Goal: Task Accomplishment & Management: Manage account settings

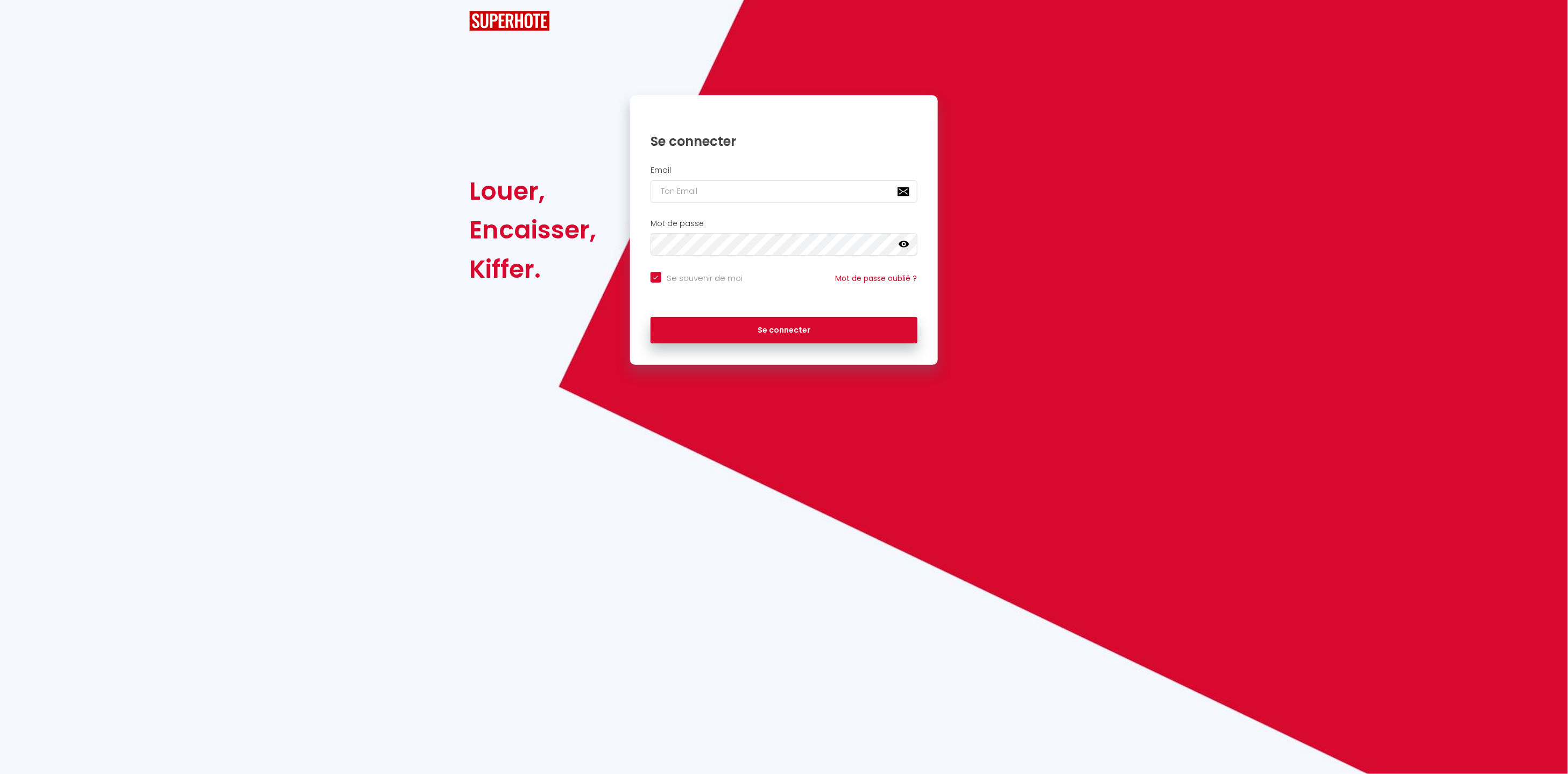
checkbox input "true"
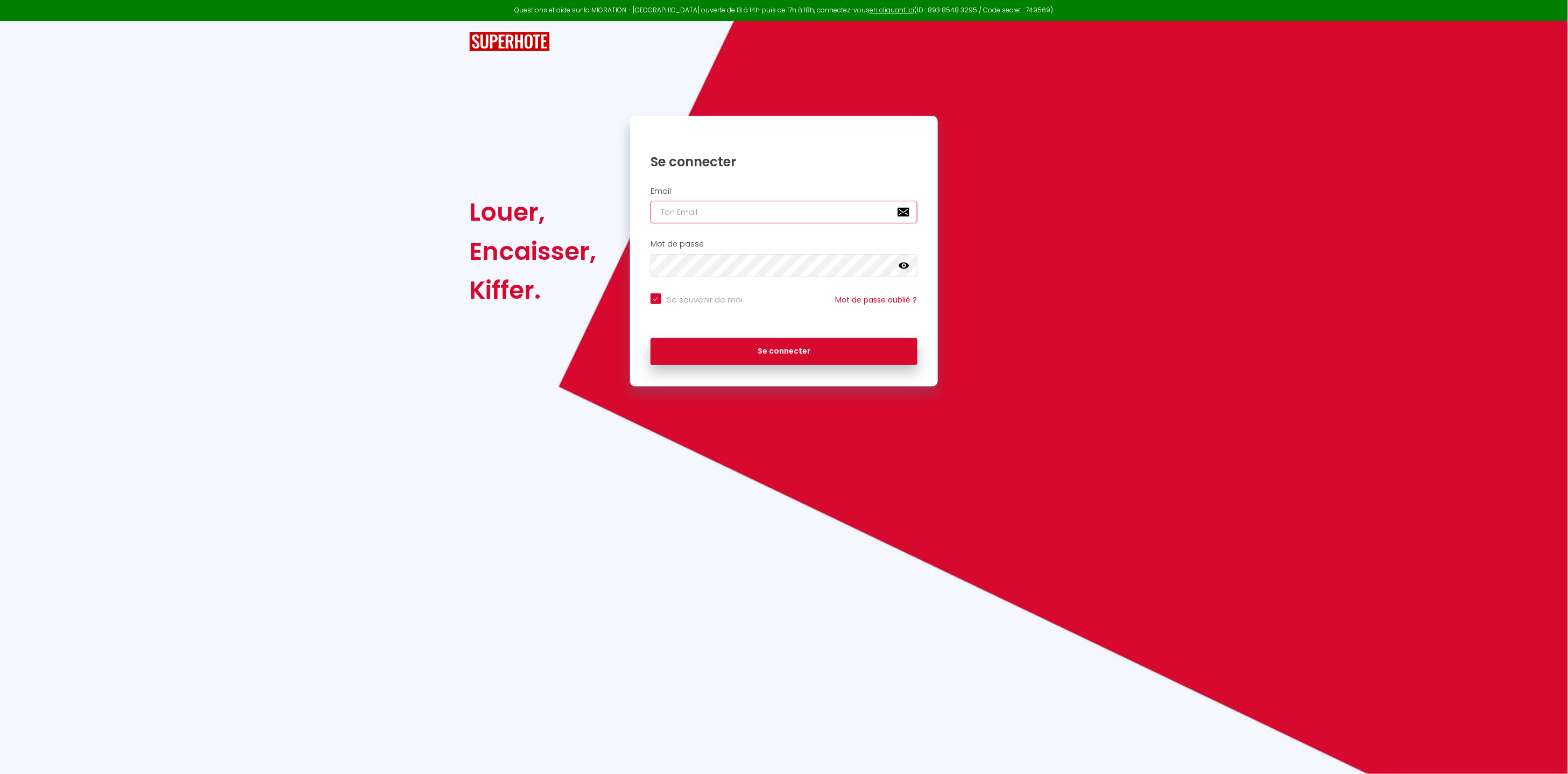
click at [716, 206] on input "email" at bounding box center [784, 212] width 267 height 23
type input "d"
checkbox input "true"
type input "di"
checkbox input "true"
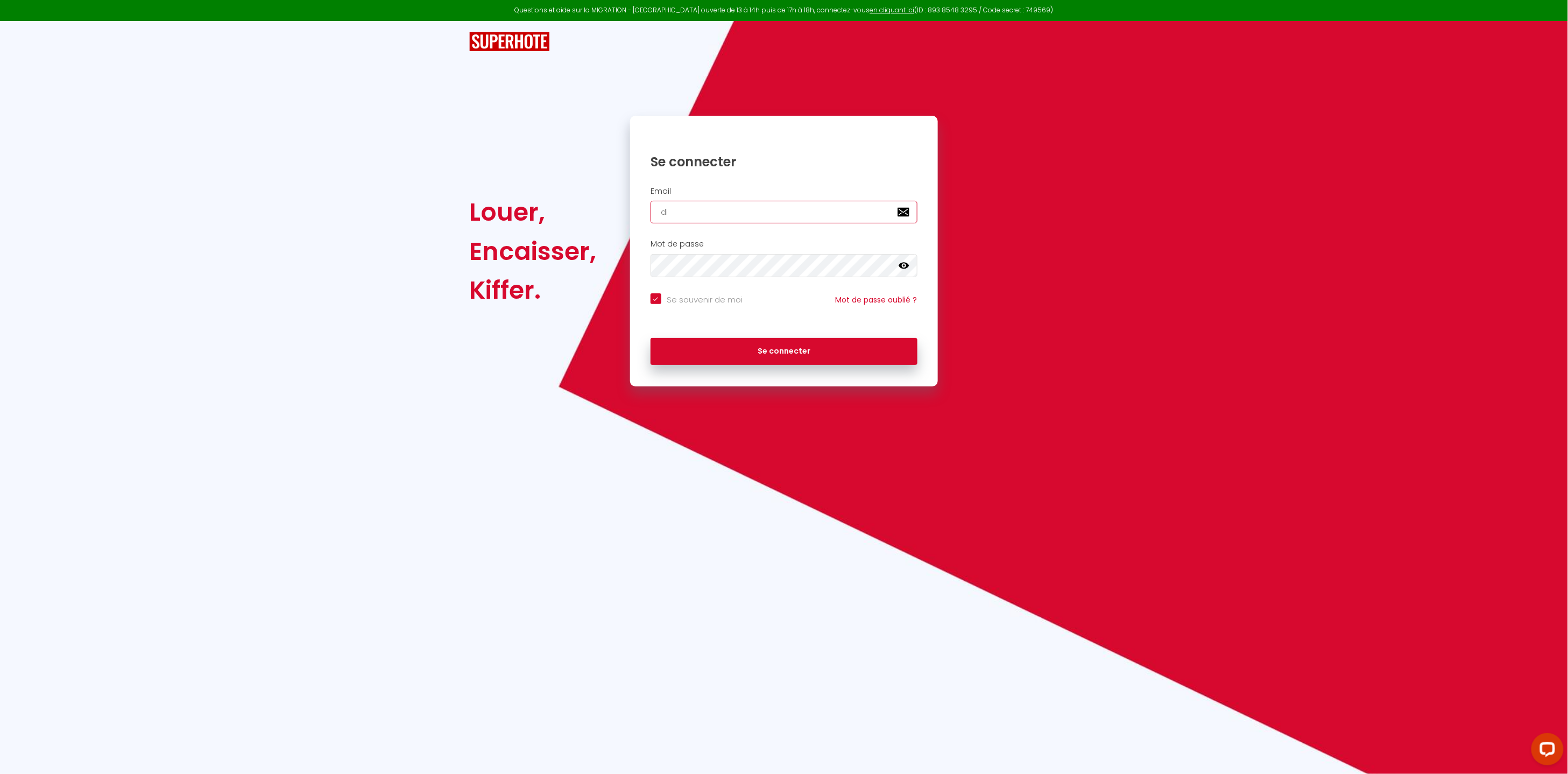
type input "did"
checkbox input "true"
type input "didi"
checkbox input "true"
type input "didie"
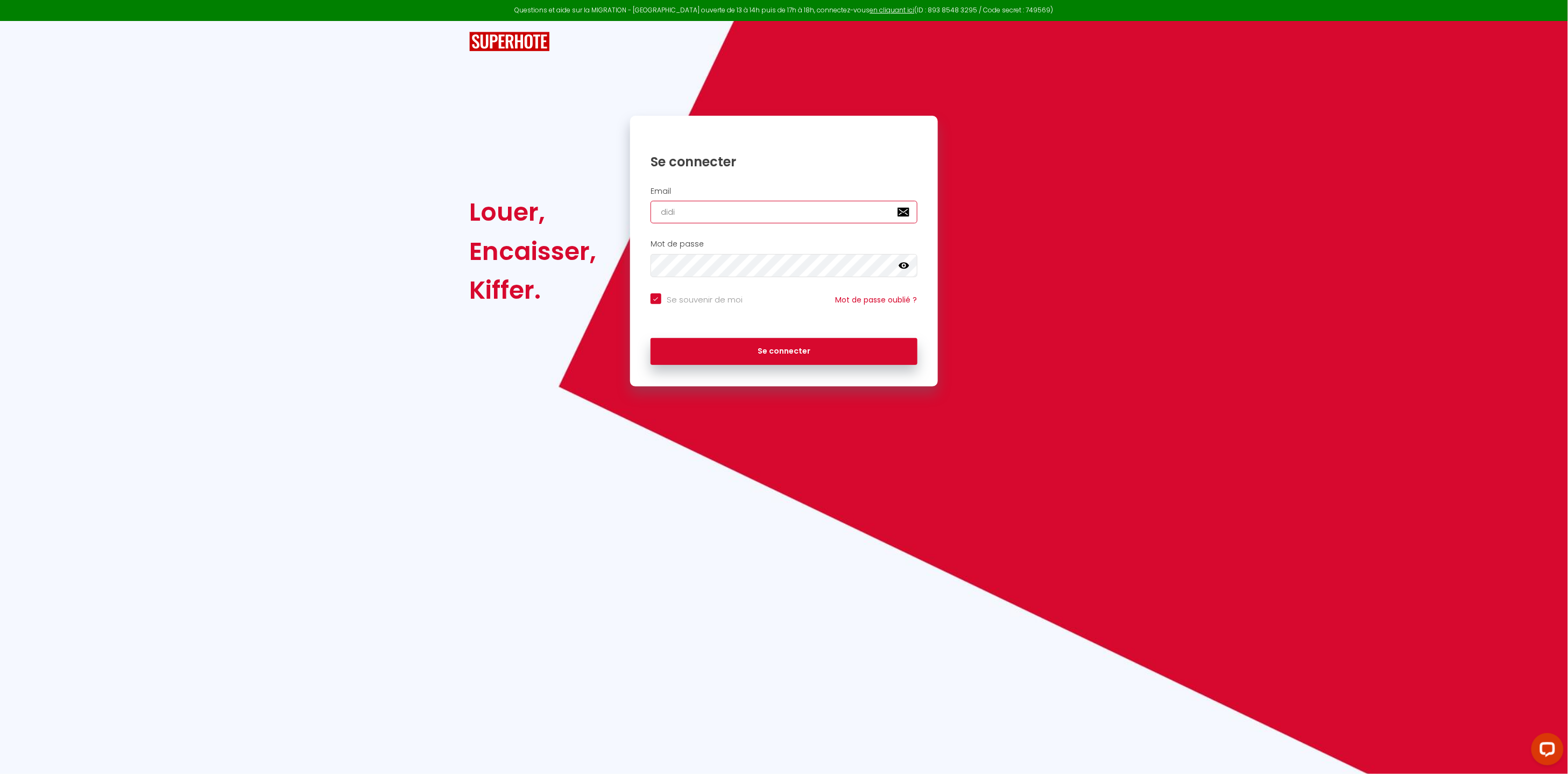
checkbox input "true"
click at [650, 338] on button "Se connecter" at bounding box center [784, 352] width 267 height 27
type input "[PERSON_NAME][EMAIL_ADDRESS][DOMAIN_NAME]"
click at [781, 352] on button "Se connecter" at bounding box center [784, 352] width 267 height 27
checkbox input "true"
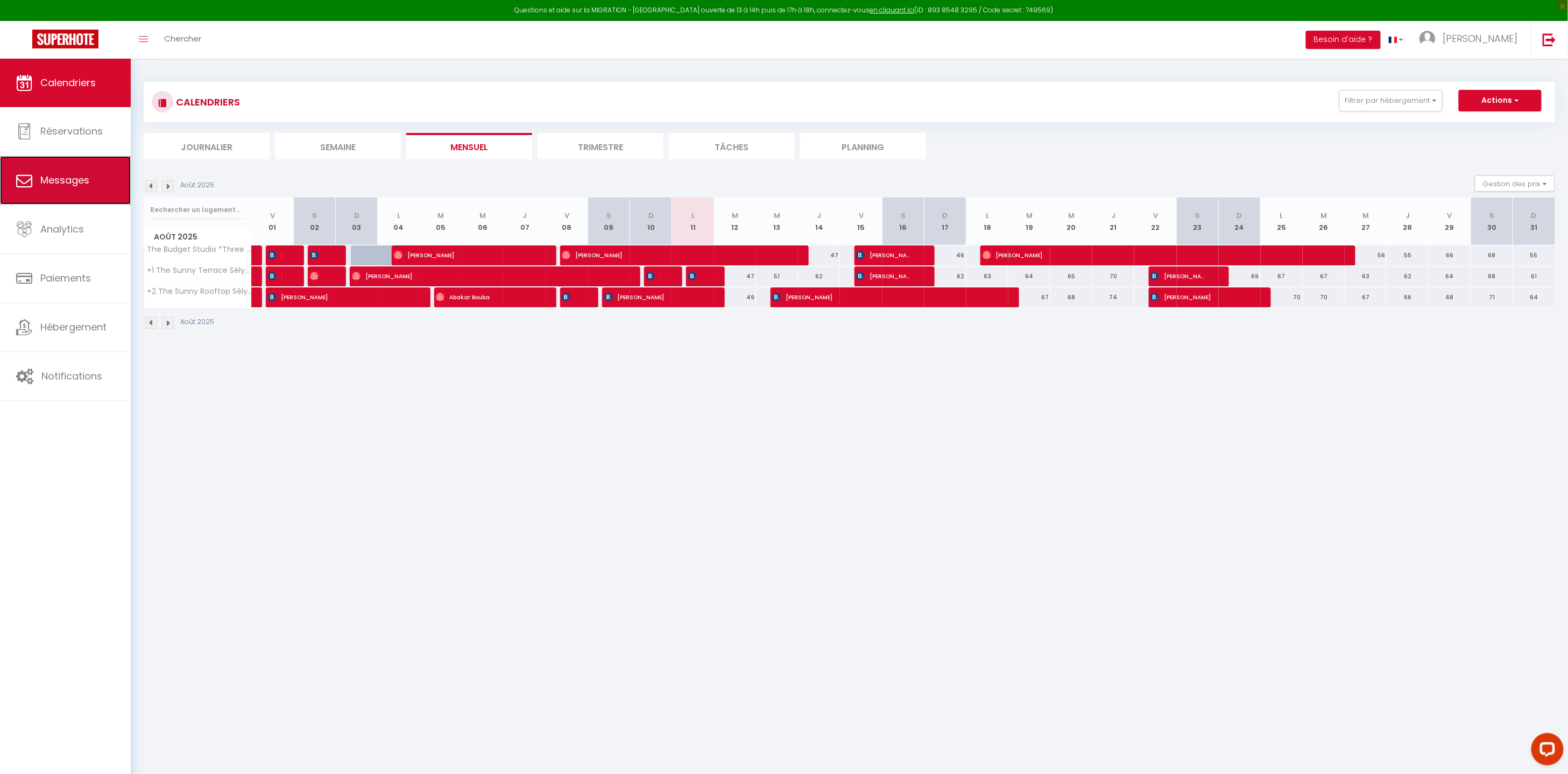
click at [54, 177] on span "Messages" at bounding box center [64, 179] width 49 height 14
select select "message"
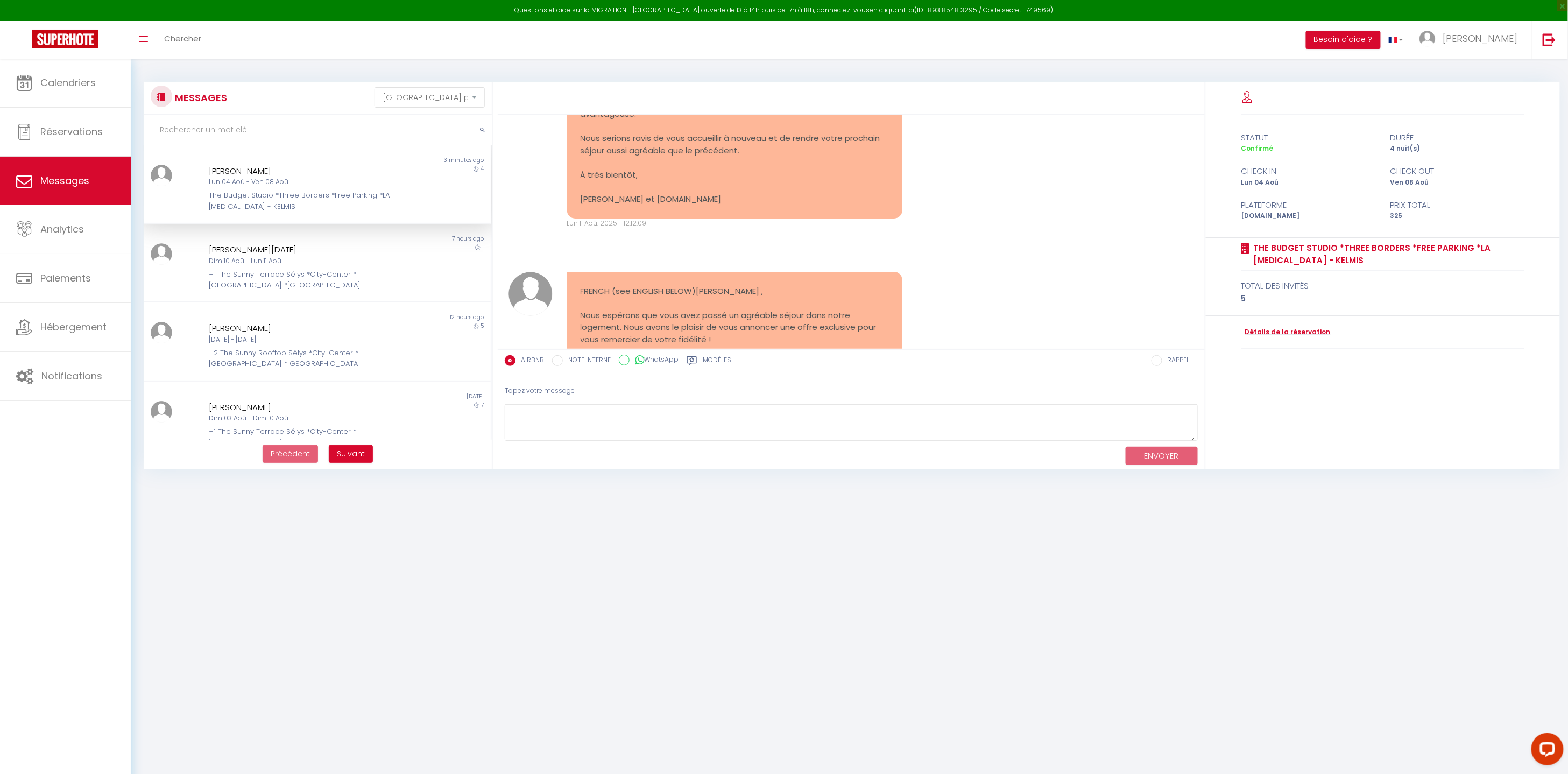
scroll to position [2379, 0]
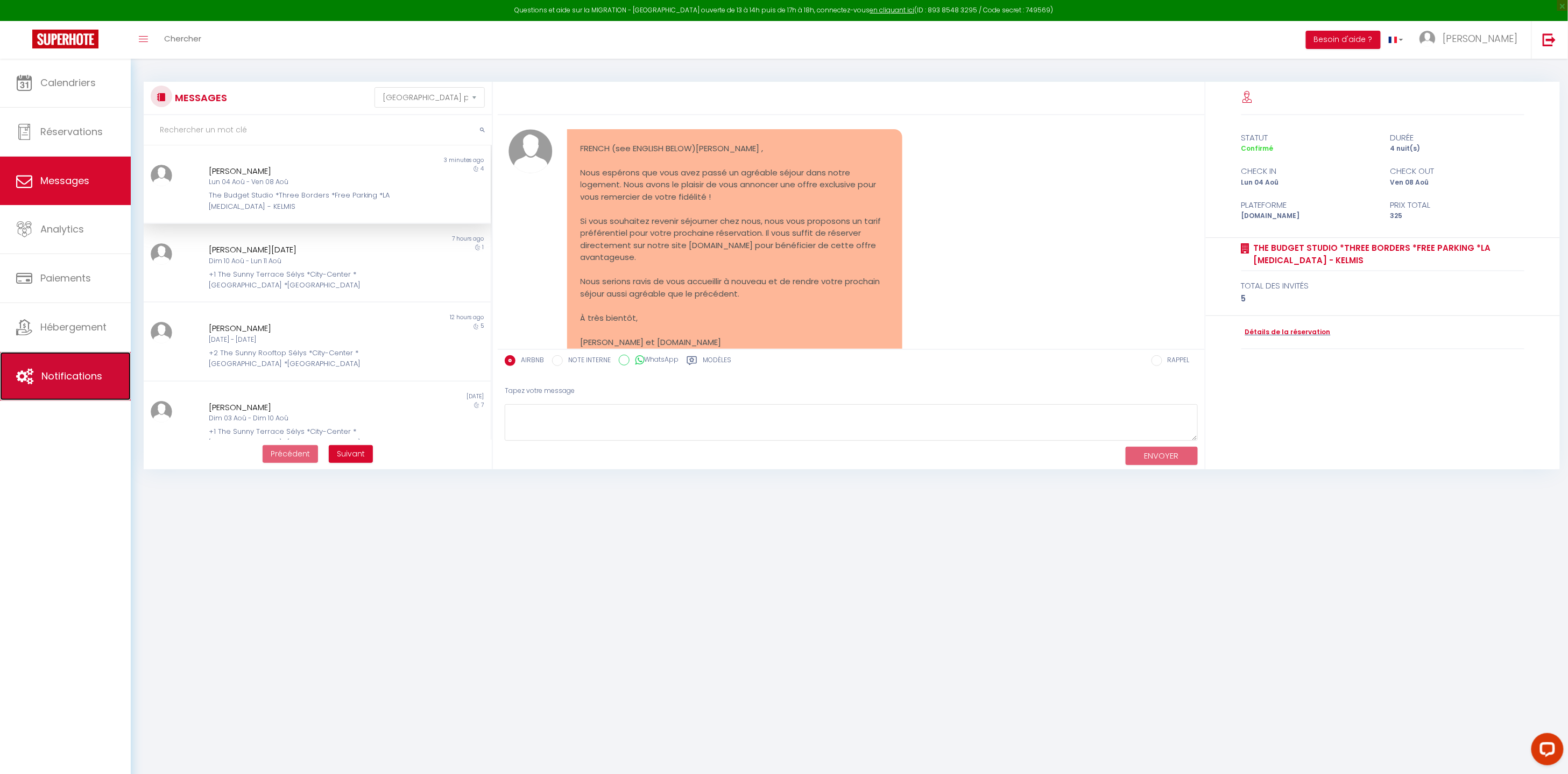
click at [81, 379] on span "Notifications" at bounding box center [71, 376] width 61 height 14
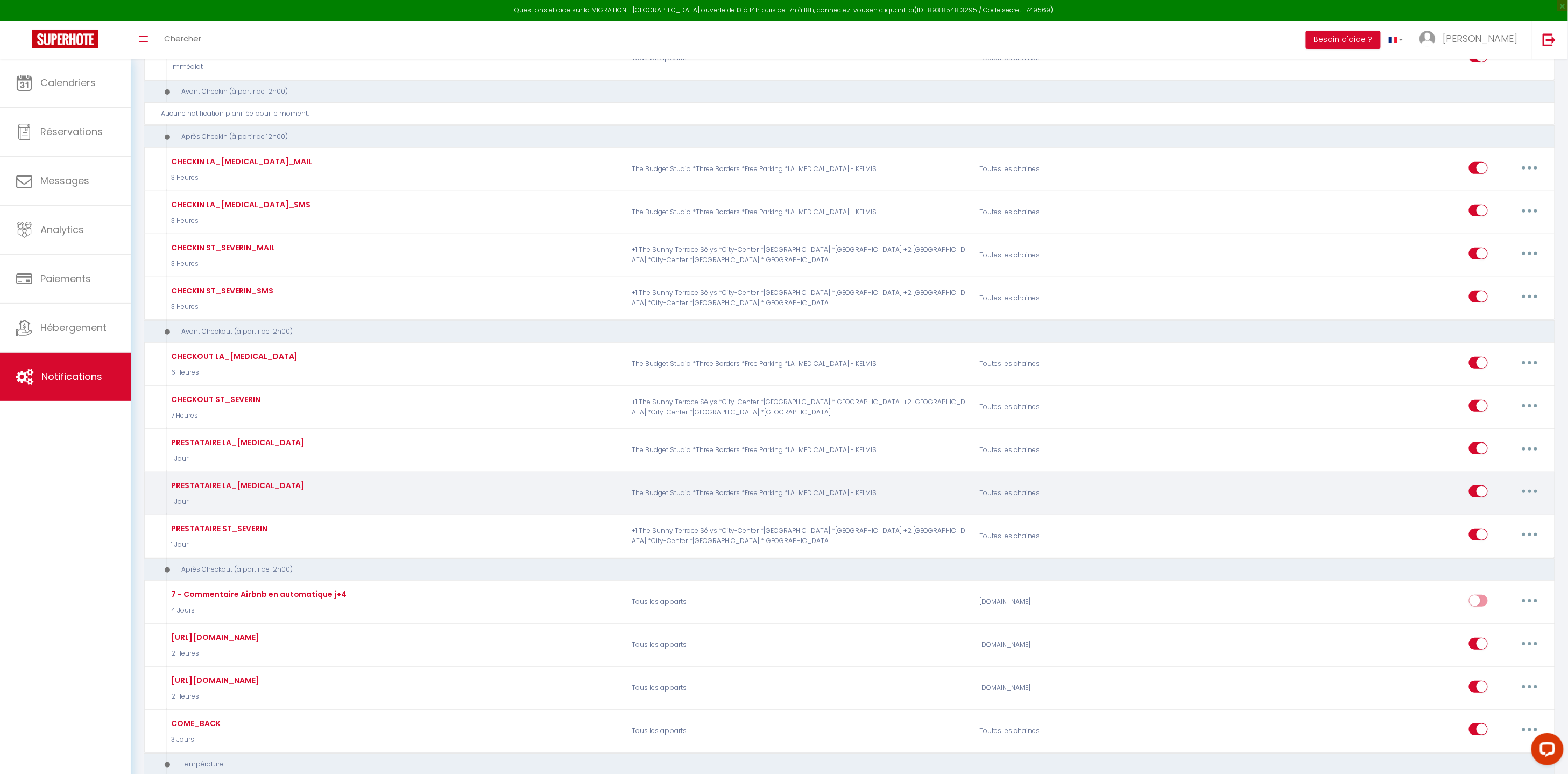
scroll to position [171, 0]
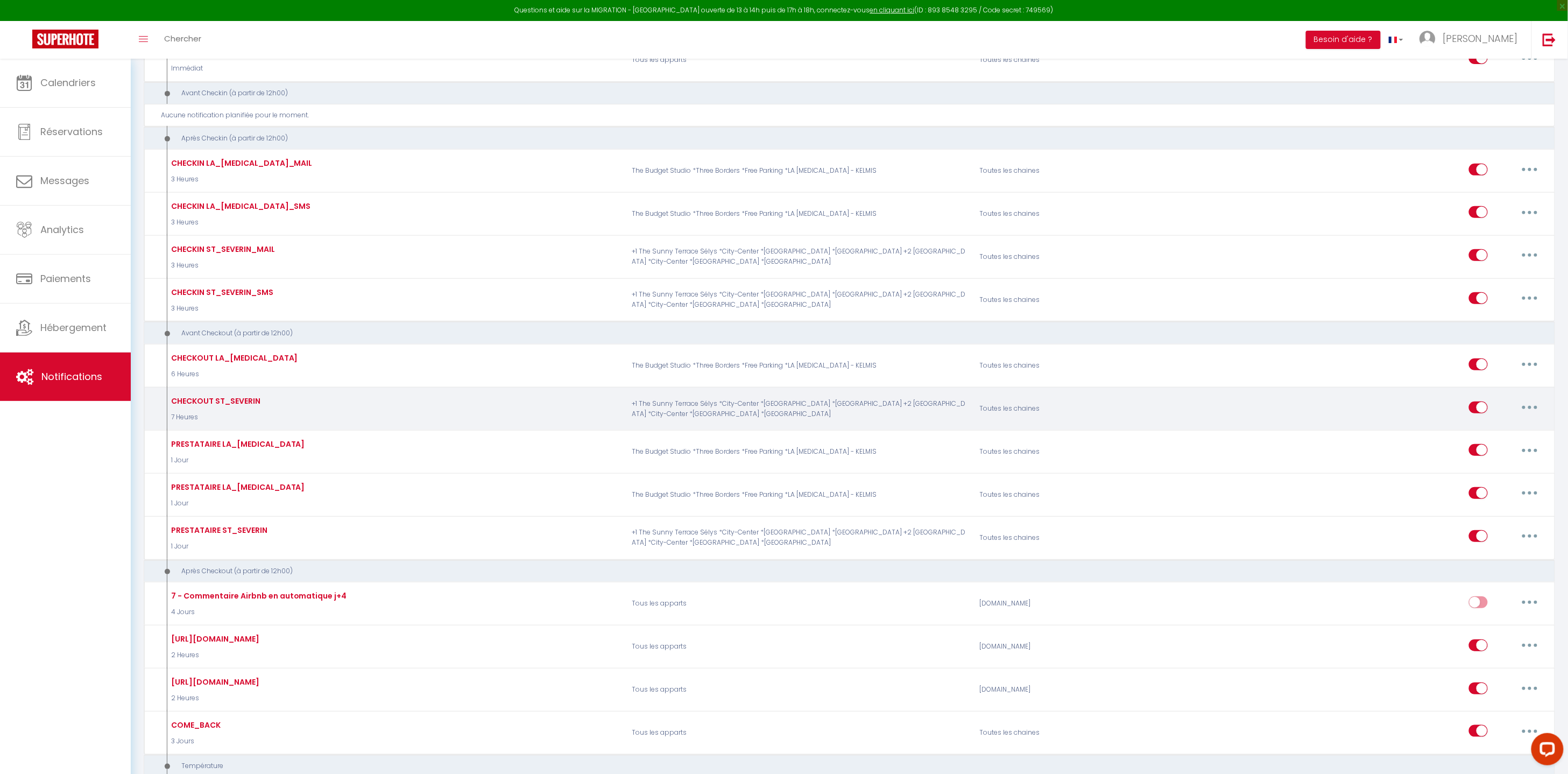
click at [1526, 409] on button "button" at bounding box center [1529, 407] width 30 height 17
click at [1504, 426] on link "Editer" at bounding box center [1501, 432] width 79 height 19
type input "CHECKOUT ST_SEVERIN"
select select "4"
select select "7 Heures"
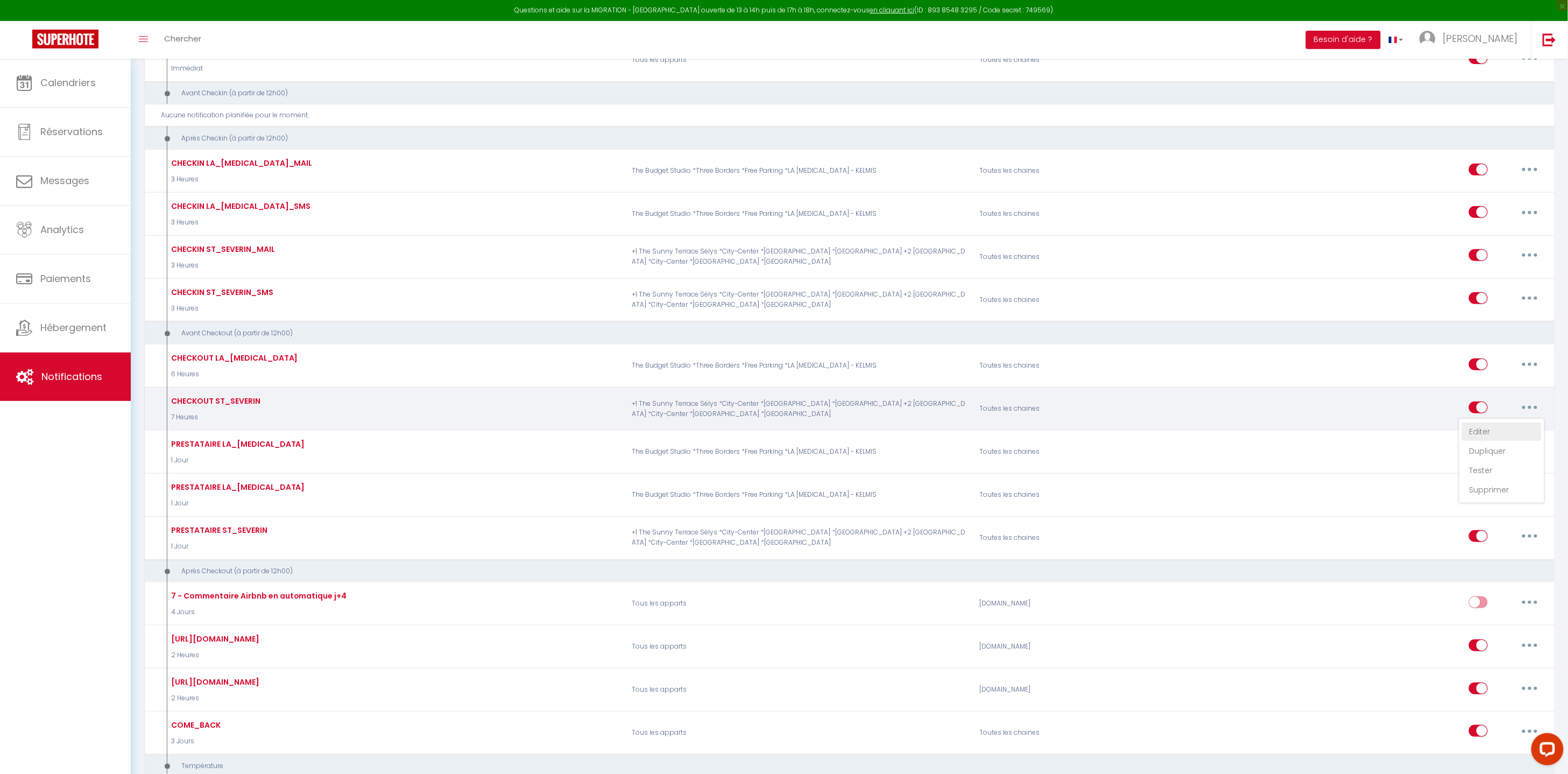
select select "if_booking_is_paid"
checkbox input "true"
checkbox input "false"
radio input "true"
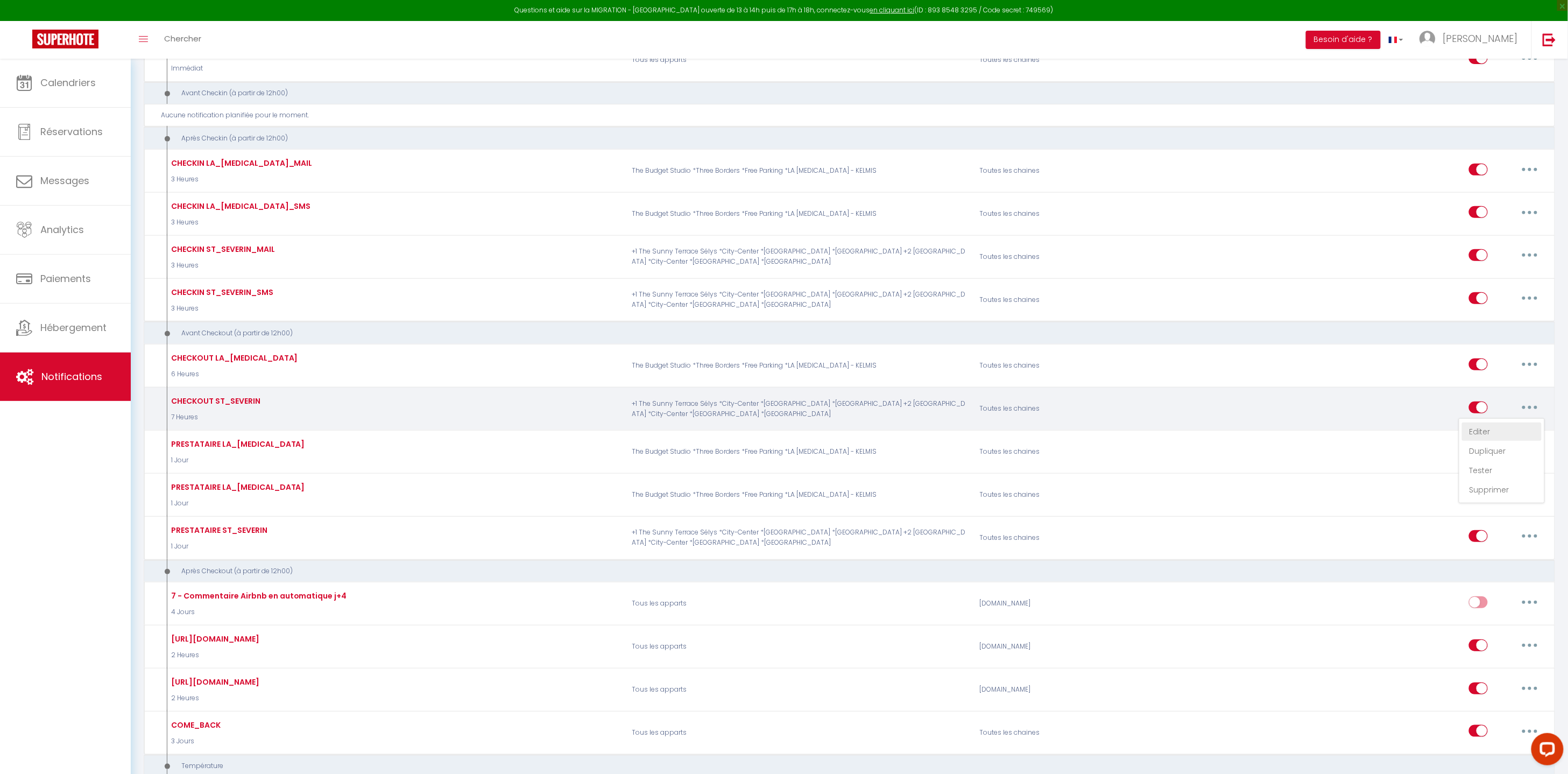
type input "Procedure for Check-out [RENTAL:NAME]"
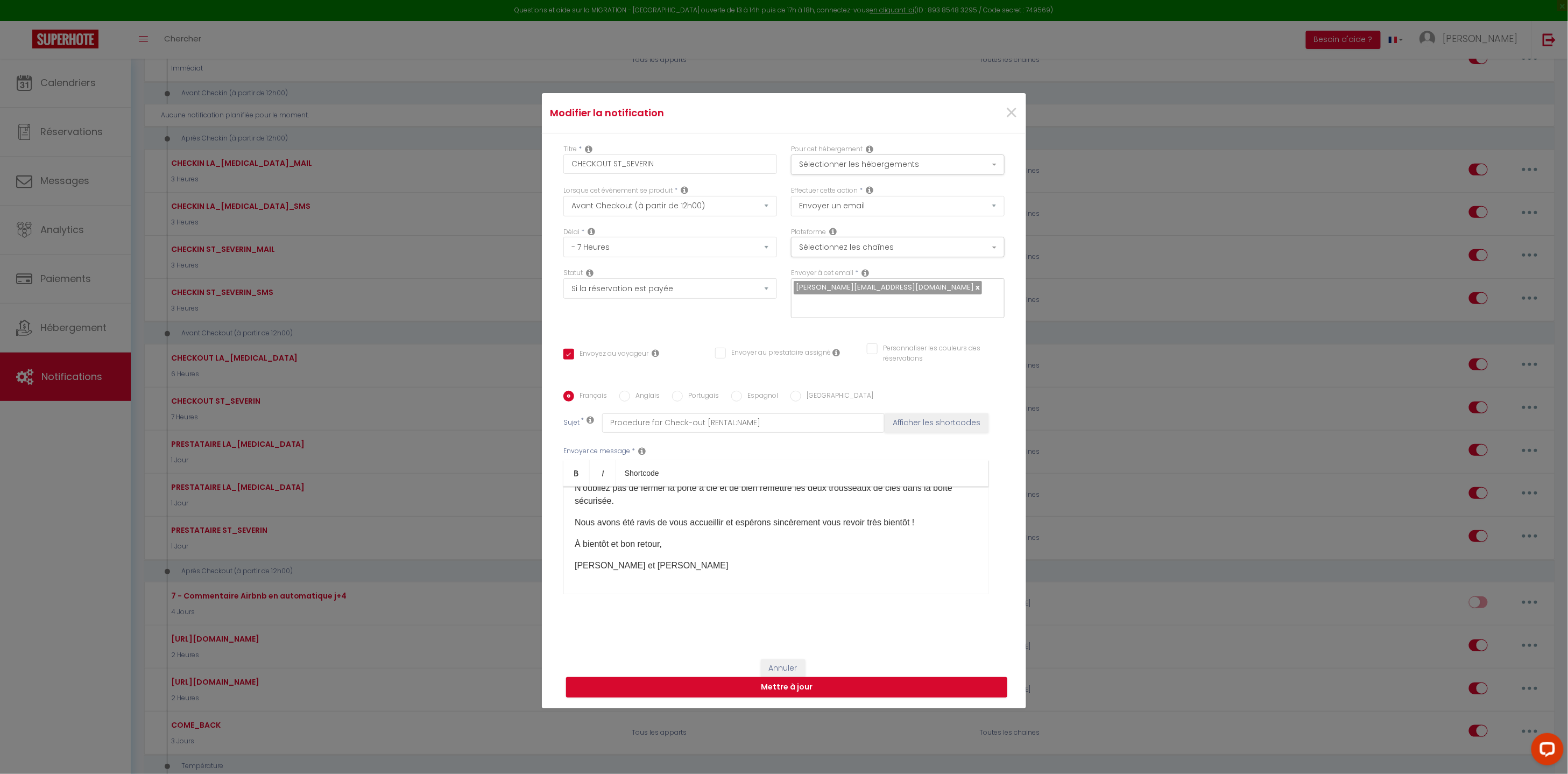
scroll to position [38, 0]
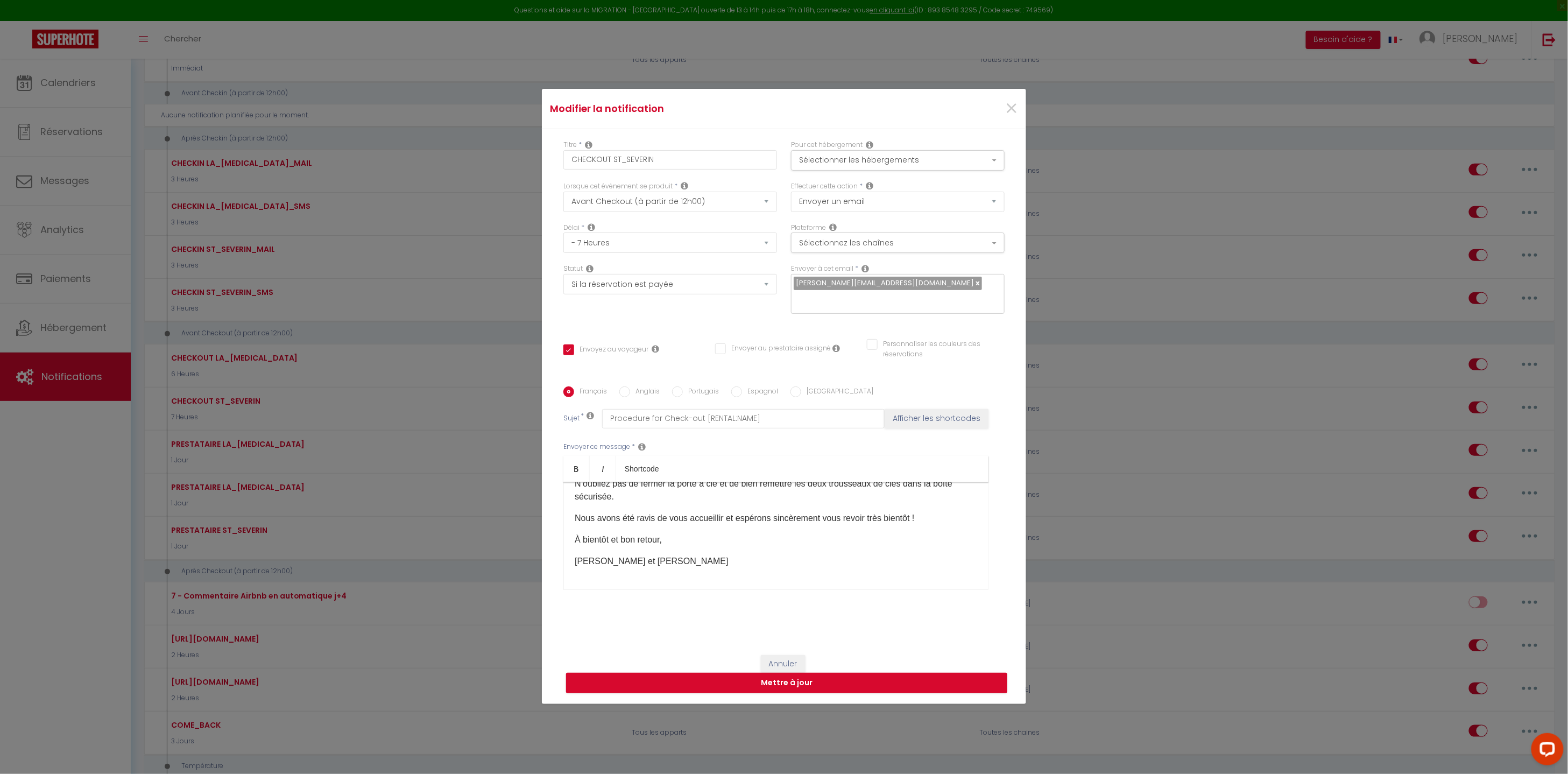
click at [693, 569] on div "Bonjour [GUEST:FIRST_NAME], Nous espérons de tout cœur que vous en avez passé d…" at bounding box center [775, 536] width 425 height 108
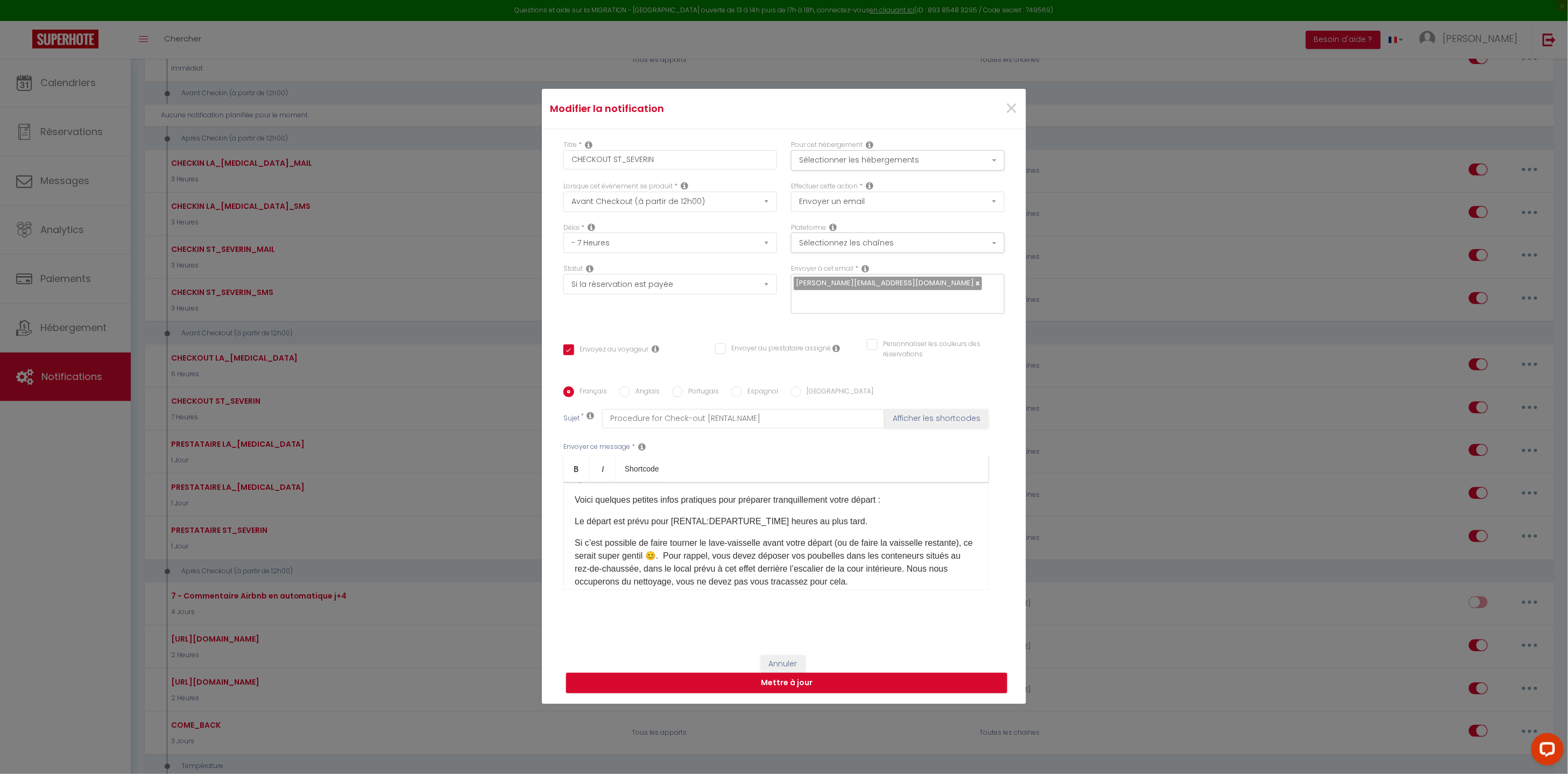
scroll to position [0, 0]
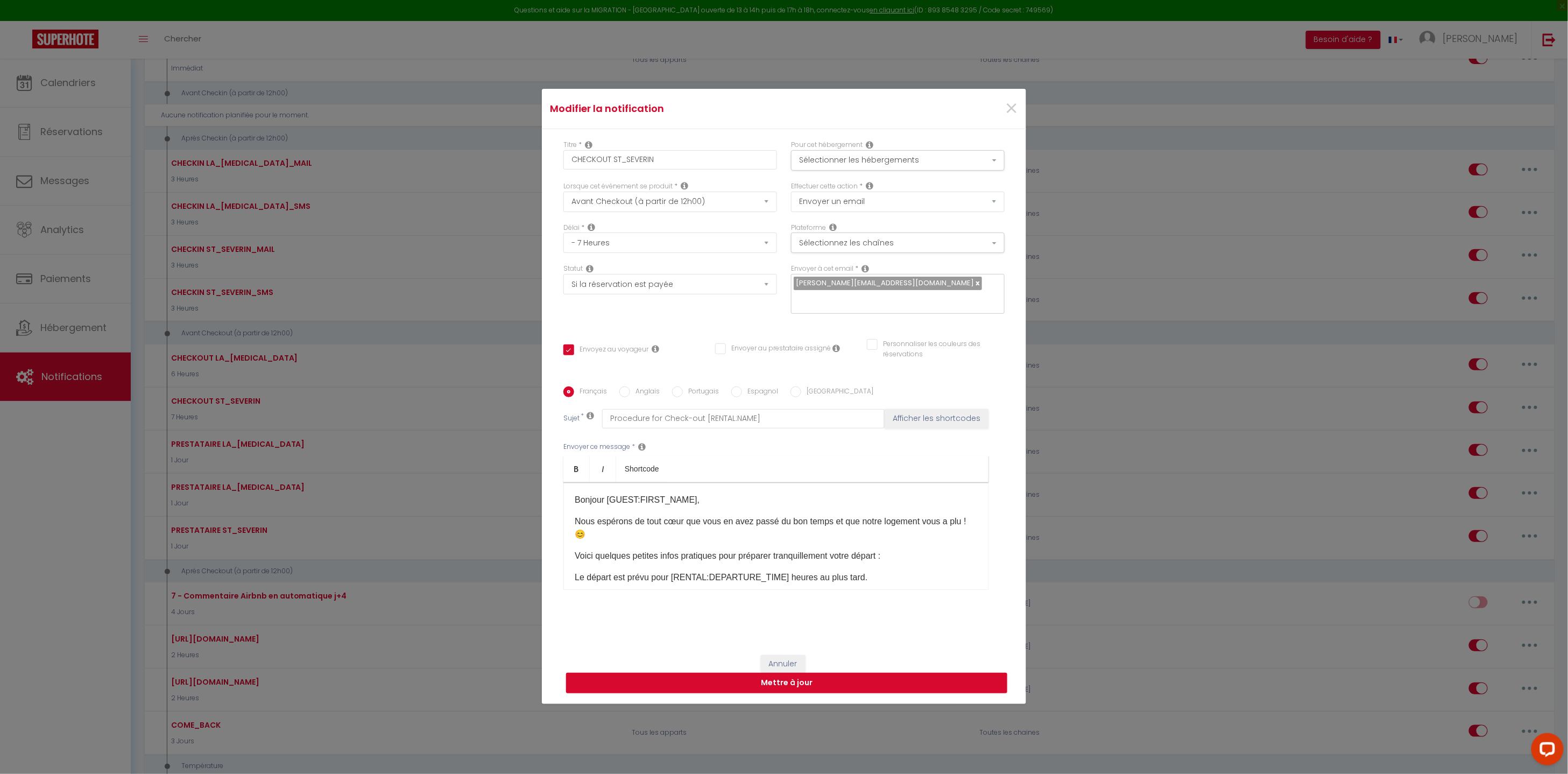
click at [637, 387] on label "Anglais" at bounding box center [644, 392] width 29 height 12
click at [630, 387] on input "Anglais" at bounding box center [624, 392] width 11 height 11
radio input "true"
checkbox input "true"
checkbox input "false"
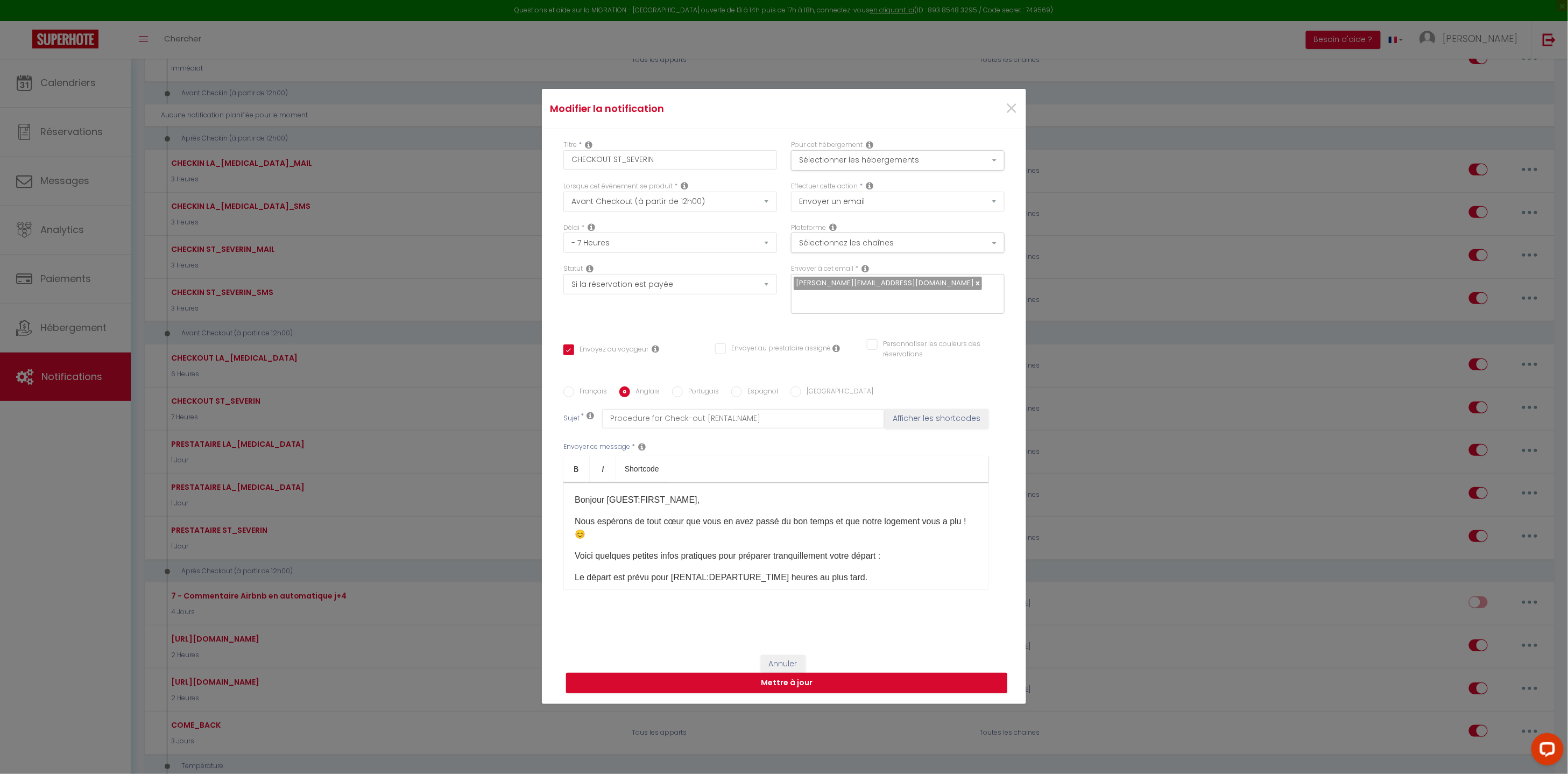
checkbox input "false"
type input "Procedure for Check-out - [RENTAL:NAME]"
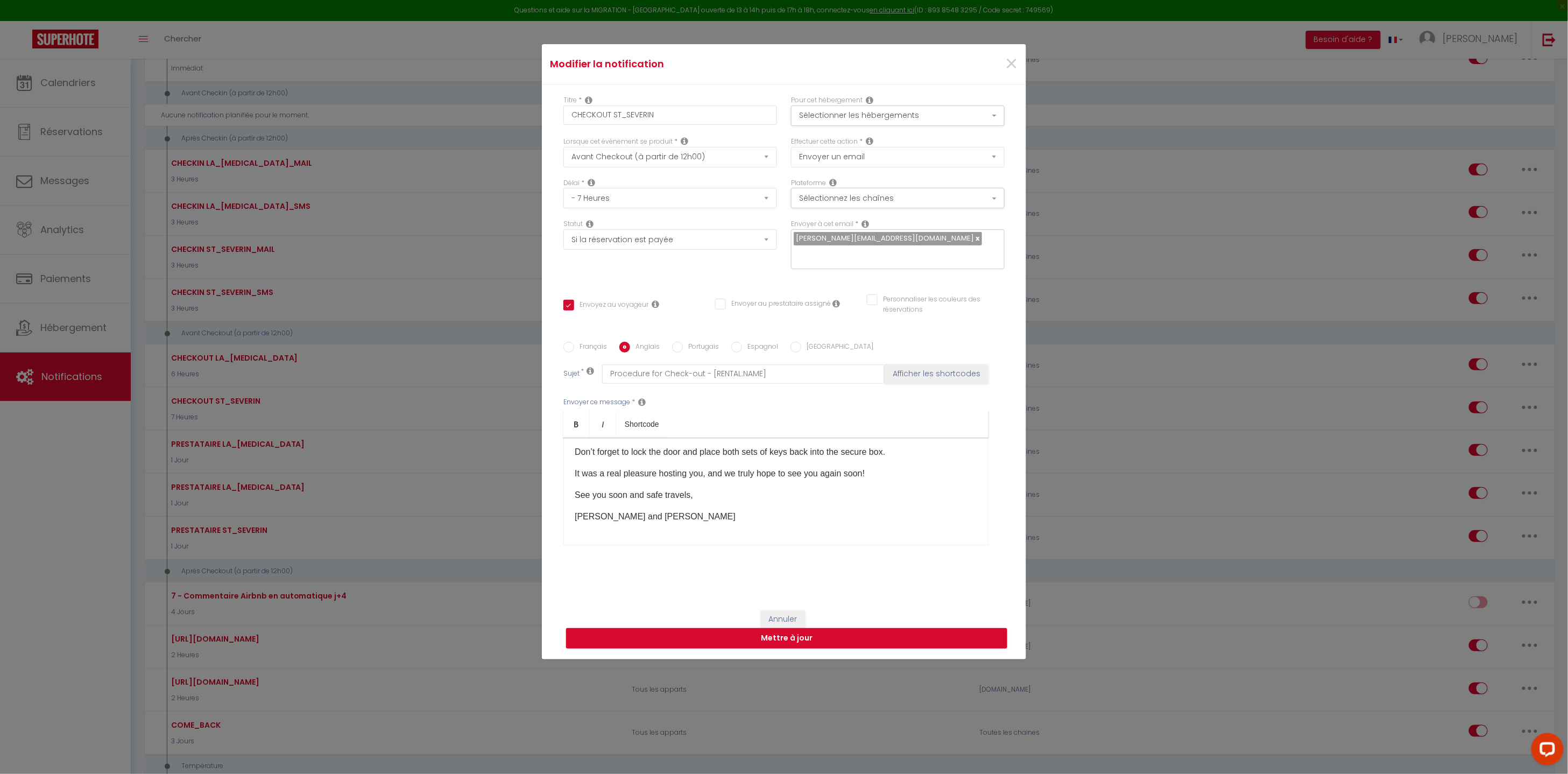
scroll to position [84, 0]
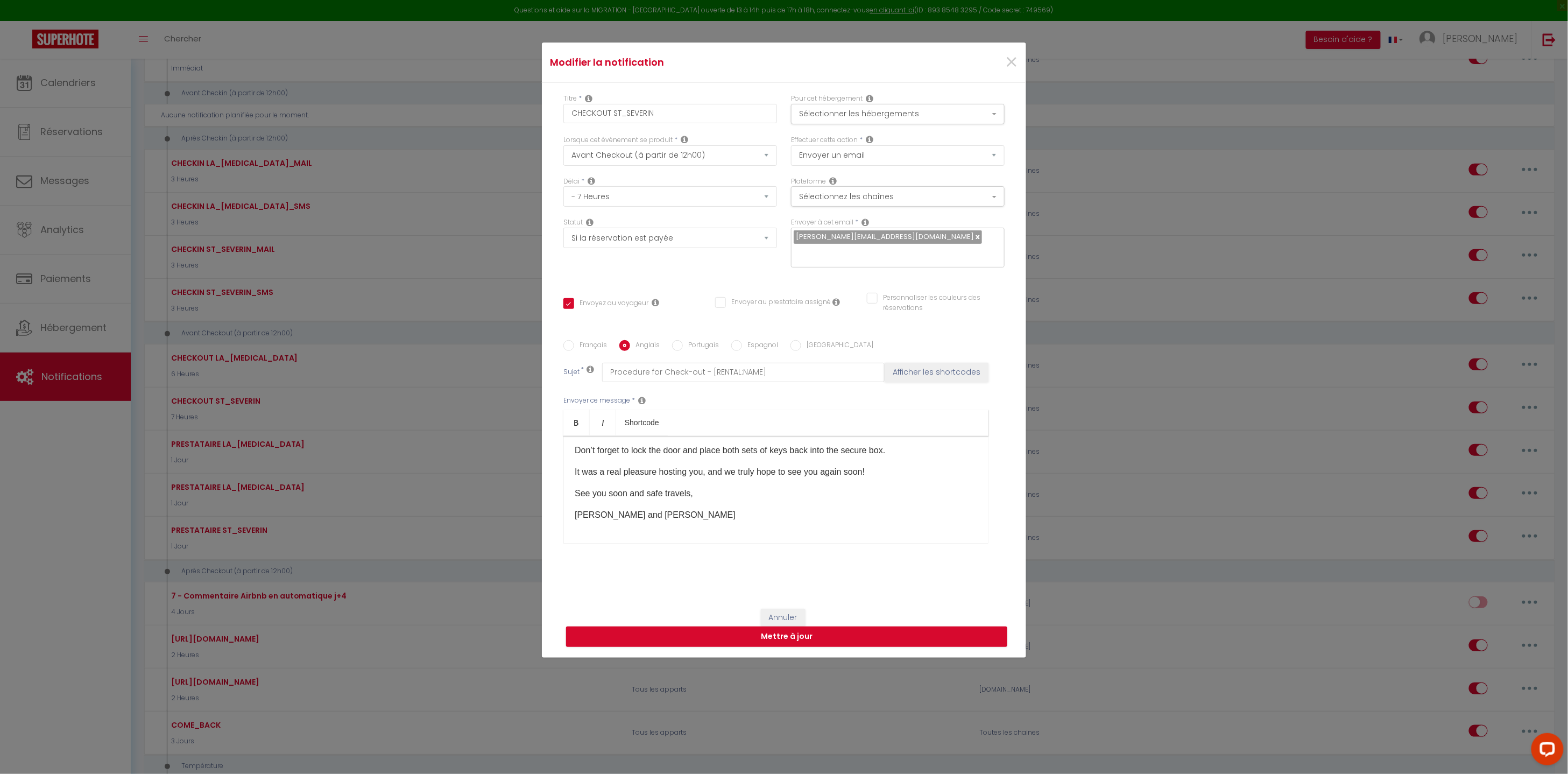
click at [659, 525] on div "Hello [GUEST:FIRST_NAME], We truly hope you had a great time and that you enjoy…" at bounding box center [775, 490] width 425 height 108
click at [1010, 69] on span "×" at bounding box center [1011, 62] width 14 height 32
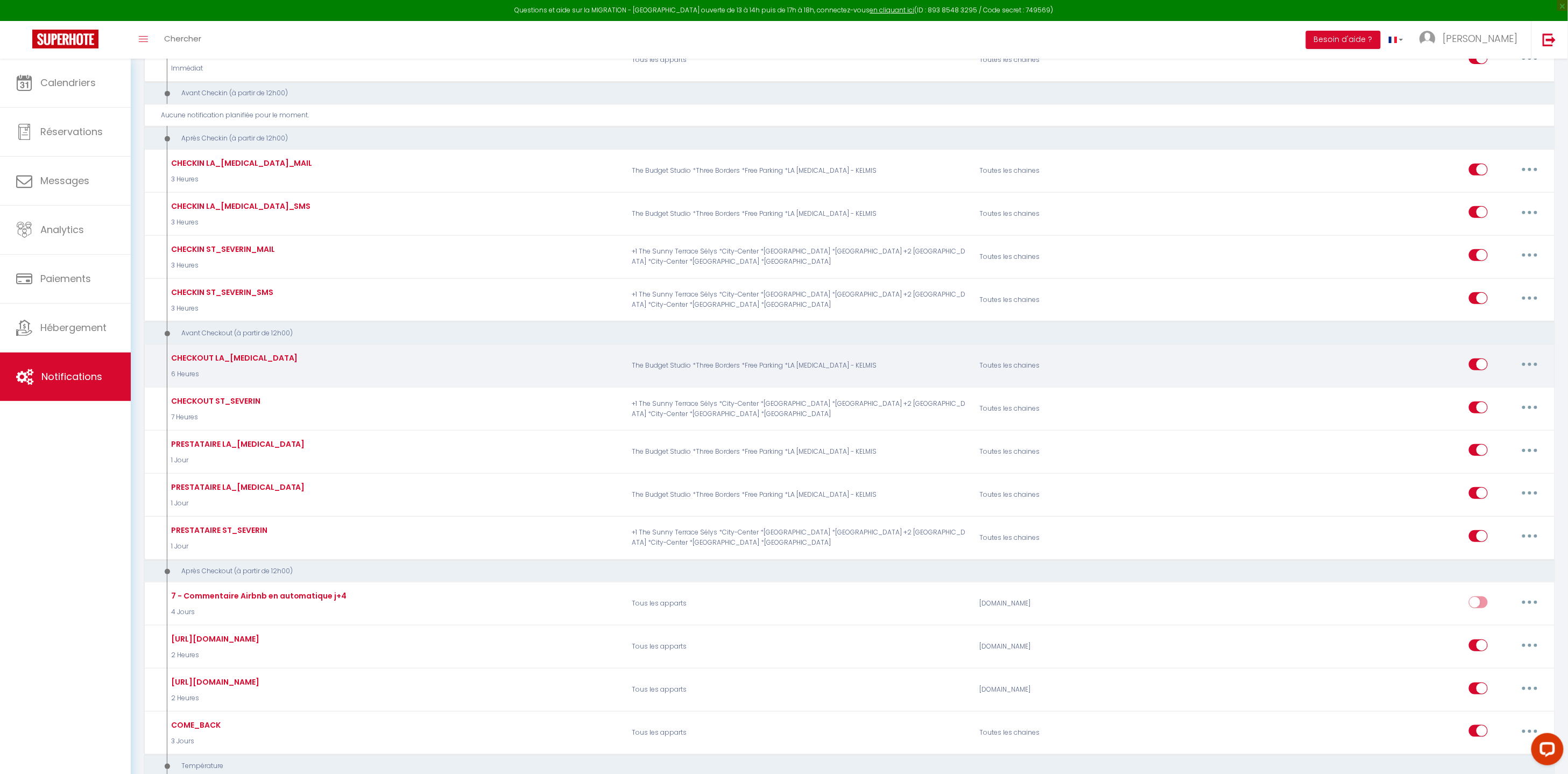
click at [1520, 370] on button "button" at bounding box center [1529, 364] width 30 height 17
click at [1469, 391] on link "Editer" at bounding box center [1501, 389] width 79 height 19
type input "CHECKOUT LA_[MEDICAL_DATA]"
select select "6 Heures"
checkbox input "true"
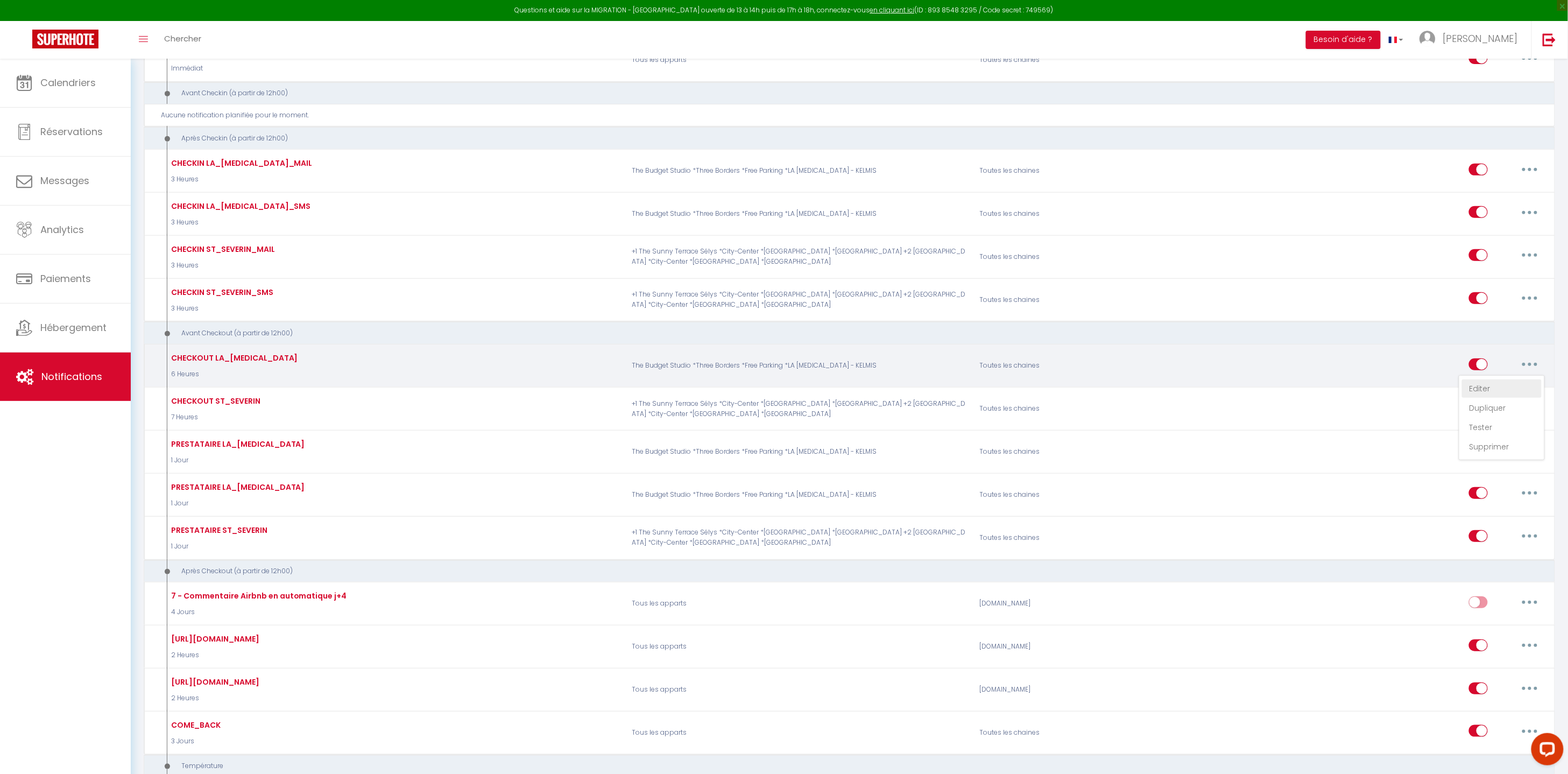
checkbox input "false"
radio input "true"
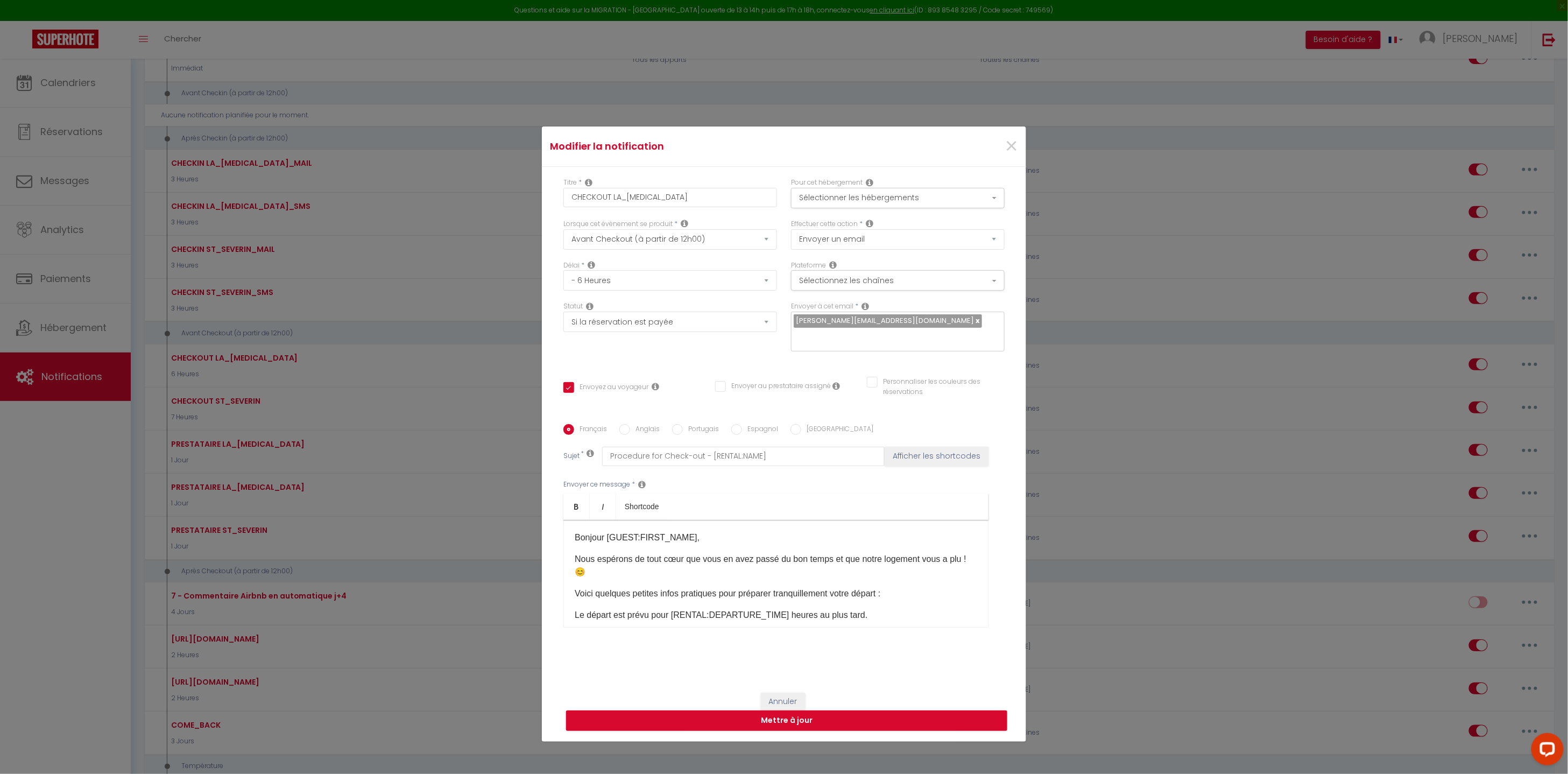
scroll to position [6, 0]
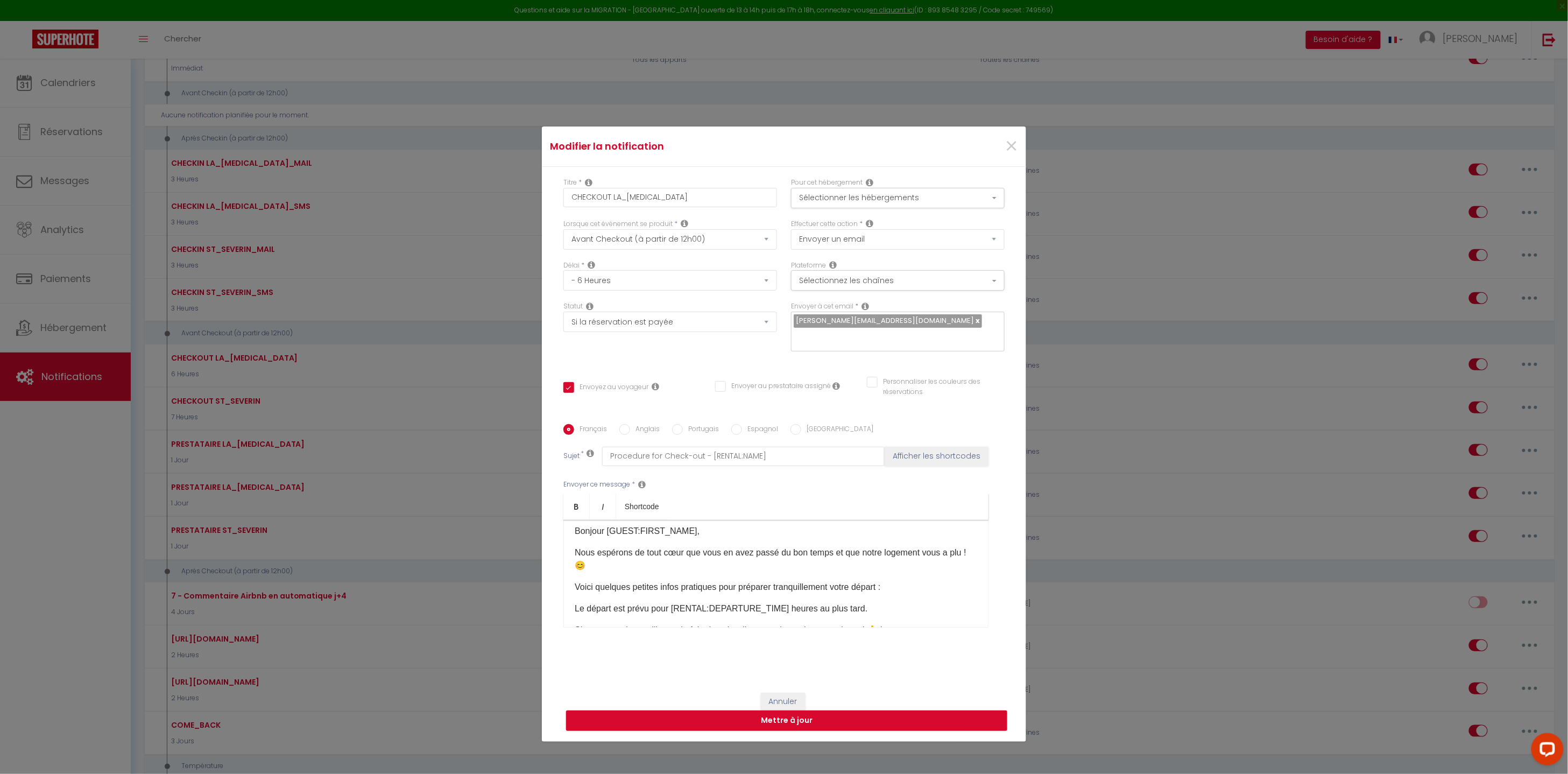
click at [646, 432] on div "Français Anglais Portugais Espagnol Italien Sujet * Procedure for Check-out - […" at bounding box center [784, 532] width 446 height 217
click at [645, 424] on label "Anglais" at bounding box center [644, 430] width 29 height 12
click at [630, 424] on input "Anglais" at bounding box center [624, 429] width 11 height 11
radio input "true"
checkbox input "true"
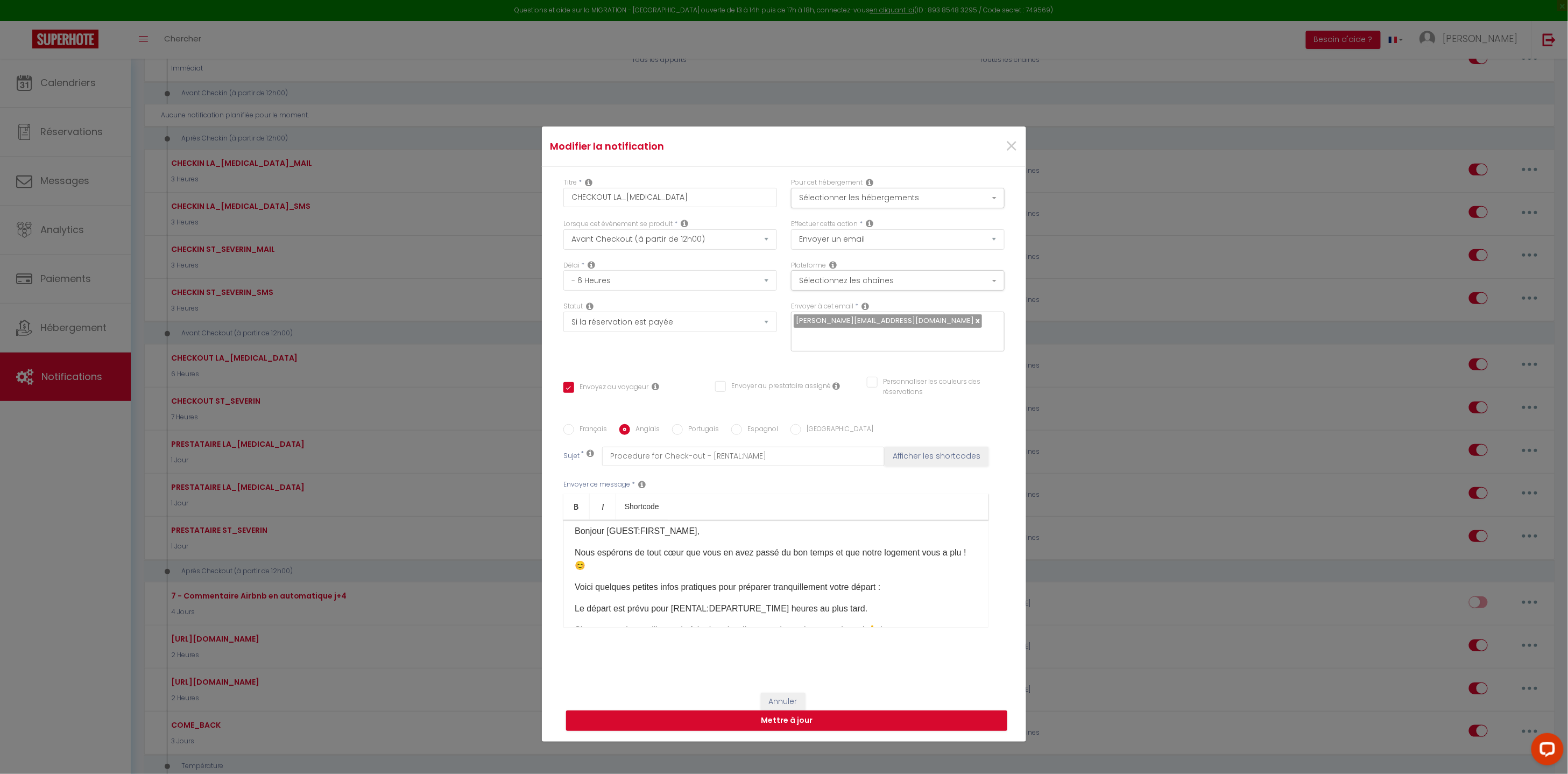
checkbox input "false"
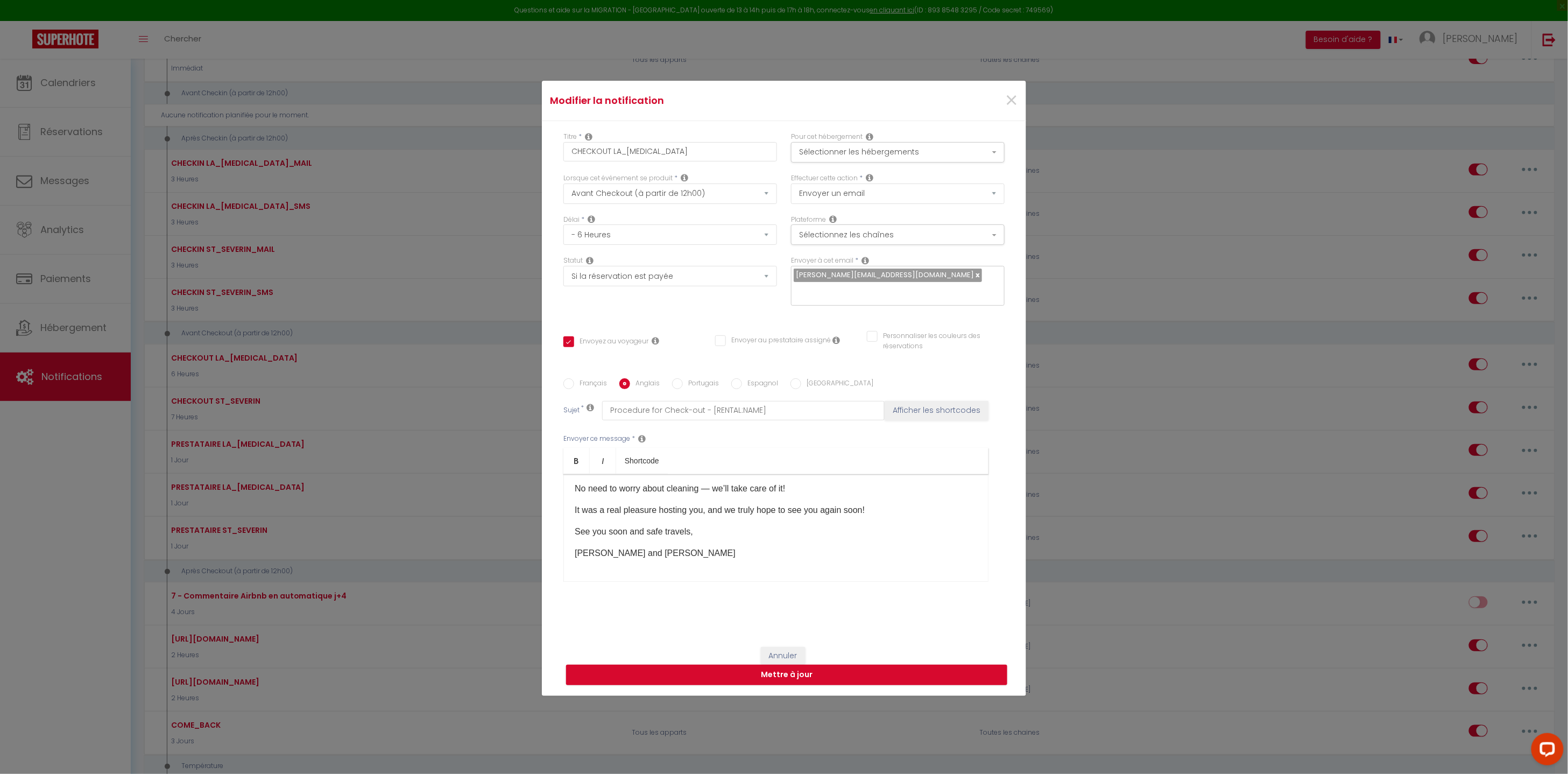
scroll to position [46, 0]
click at [696, 378] on label "Portugais" at bounding box center [701, 384] width 36 height 12
click at [683, 378] on input "Portugais" at bounding box center [677, 383] width 11 height 11
radio input "true"
checkbox input "true"
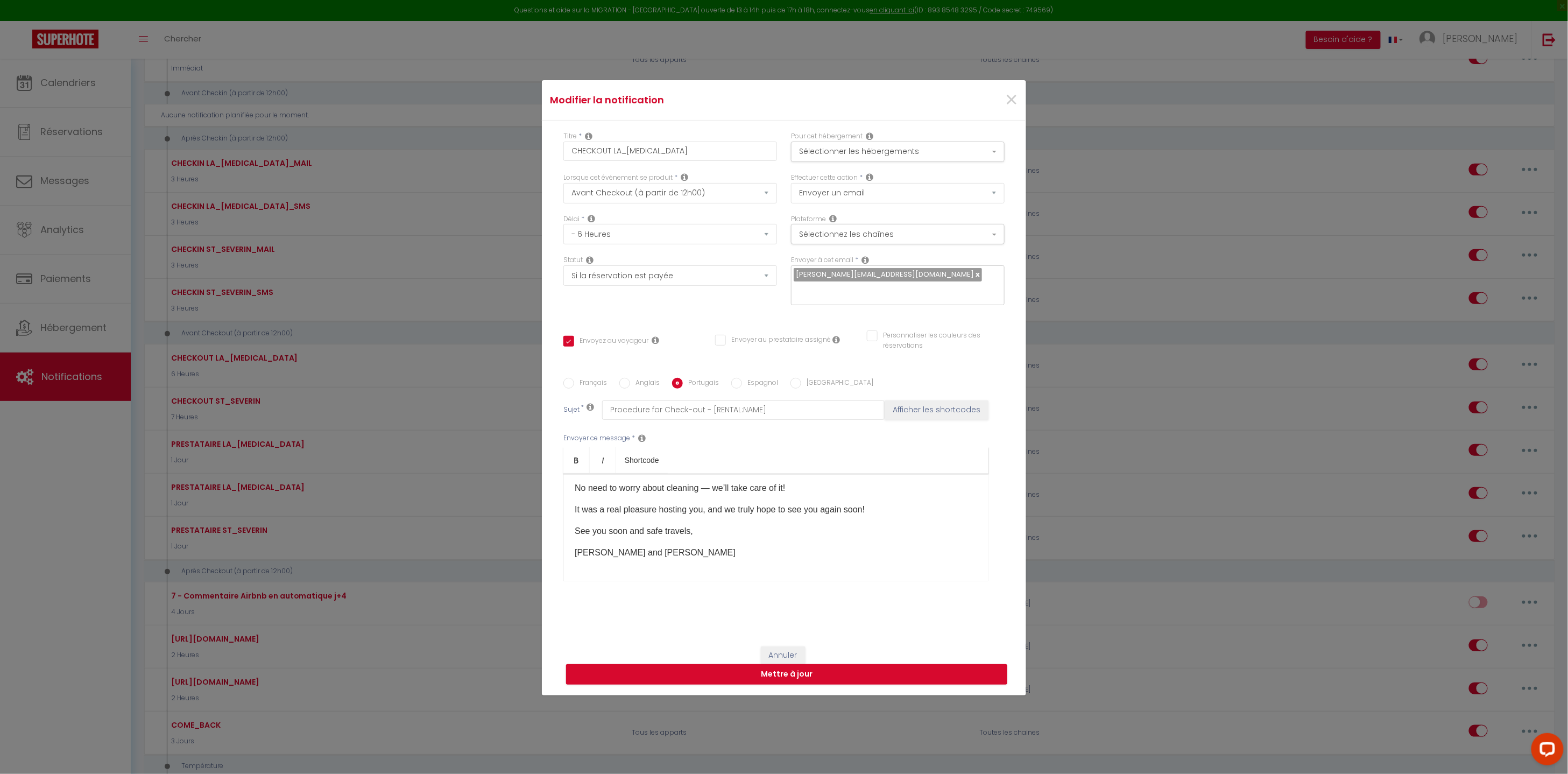
checkbox input "false"
type input "Procedimento para Check-out - [RENTAL:NAME]"
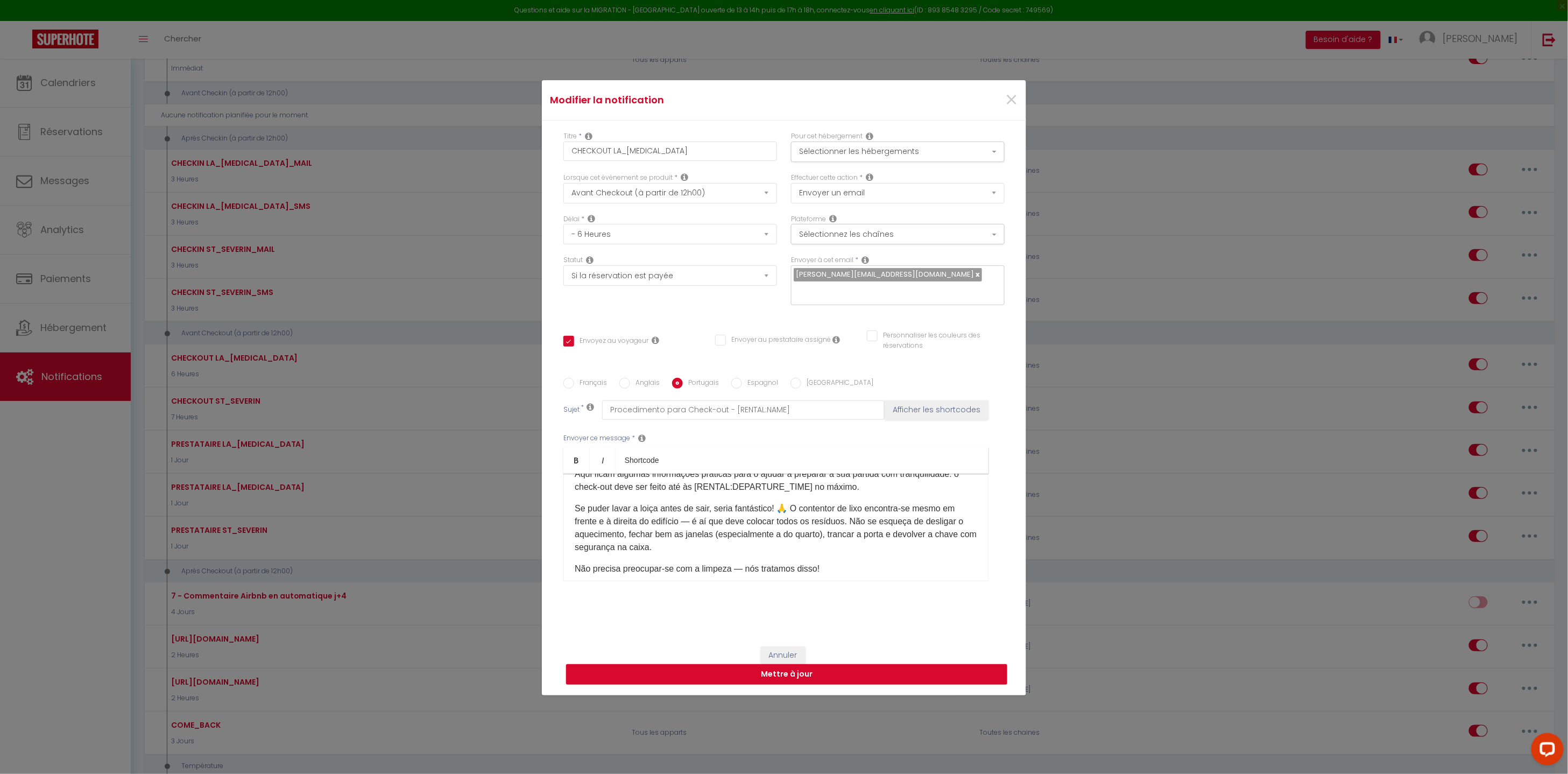
scroll to position [0, 0]
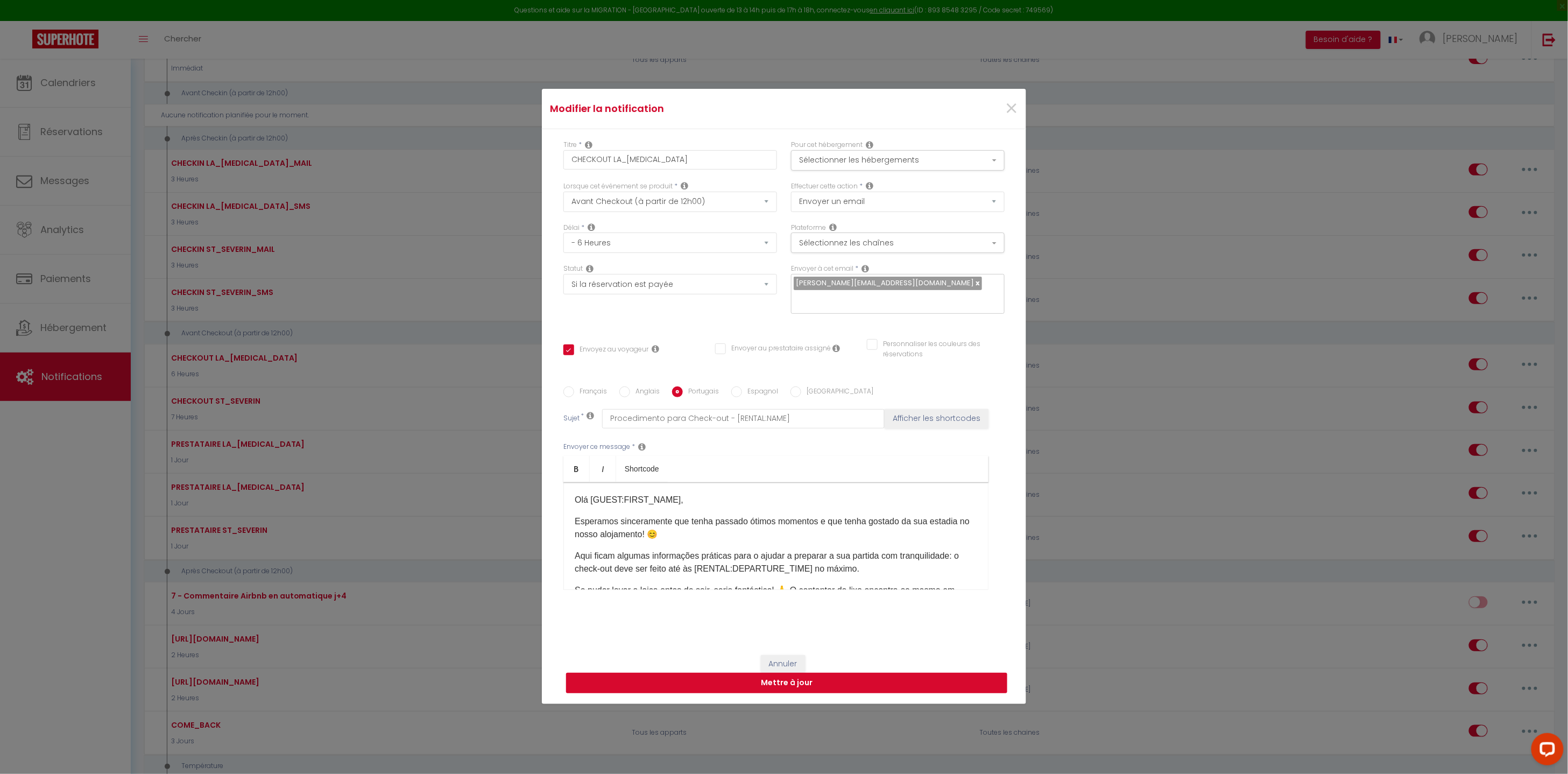
click at [746, 682] on button "Mettre à jour" at bounding box center [787, 683] width 441 height 21
checkbox input "true"
checkbox input "false"
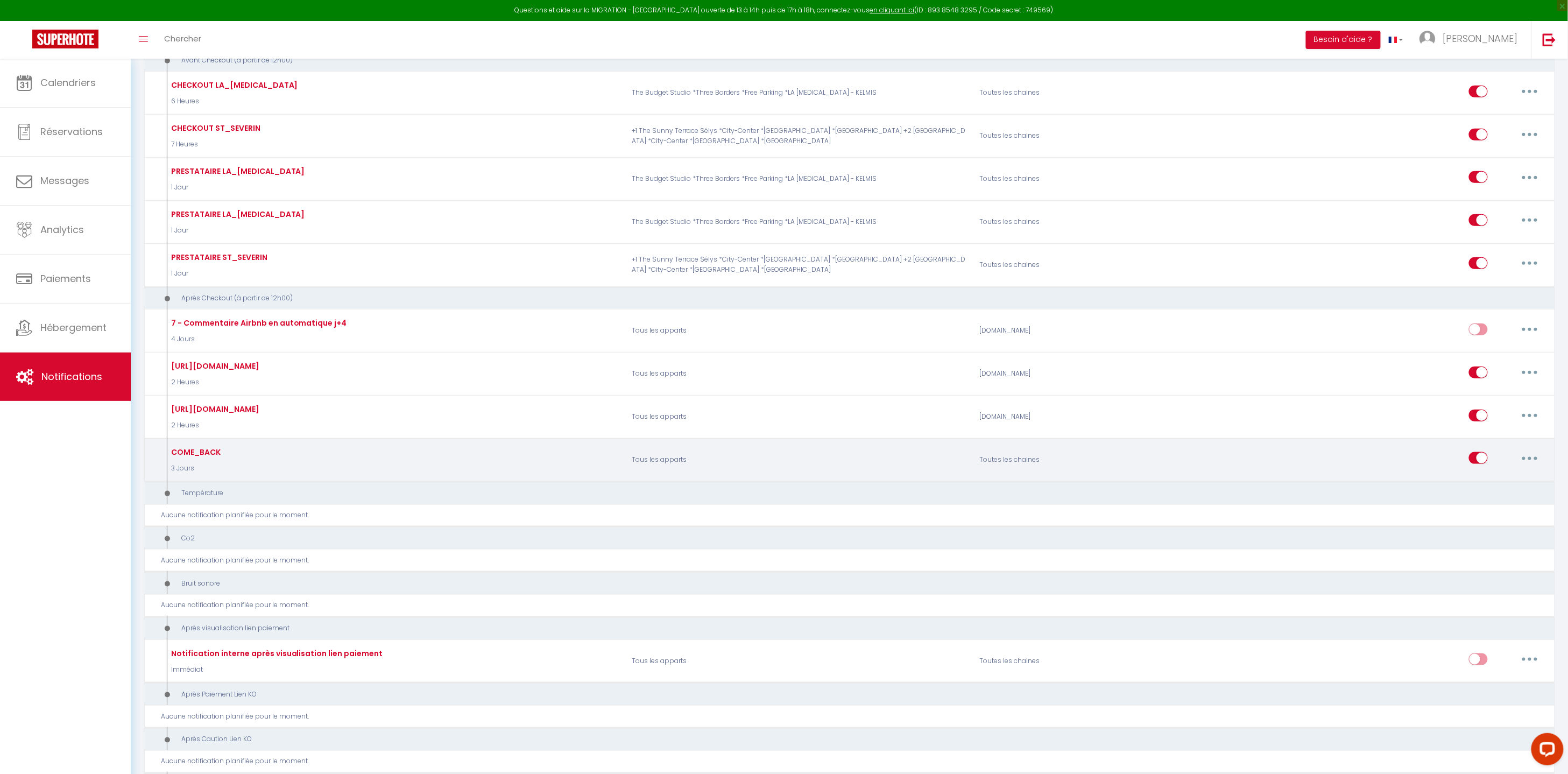
scroll to position [444, 0]
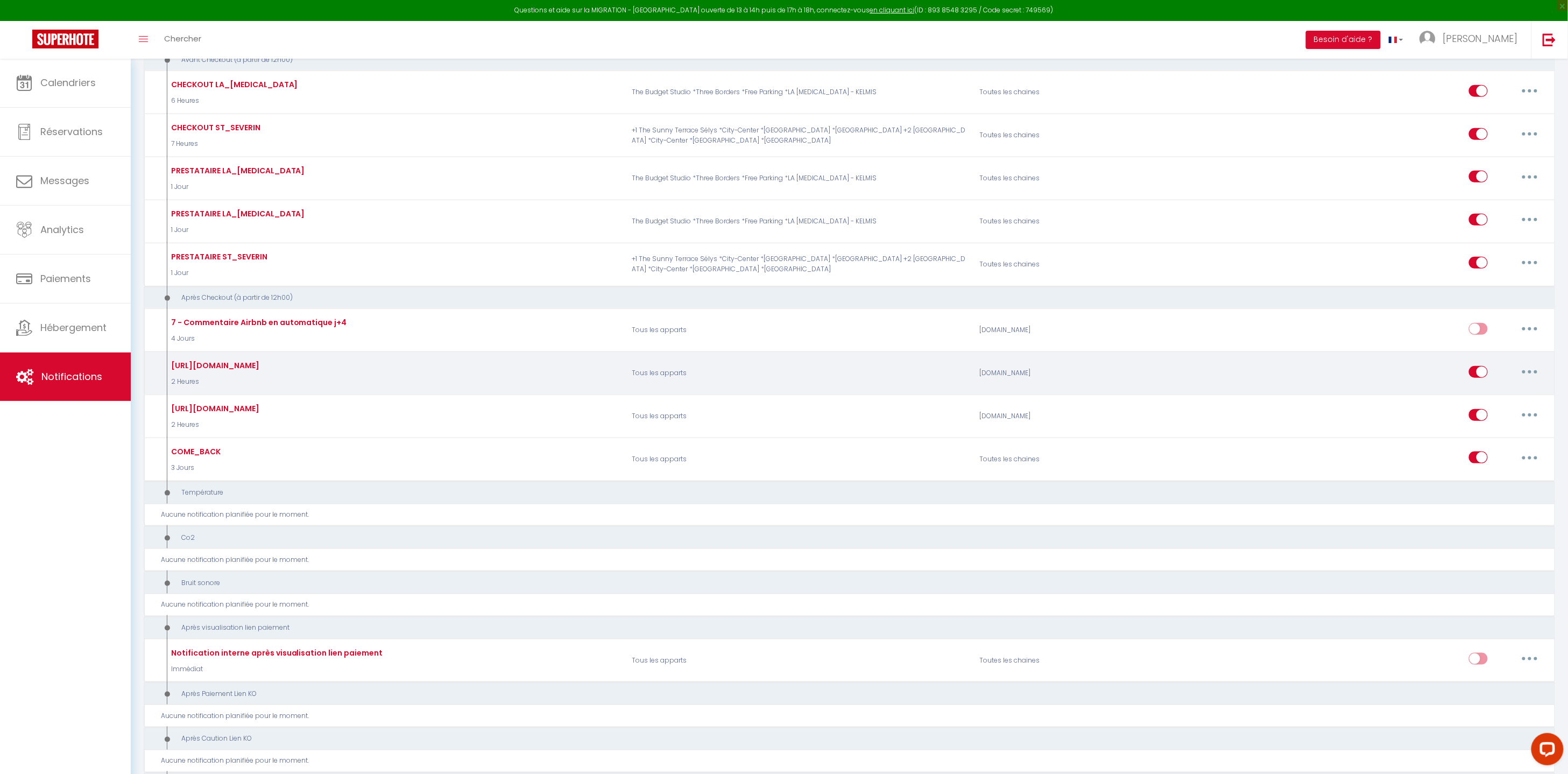
click at [1532, 373] on button "button" at bounding box center [1529, 372] width 30 height 17
click at [1466, 396] on link "Editer" at bounding box center [1501, 396] width 79 height 19
type input "[URL][DOMAIN_NAME]"
select select "5"
select select "2 Heures"
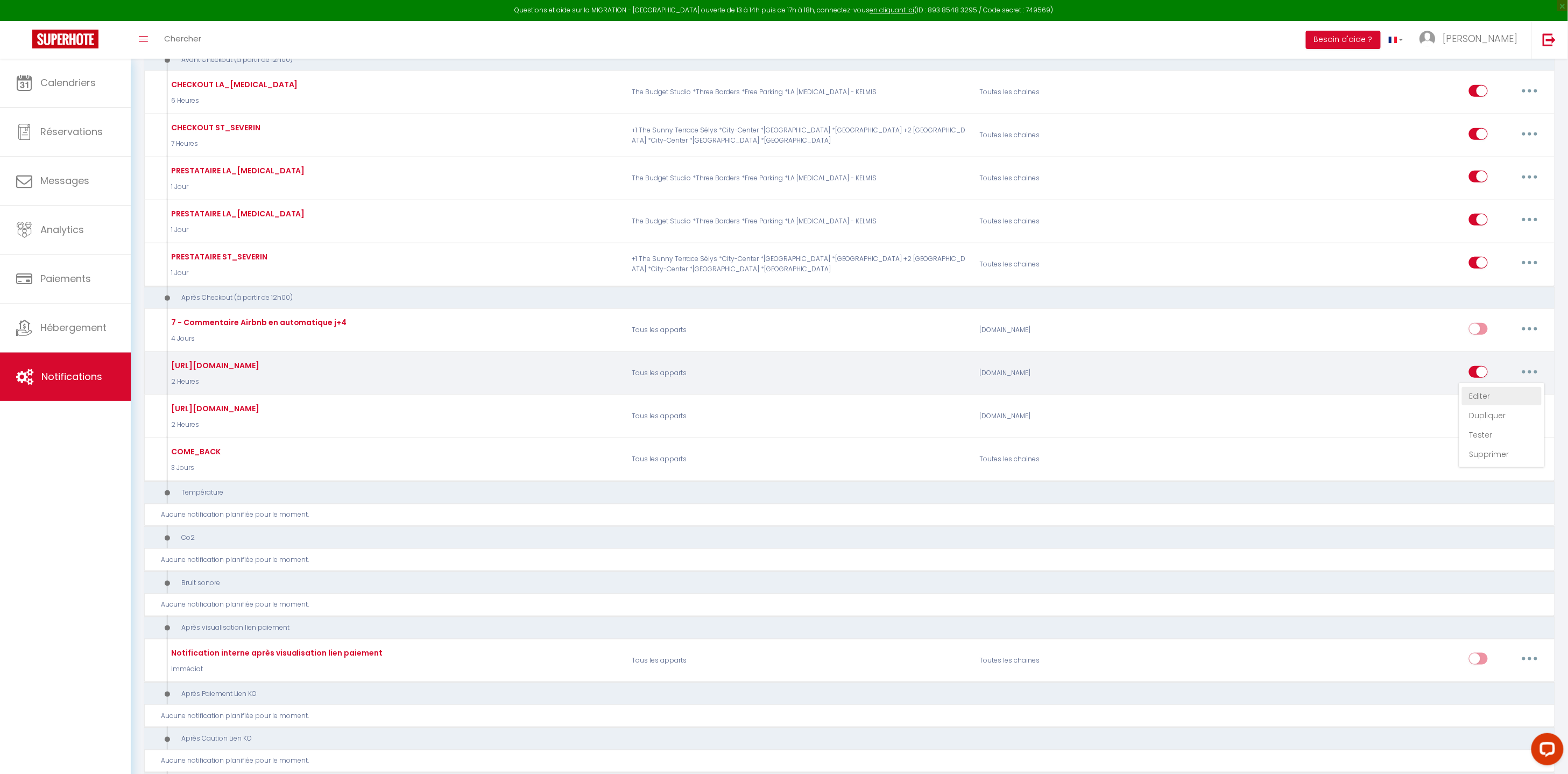
select select "if_booking_is_paid"
checkbox input "true"
checkbox input "false"
radio input "true"
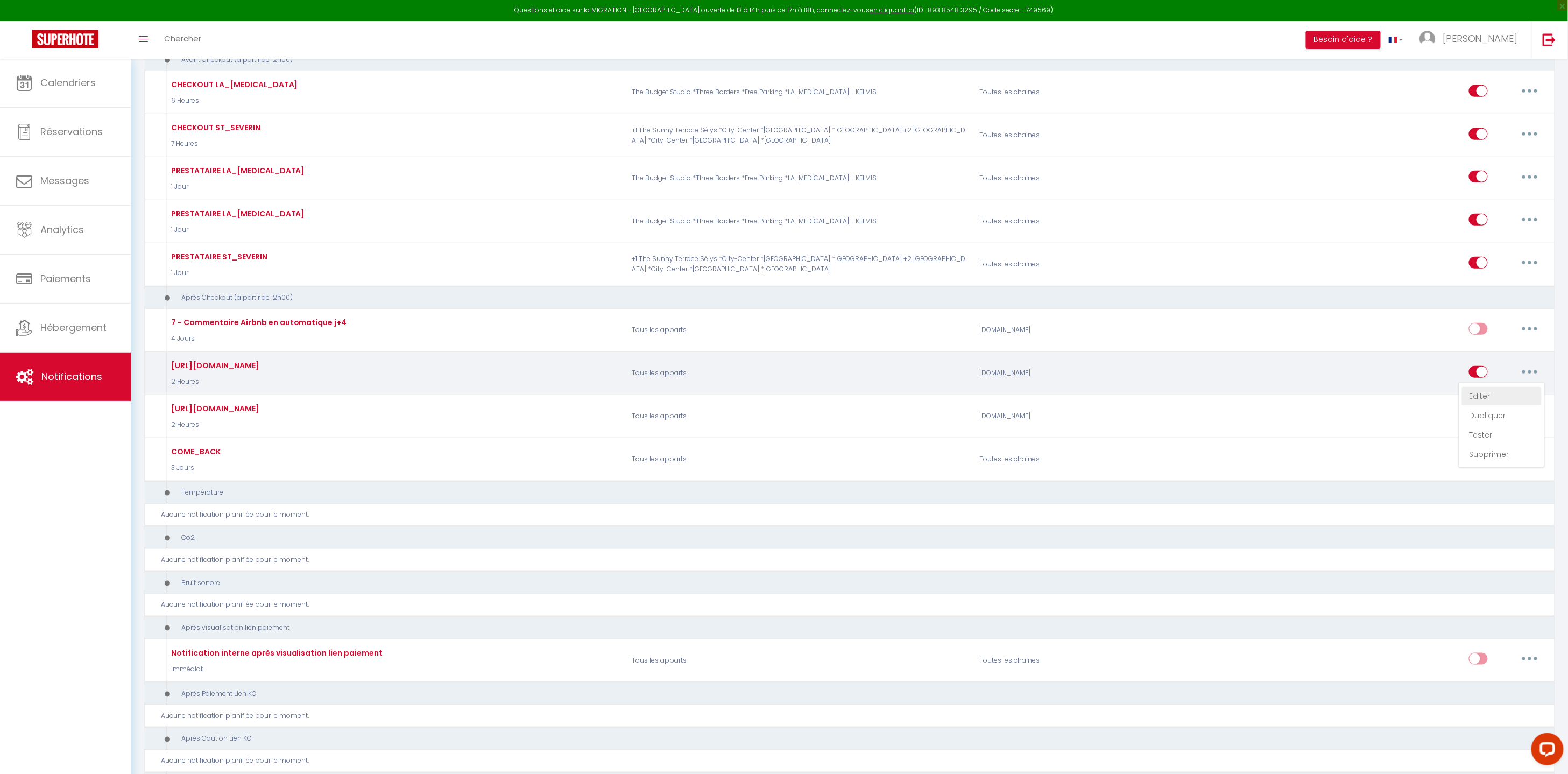
type input "[GUEST:FIRST_NAME], Simply Thank You!"
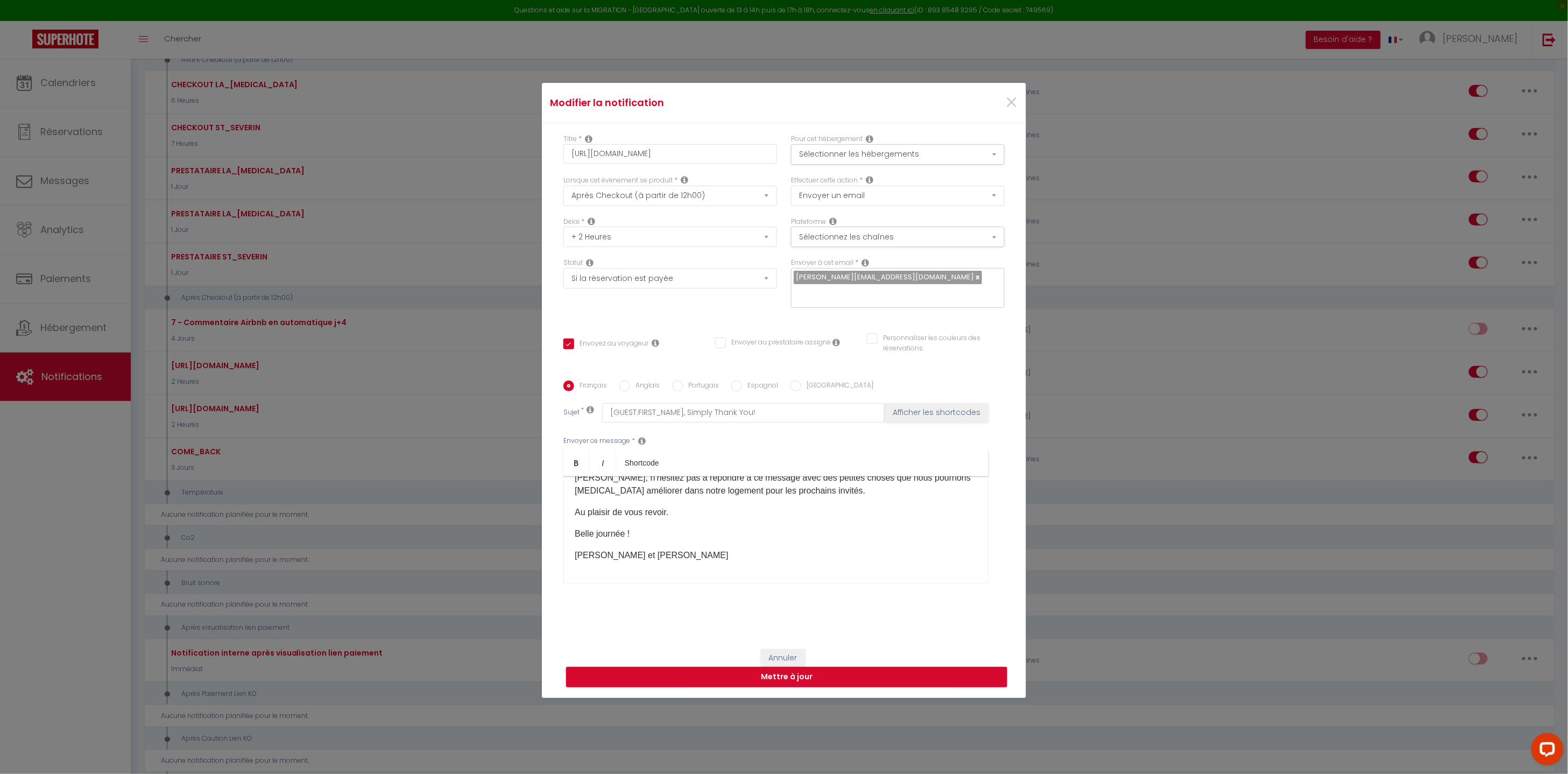
click at [624, 382] on input "Anglais" at bounding box center [624, 385] width 11 height 11
radio input "true"
checkbox input "true"
checkbox input "false"
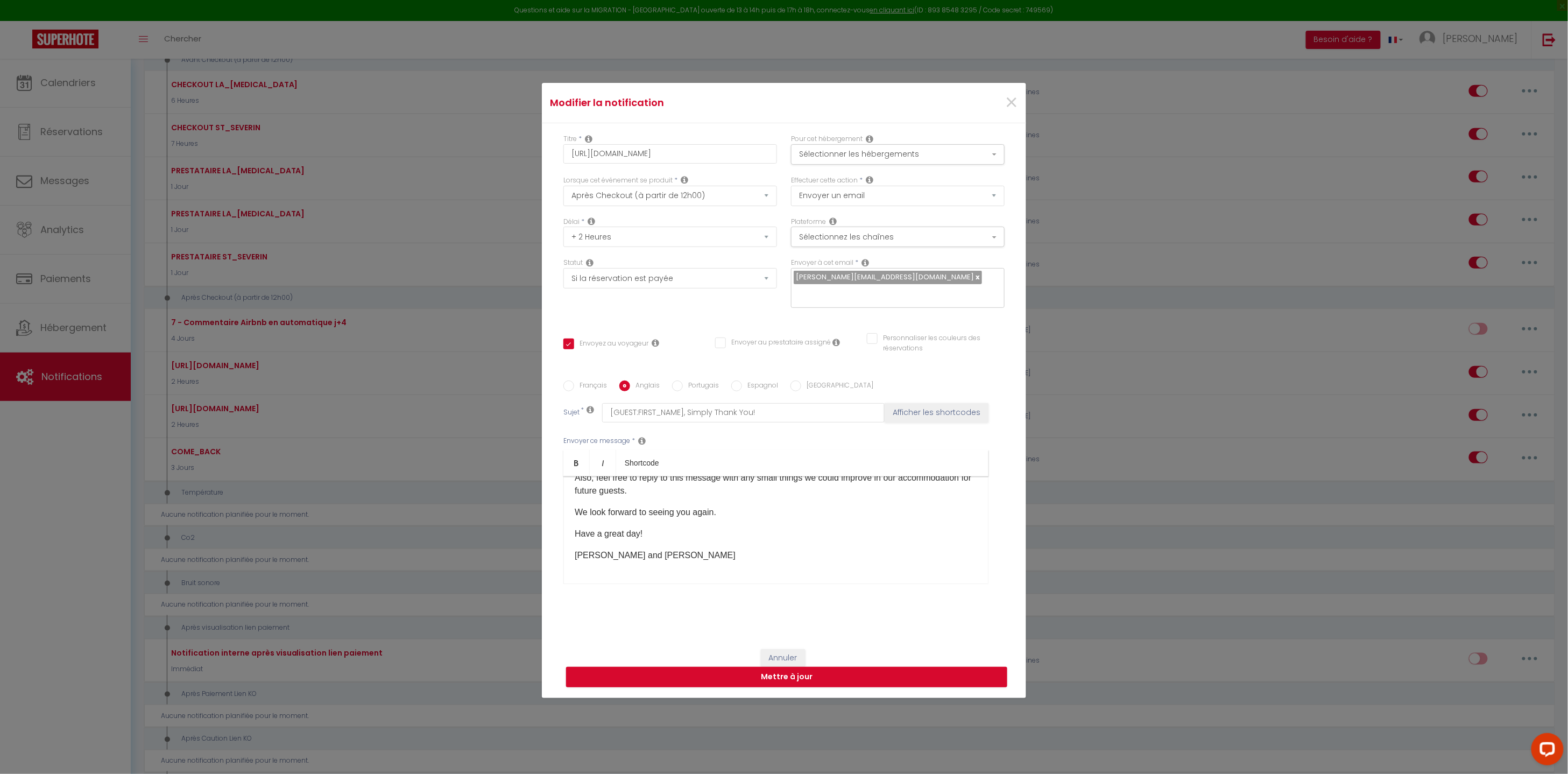
scroll to position [0, 0]
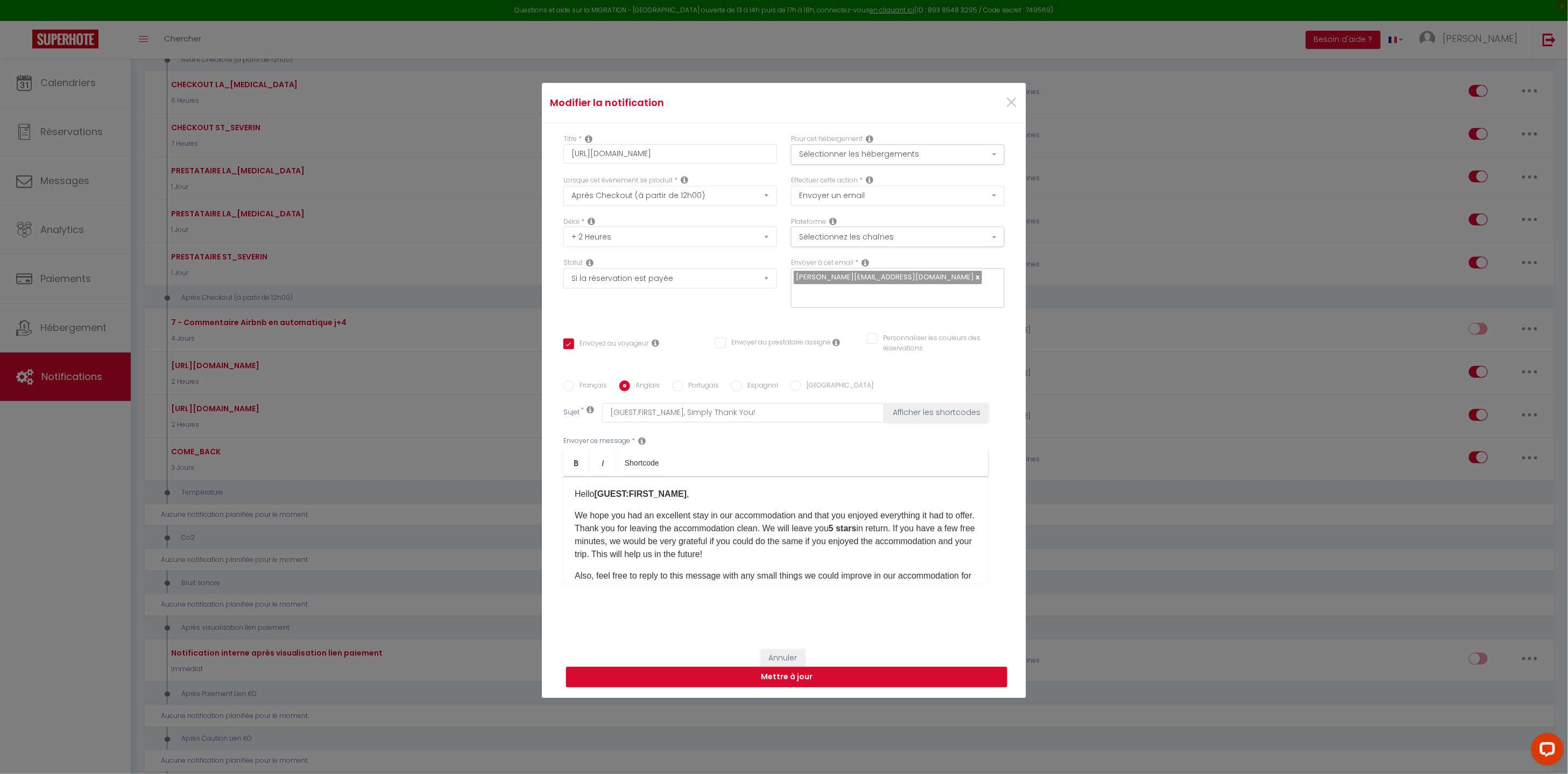
click at [691, 380] on label "Portugais" at bounding box center [701, 386] width 36 height 12
click at [683, 380] on input "Portugais" at bounding box center [677, 385] width 11 height 11
radio input "true"
checkbox input "true"
checkbox input "false"
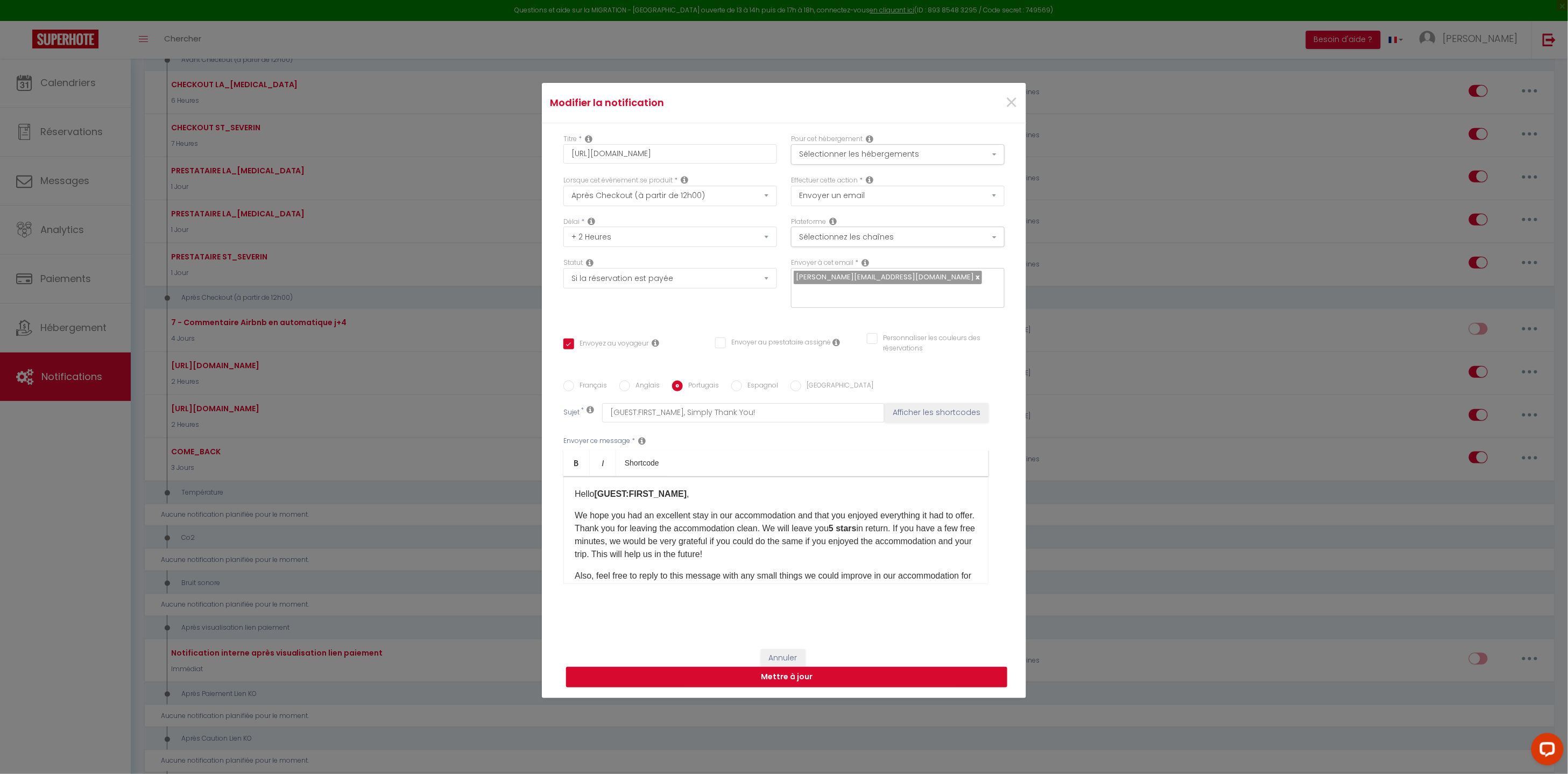
checkbox input "false"
type input "[GUEST:FIRST_NAME], Simplesmente Obrigado!"
click at [1011, 108] on span "×" at bounding box center [1011, 102] width 14 height 32
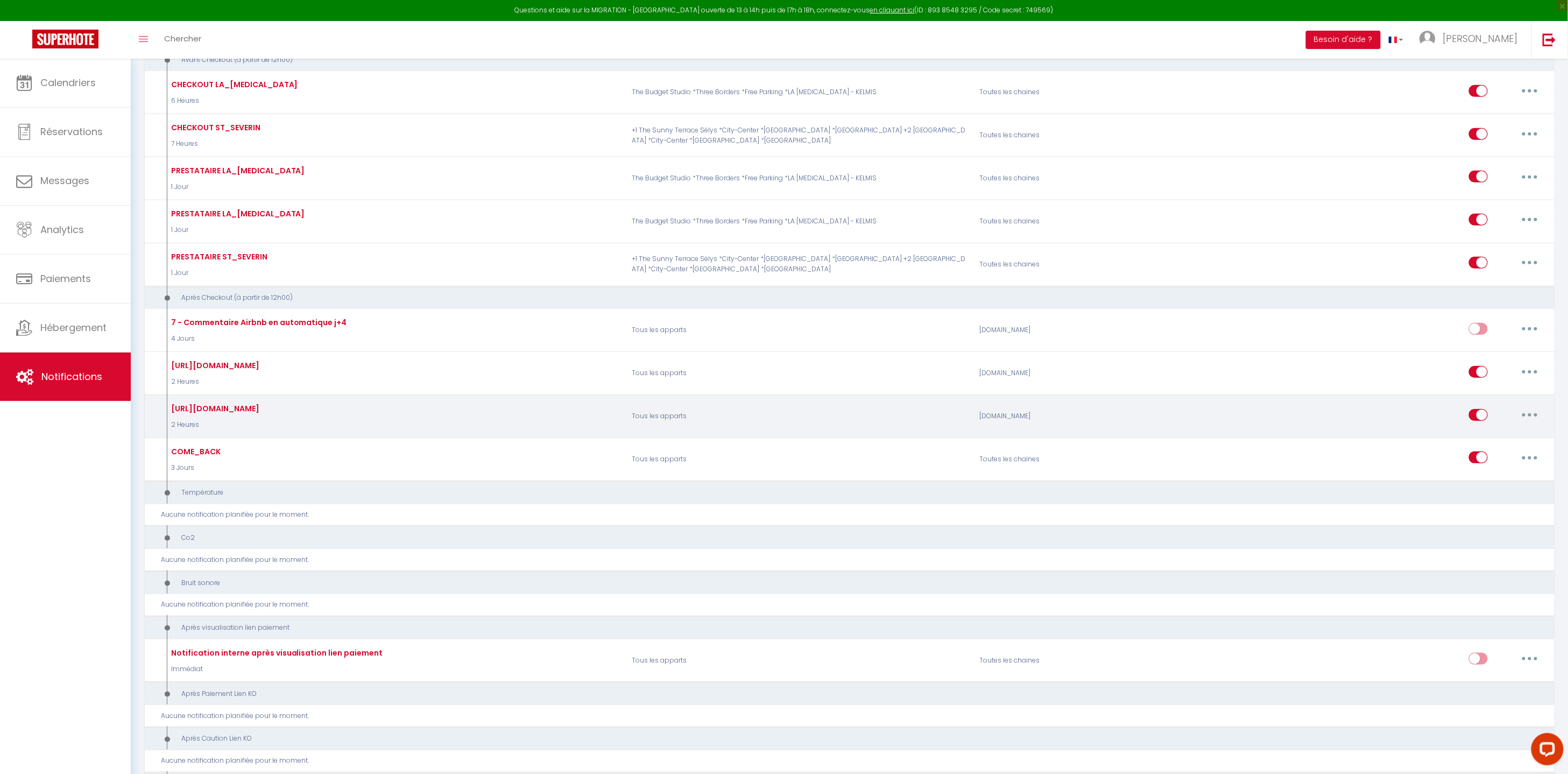
click at [1521, 414] on button "button" at bounding box center [1529, 415] width 30 height 17
click at [1489, 445] on link "Editer" at bounding box center [1501, 440] width 79 height 19
type input "[URL][DOMAIN_NAME]"
checkbox input "true"
checkbox input "false"
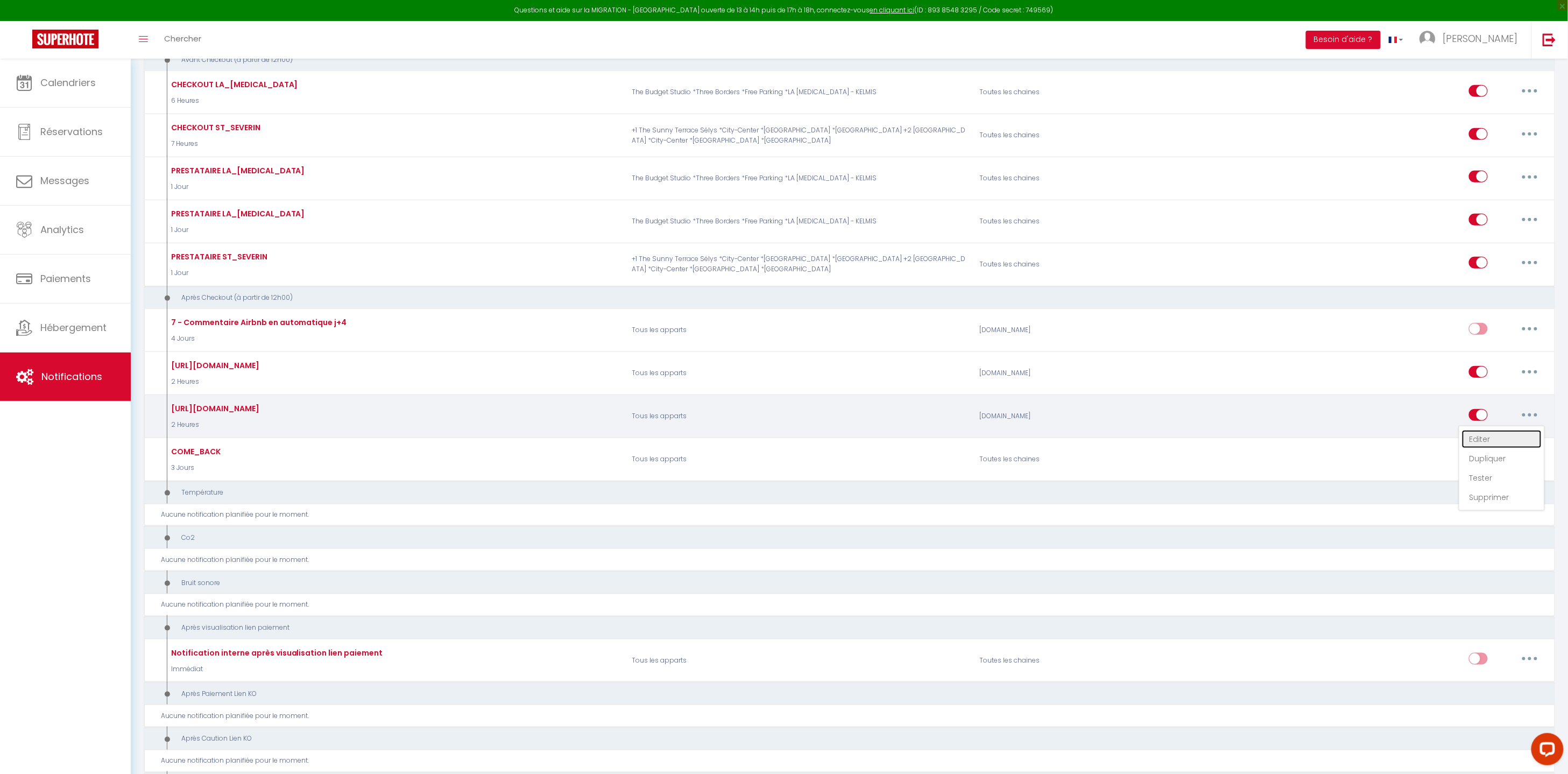
checkbox input "false"
radio input "true"
type input "[GUEST:FIRST_NAME], simply thank you!"
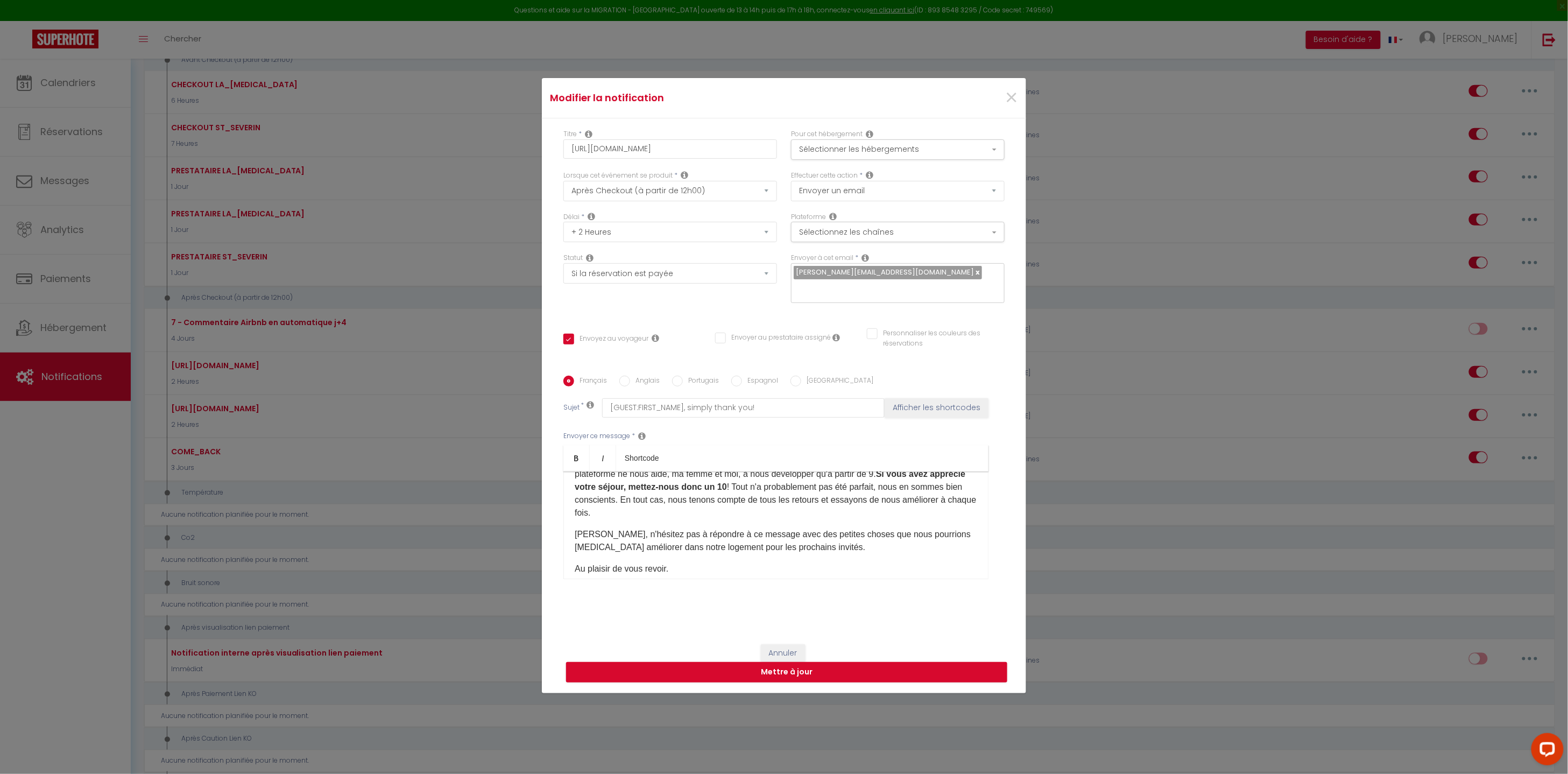
scroll to position [93, 0]
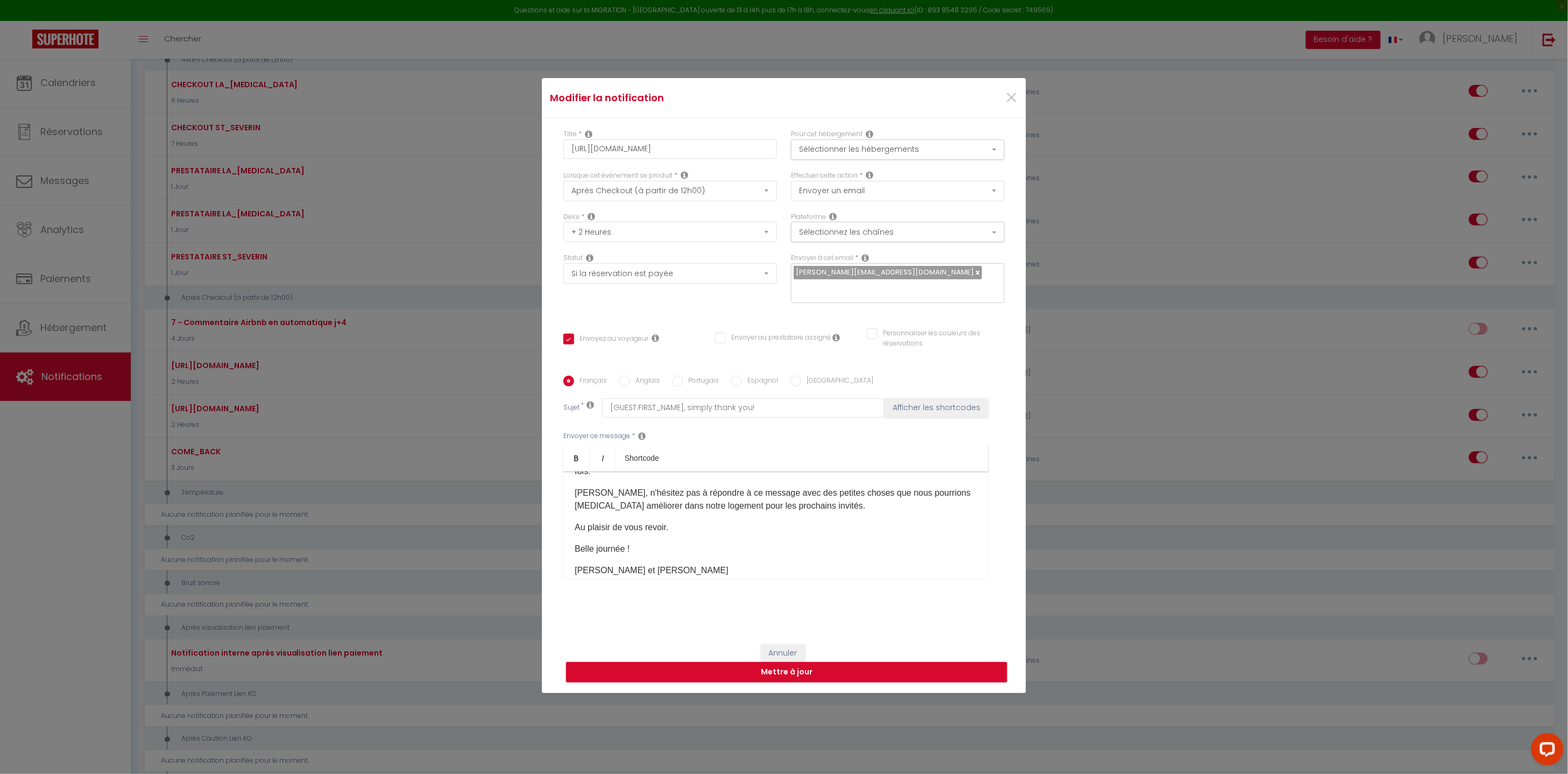
click at [641, 376] on label "Anglais" at bounding box center [644, 382] width 29 height 12
click at [630, 376] on input "Anglais" at bounding box center [624, 381] width 11 height 11
radio input "true"
checkbox input "true"
checkbox input "false"
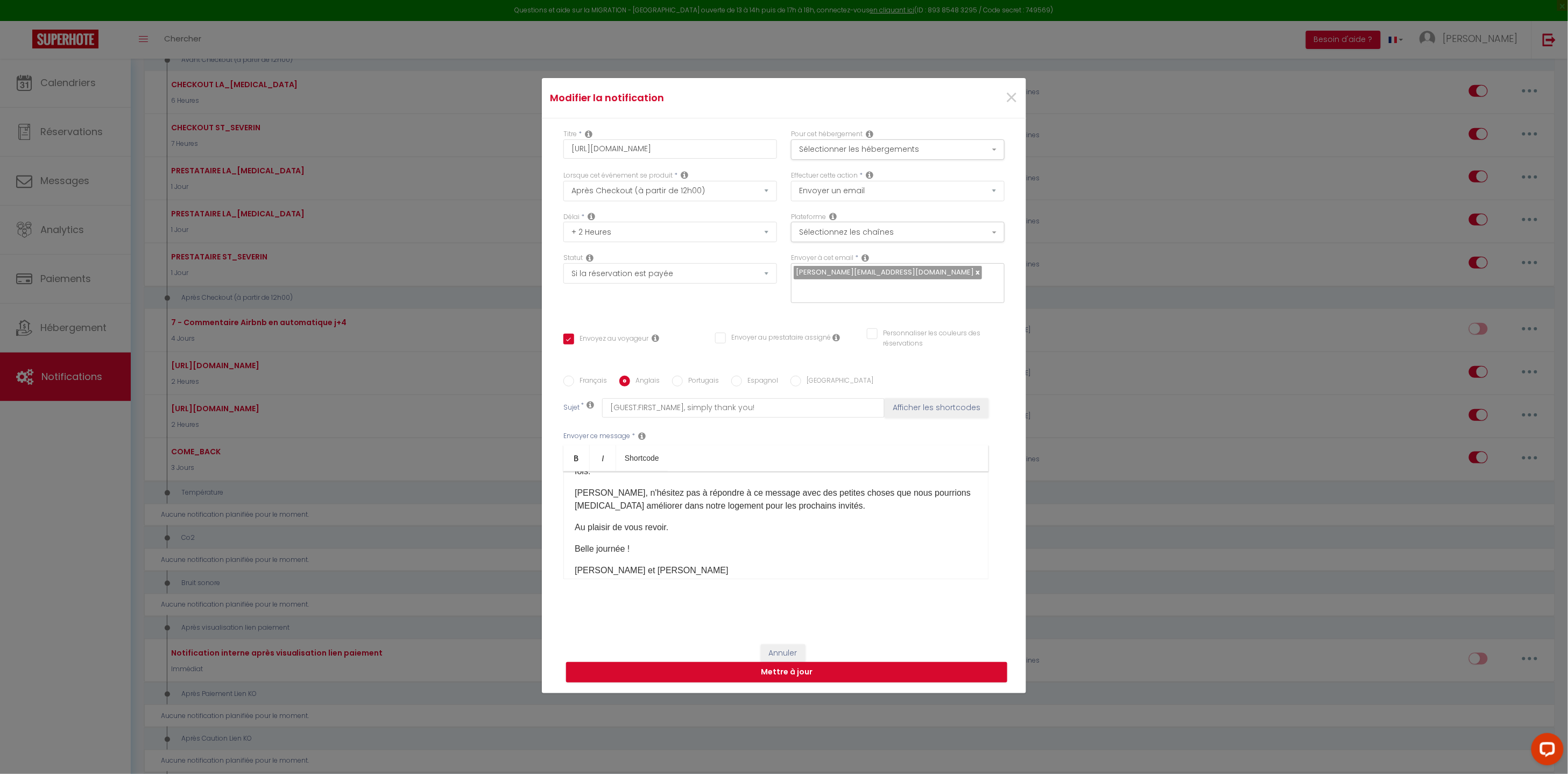
checkbox input "false"
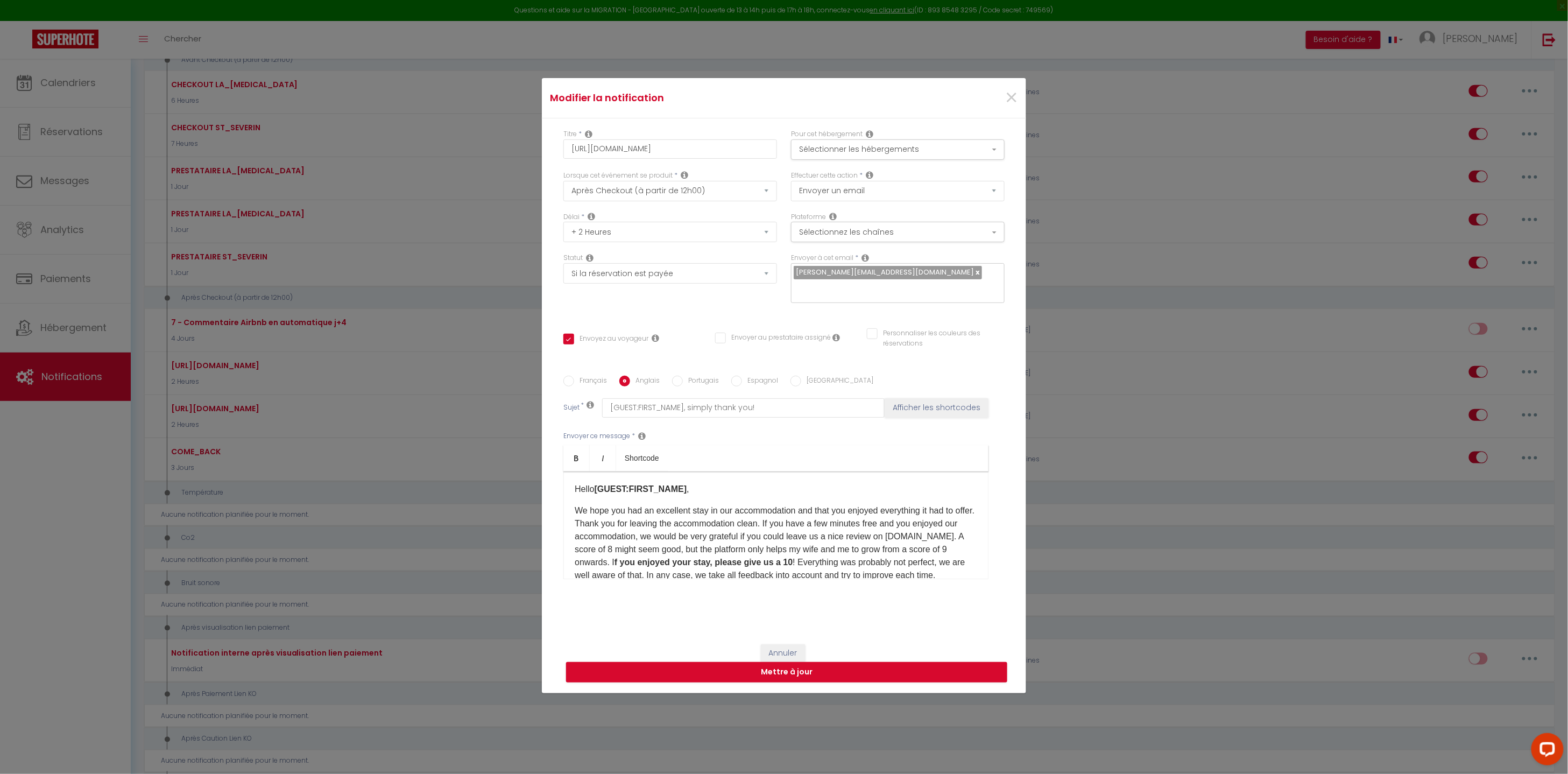
scroll to position [0, 0]
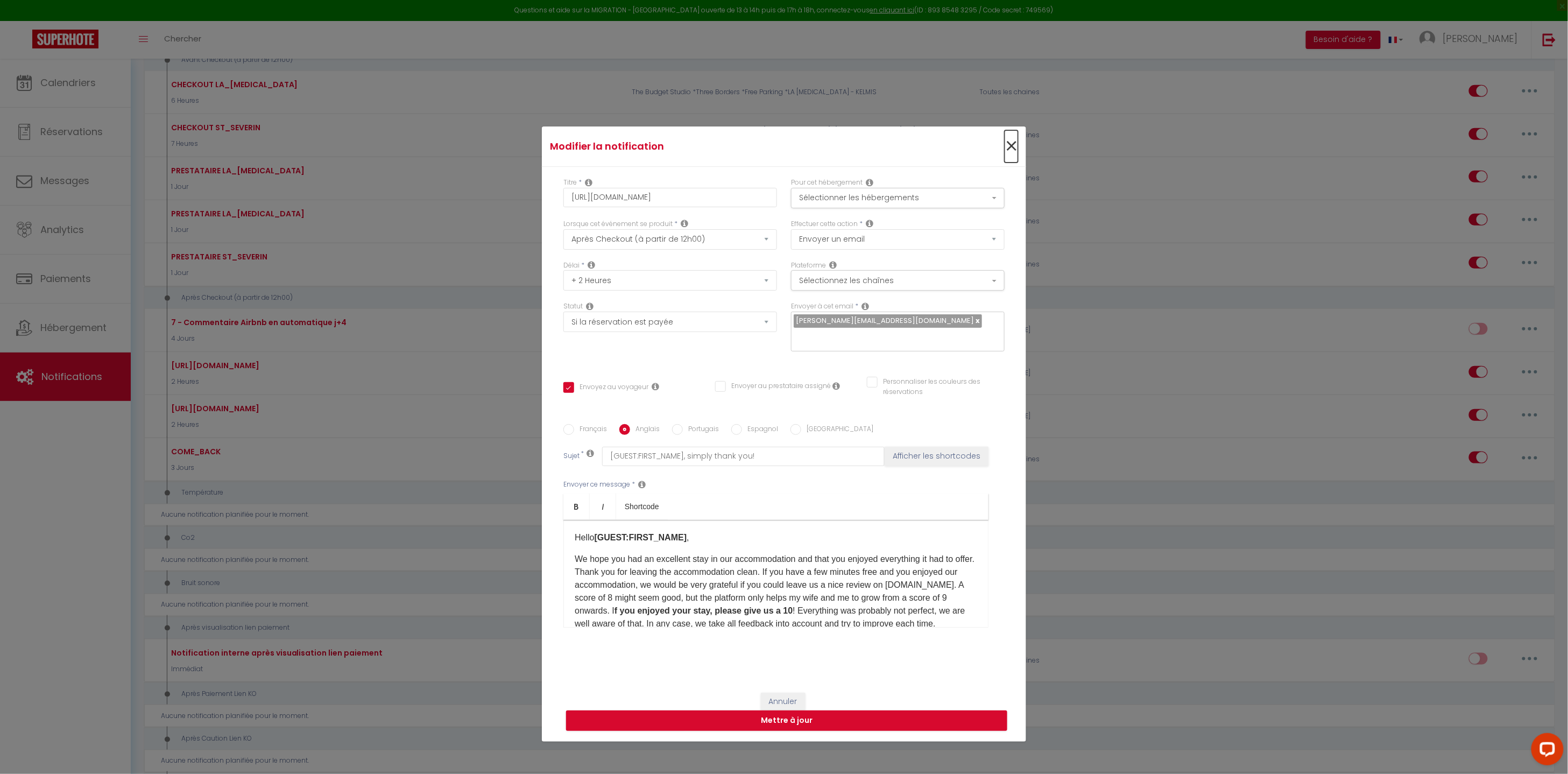
click at [1008, 153] on span "×" at bounding box center [1011, 146] width 14 height 32
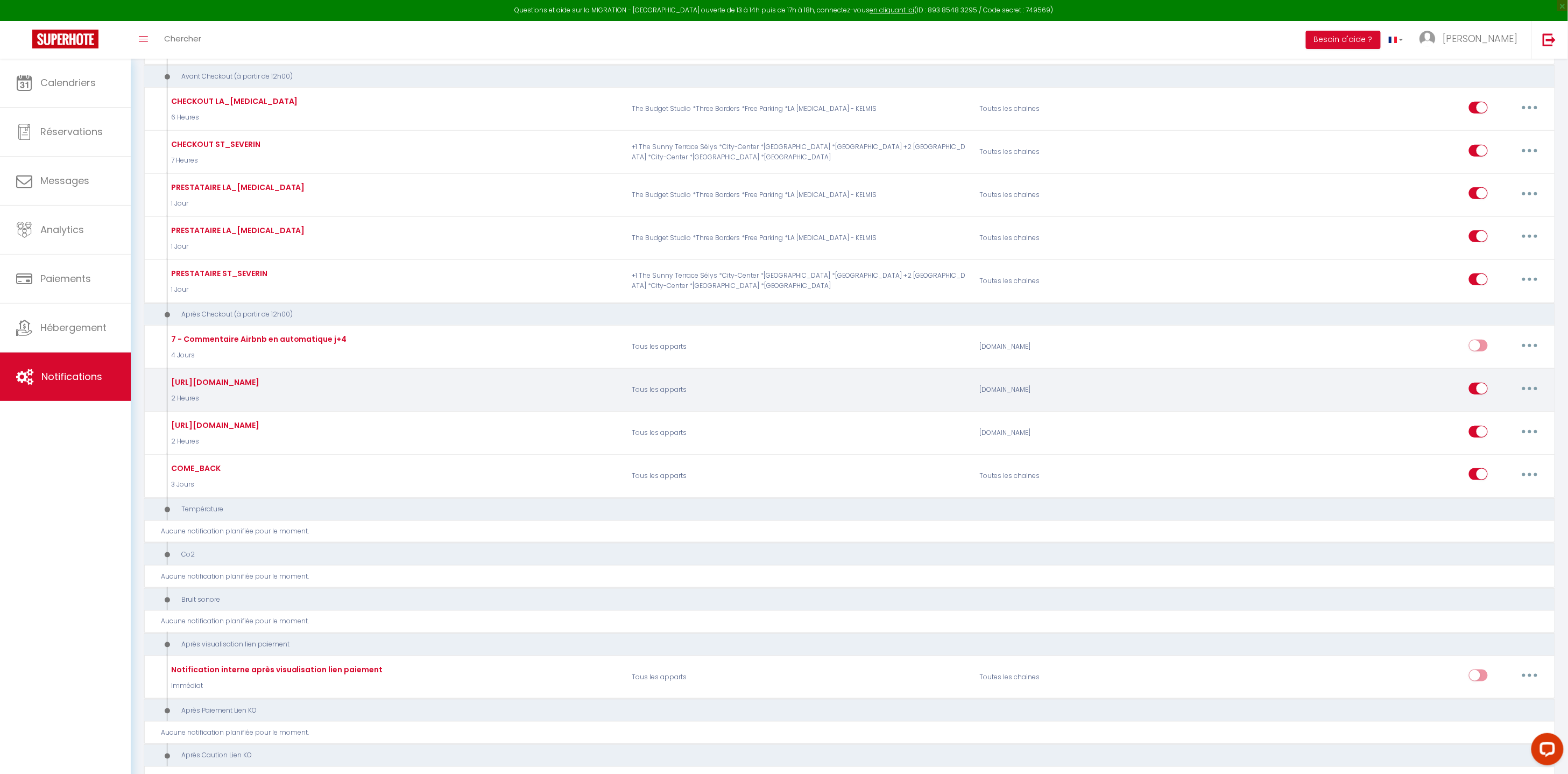
scroll to position [417, 0]
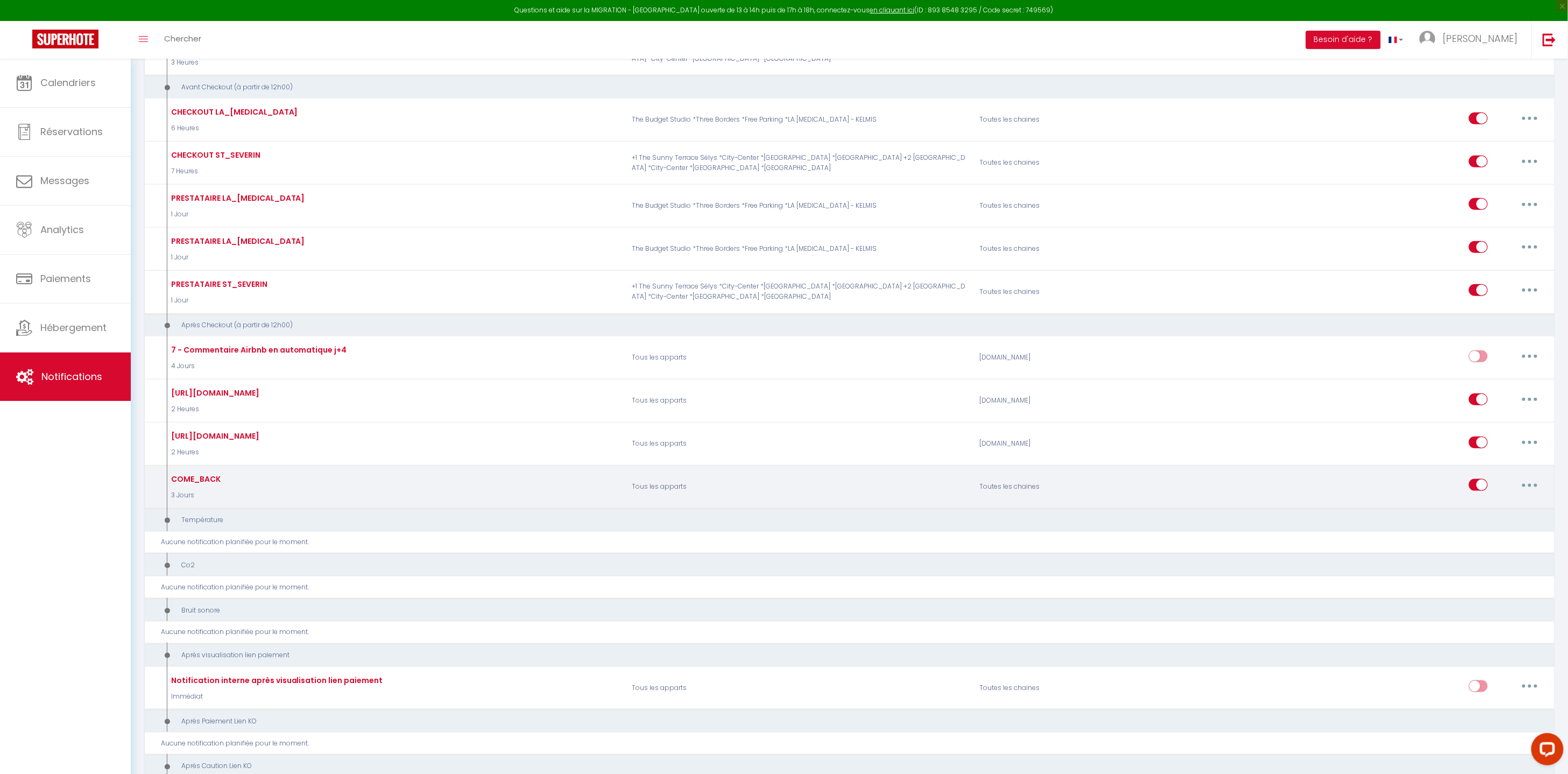
click at [1537, 483] on button "button" at bounding box center [1529, 485] width 30 height 17
click at [1513, 503] on link "Editer" at bounding box center [1501, 510] width 79 height 19
type input "COME_BACK"
select select "3 Jours"
select select
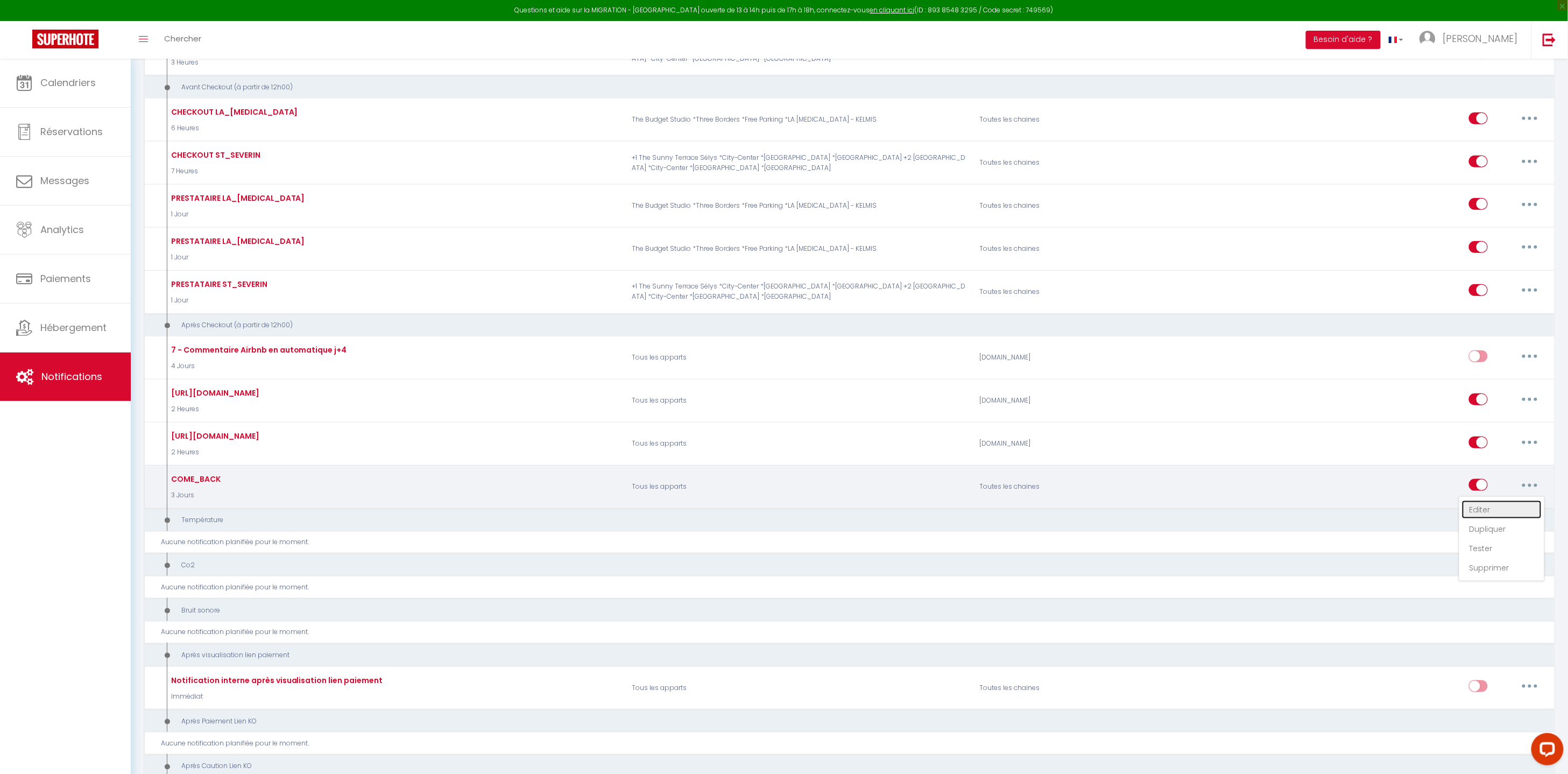
checkbox input "true"
checkbox input "false"
radio input "true"
type input "Retournez chez nous à tarif exclusif : Réservez maintenant et économisez !"
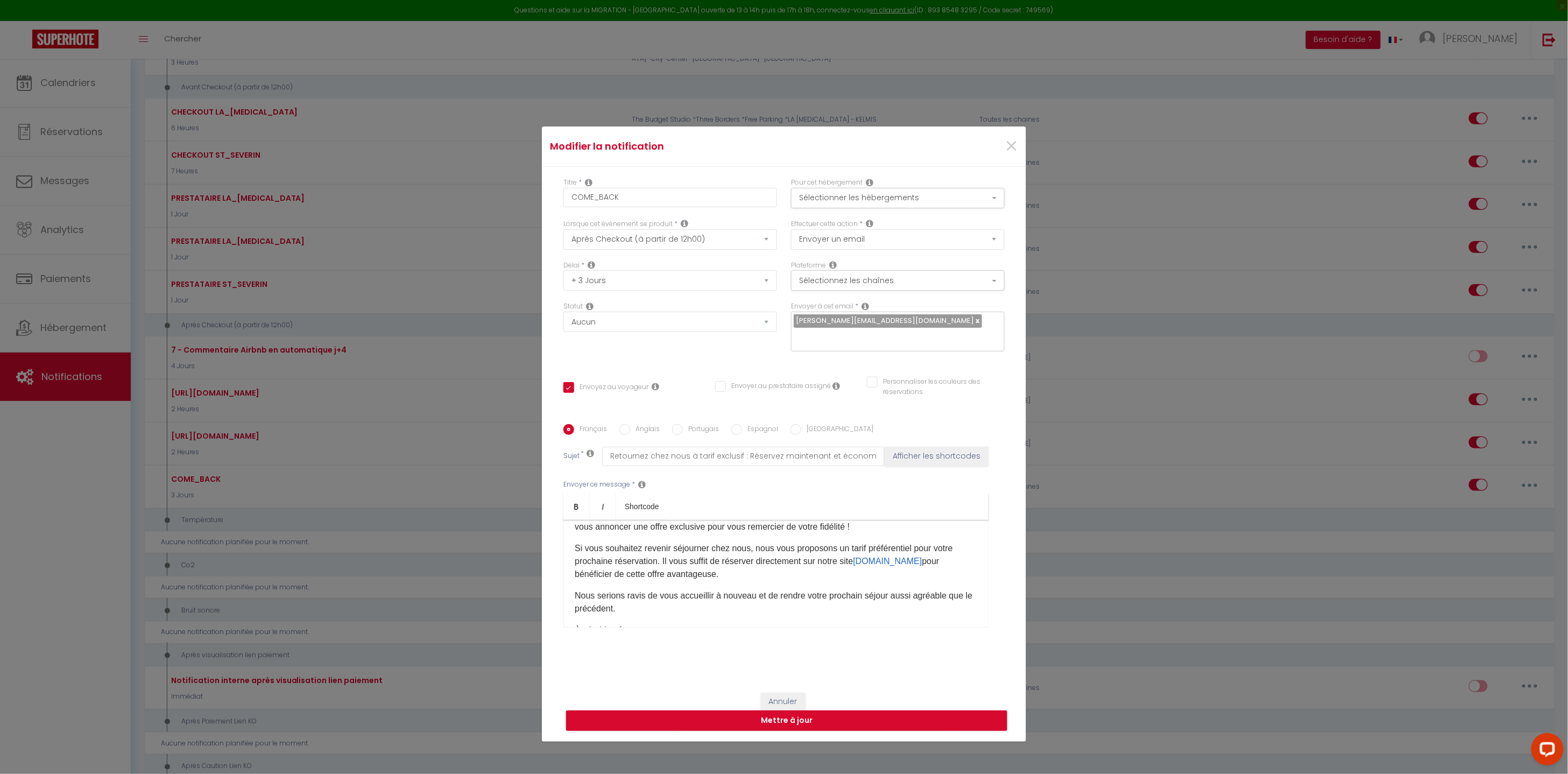
scroll to position [0, 0]
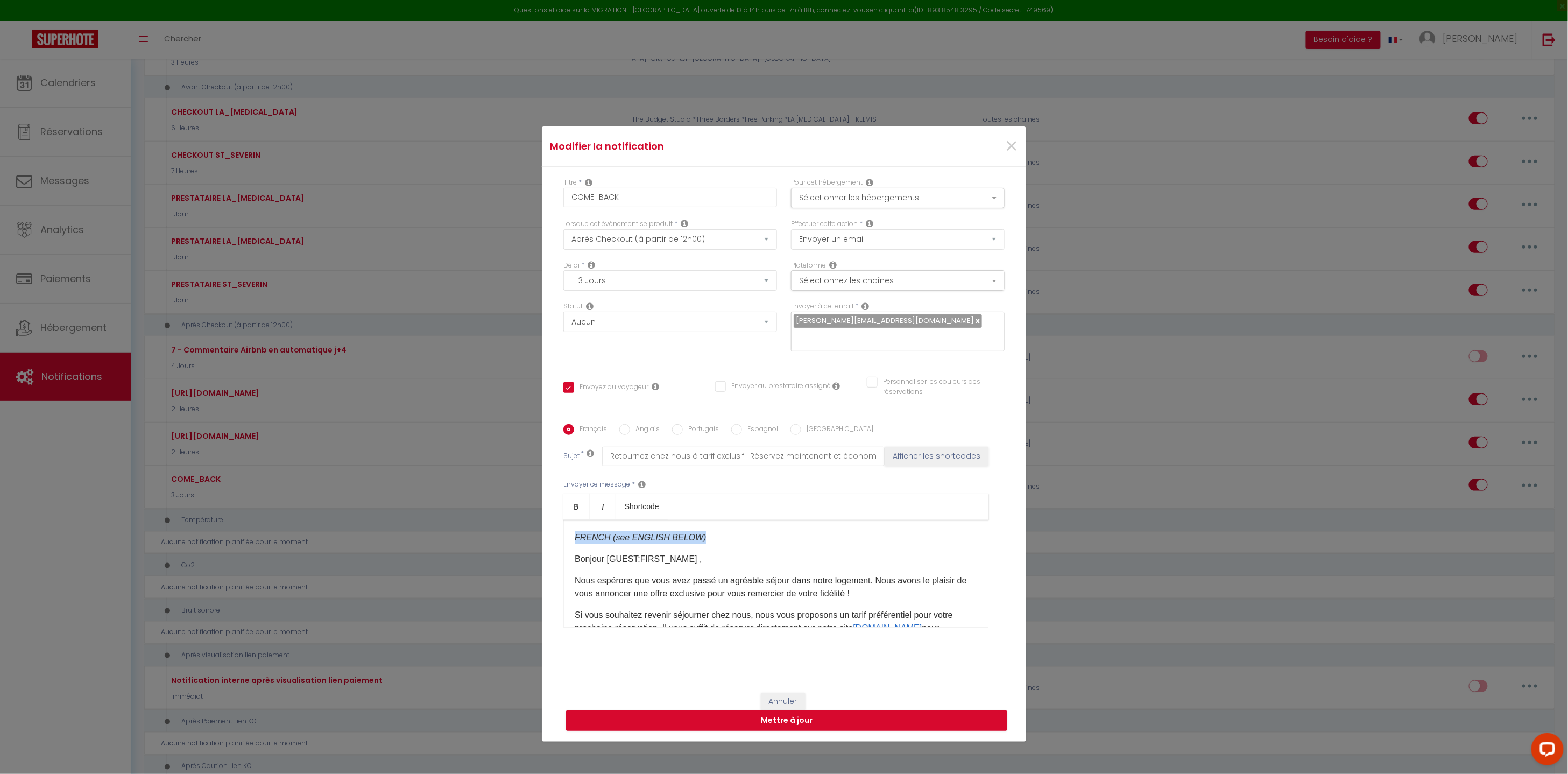
drag, startPoint x: 721, startPoint y: 531, endPoint x: 506, endPoint y: 521, distance: 215.2
click at [506, 521] on div "Modifier la notification × Titre * COME_BACK Pour cet hébergement Sélectionner …" at bounding box center [784, 387] width 1568 height 774
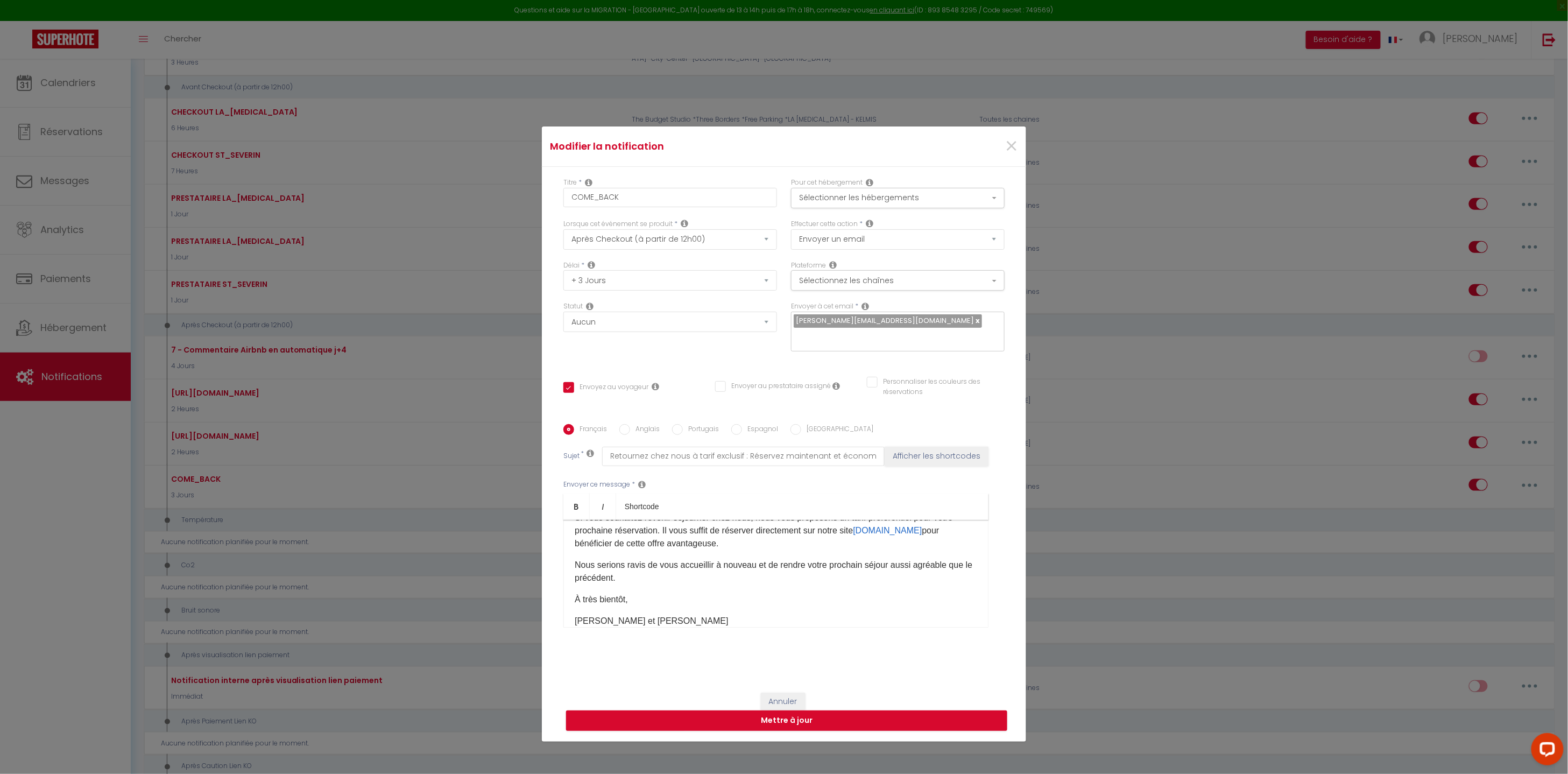
scroll to position [145, 0]
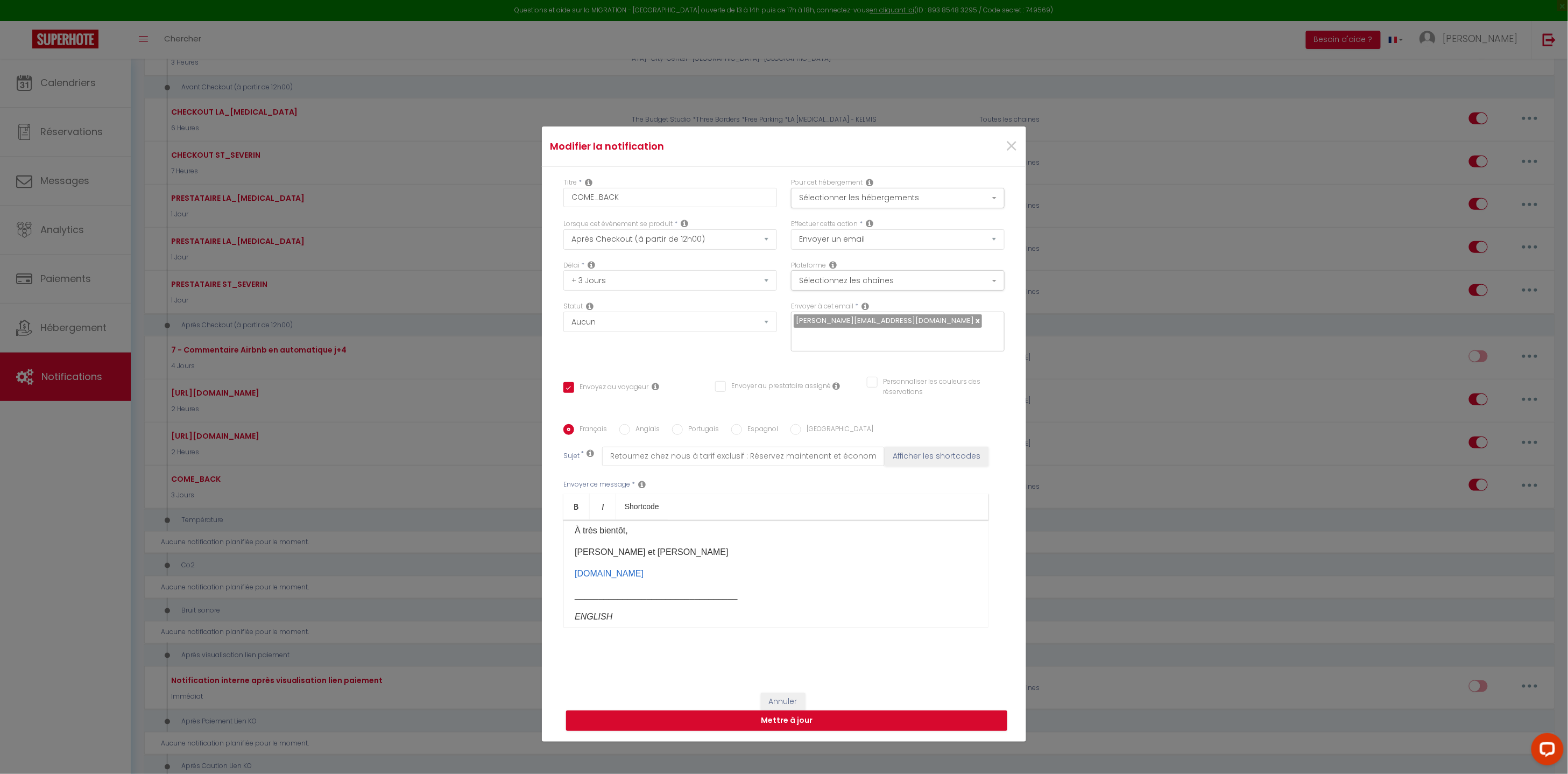
drag, startPoint x: 595, startPoint y: 583, endPoint x: 772, endPoint y: 686, distance: 204.8
click at [773, 686] on form "Modifier la notification × Titre * COME_BACK Pour cet hébergement Sélectionner …" at bounding box center [784, 434] width 484 height 615
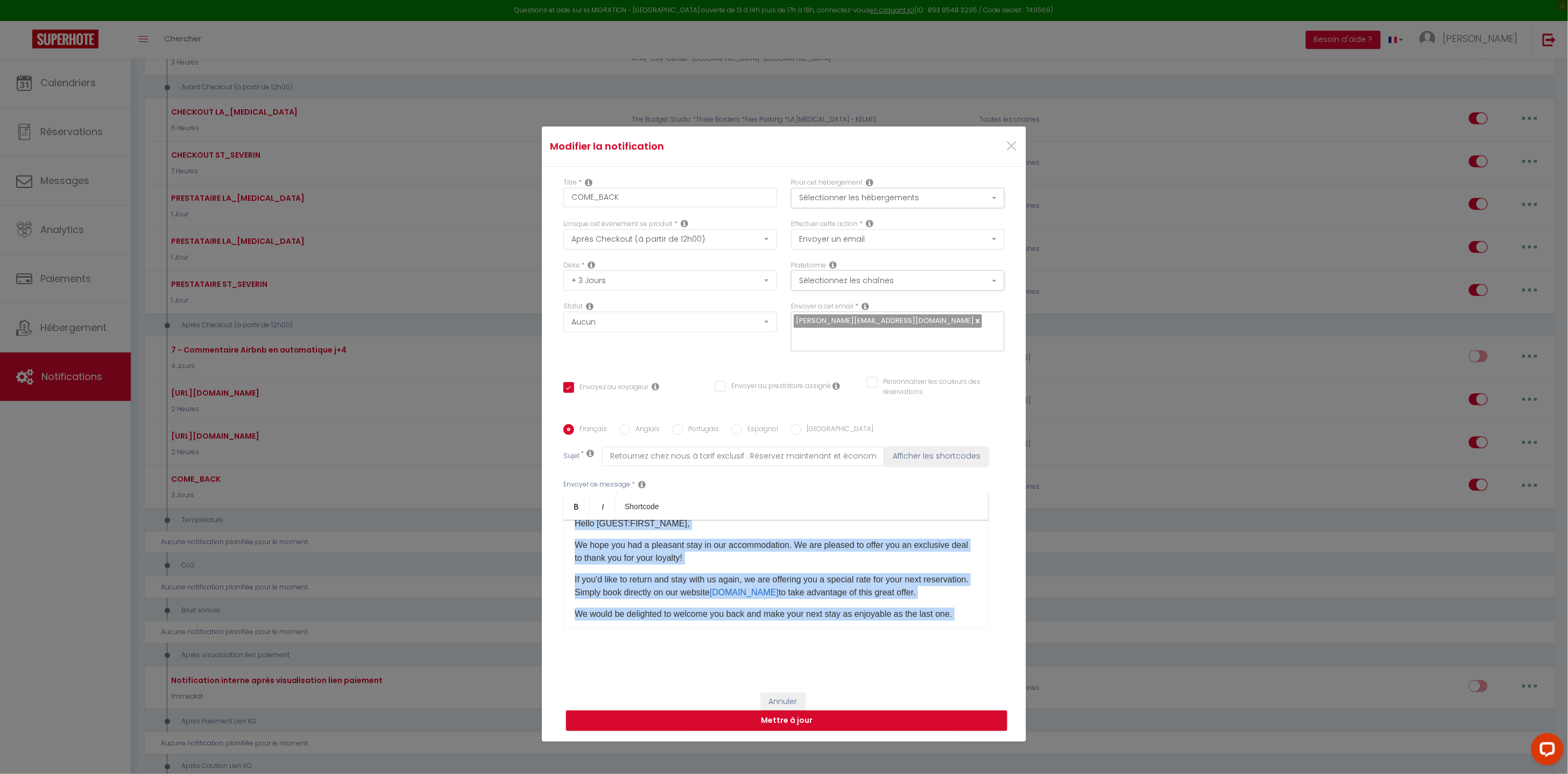
scroll to position [352, 0]
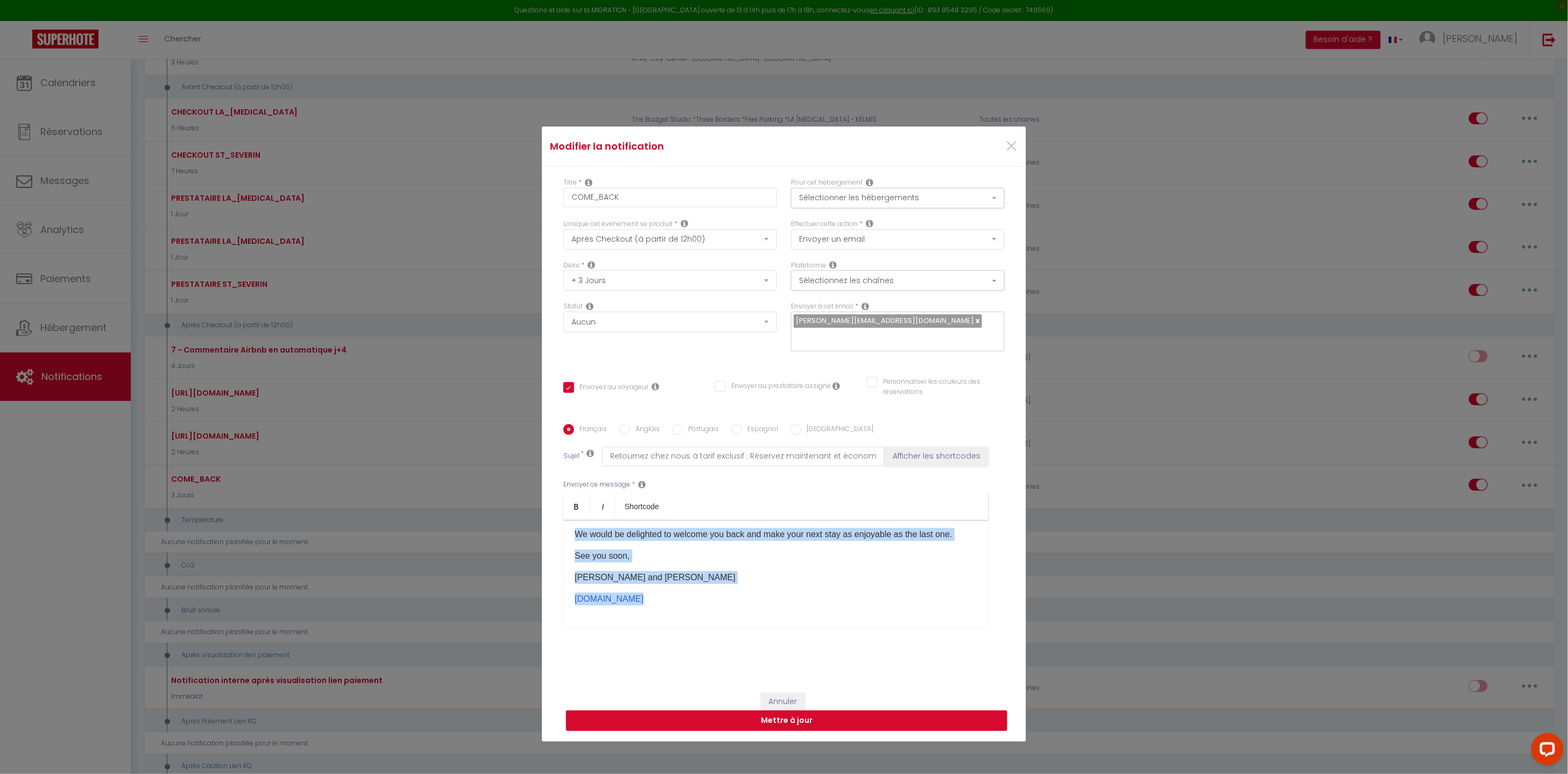
drag, startPoint x: 687, startPoint y: 577, endPoint x: 789, endPoint y: 636, distance: 117.8
click at [789, 636] on div "Français Anglais Portugais Espagnol Italien Sujet * Retournez chez nous à tarif…" at bounding box center [784, 532] width 441 height 249
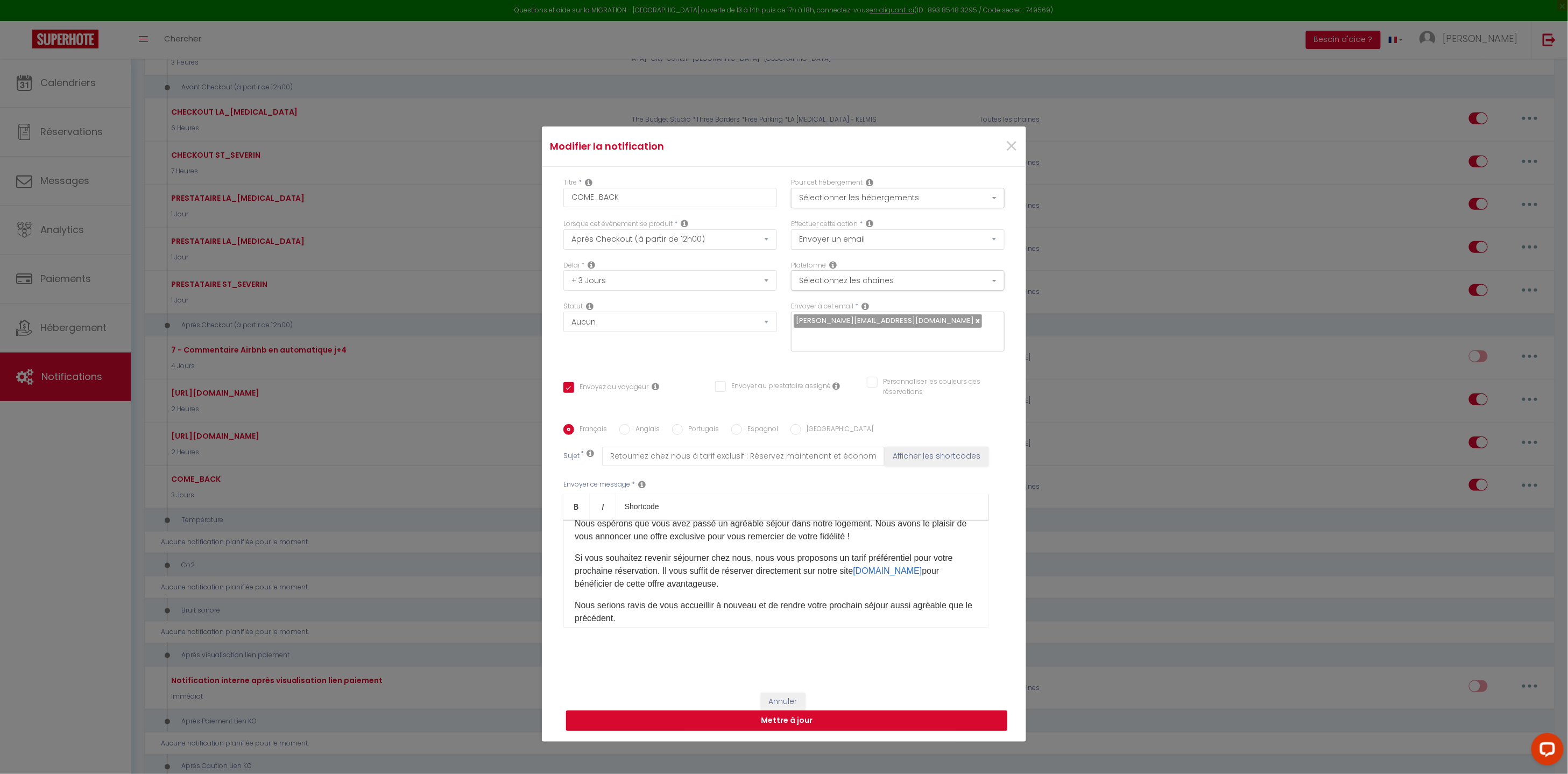
scroll to position [0, 0]
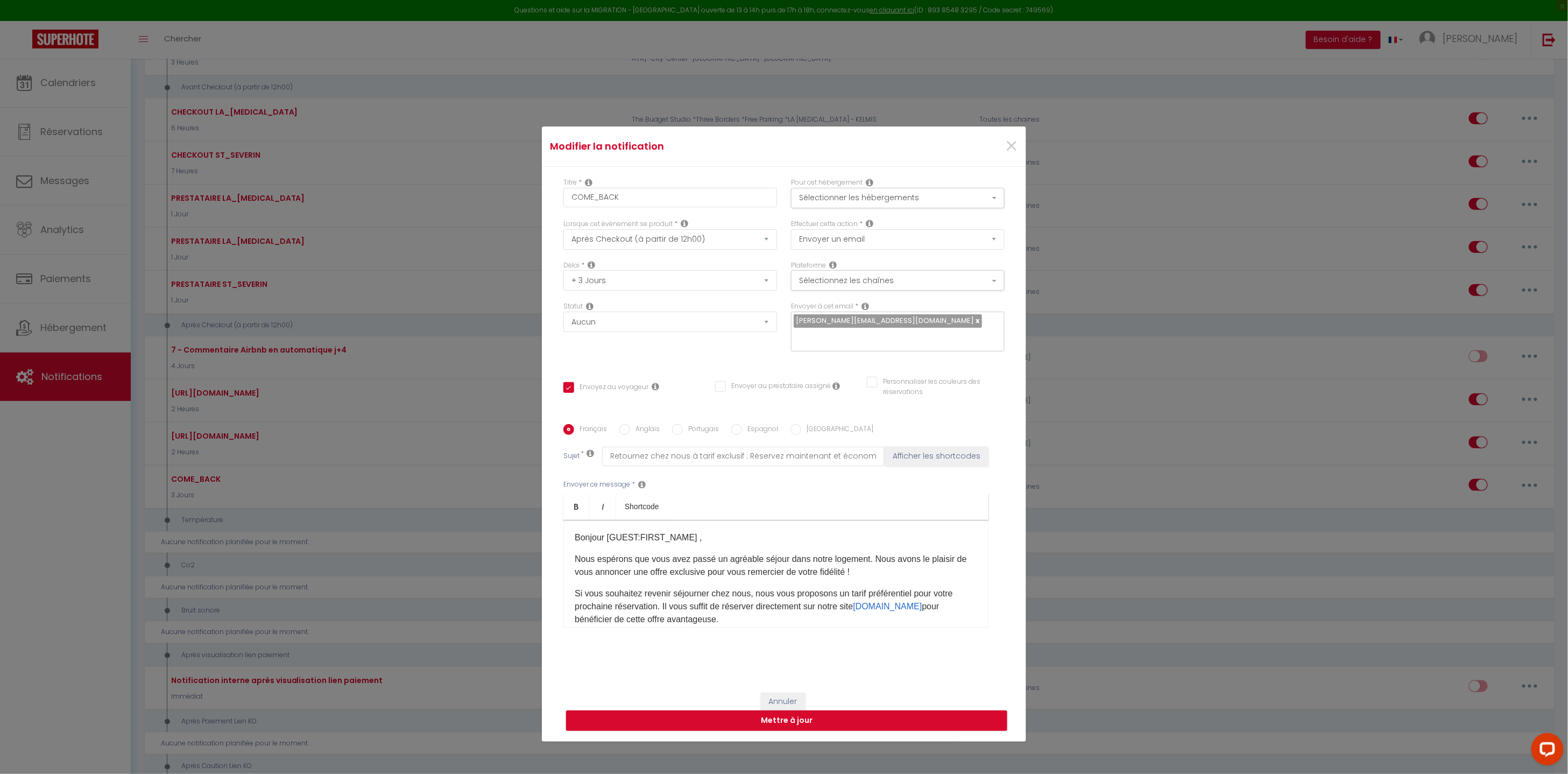
click at [648, 424] on label "Anglais" at bounding box center [644, 430] width 29 height 12
click at [630, 424] on input "Anglais" at bounding box center [624, 429] width 11 height 11
radio input "true"
checkbox input "true"
checkbox input "false"
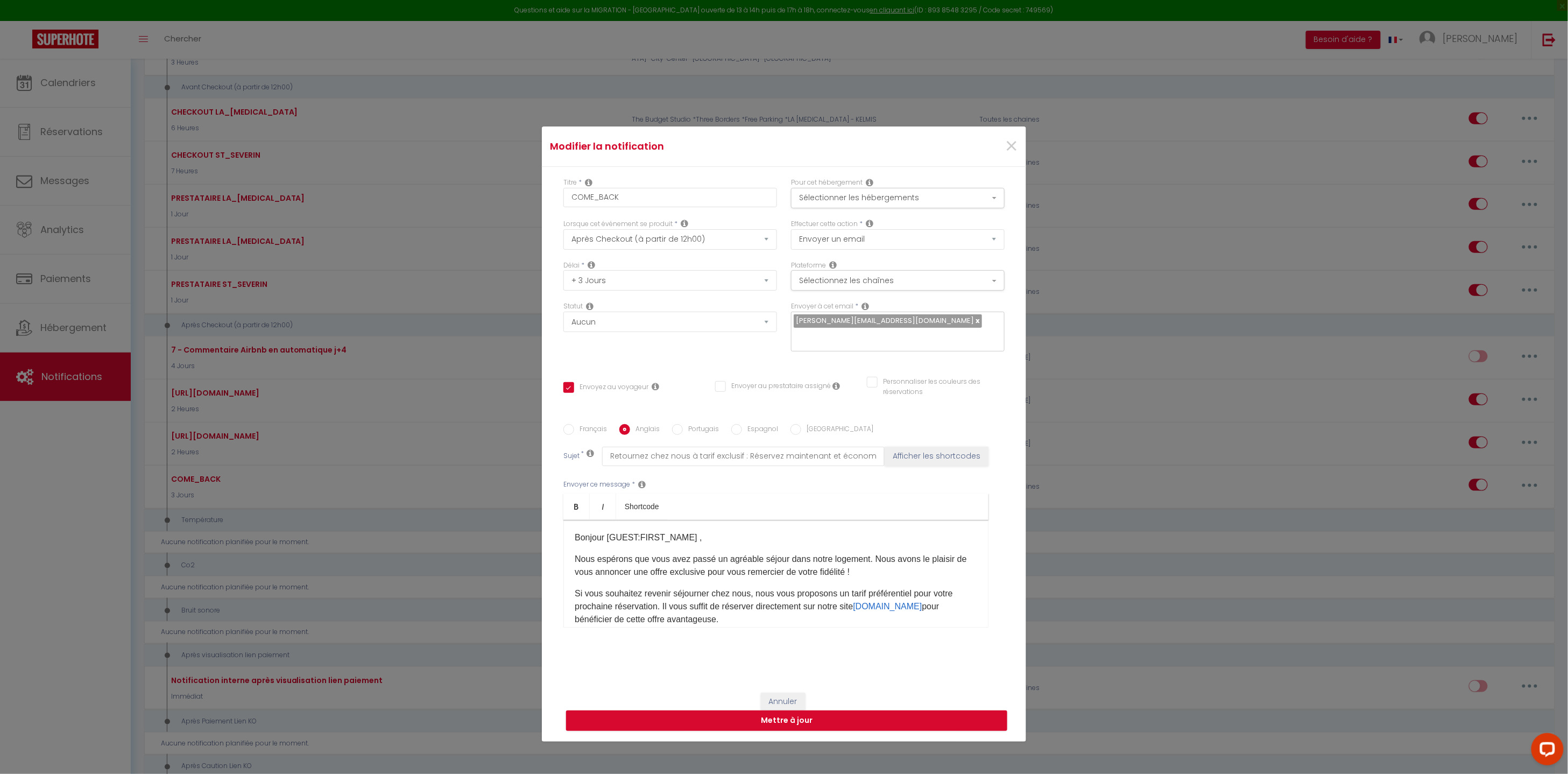
checkbox input "false"
type input "Come back for an exclusive rate: Book now and save!"
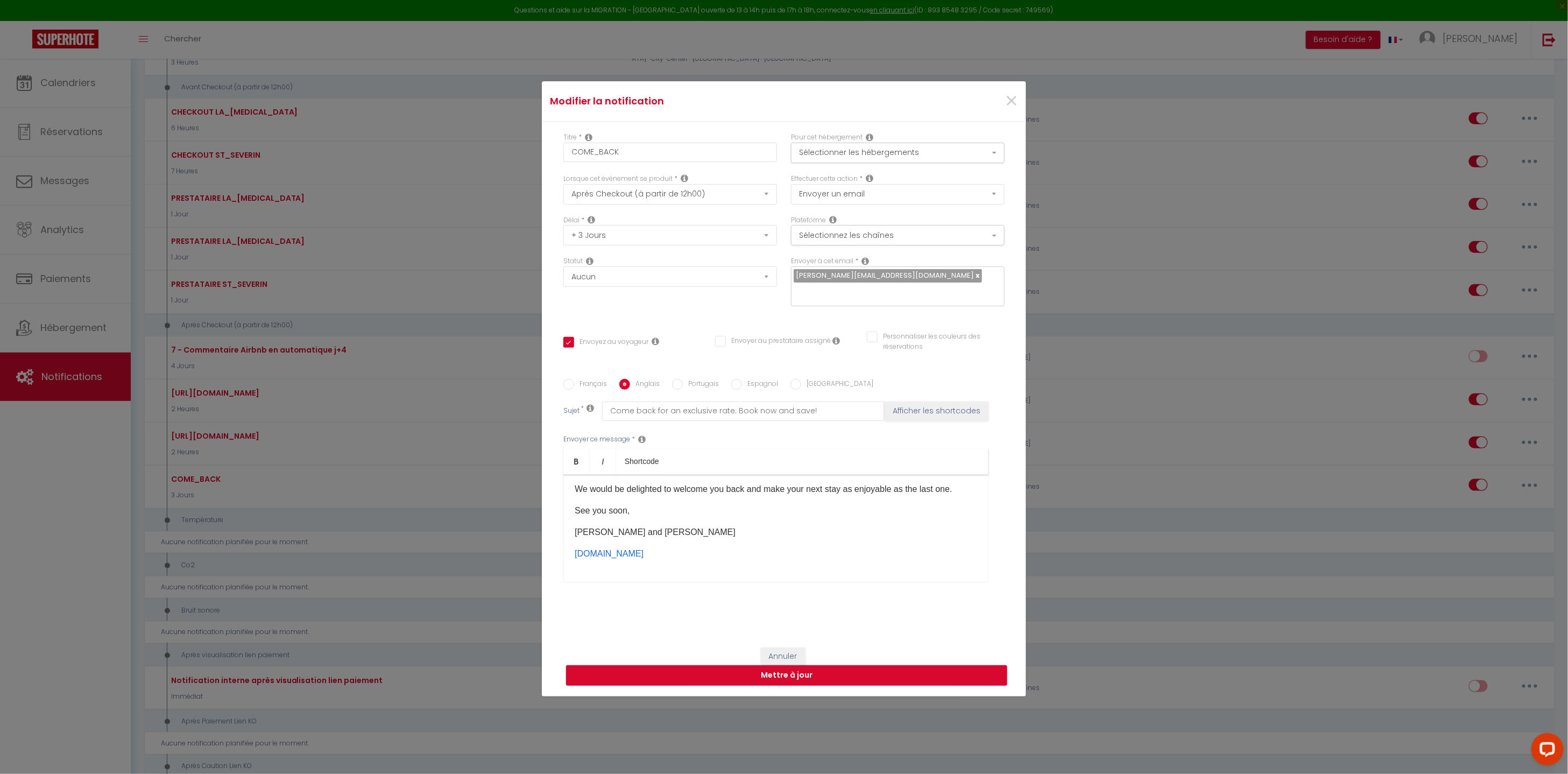
scroll to position [54, 0]
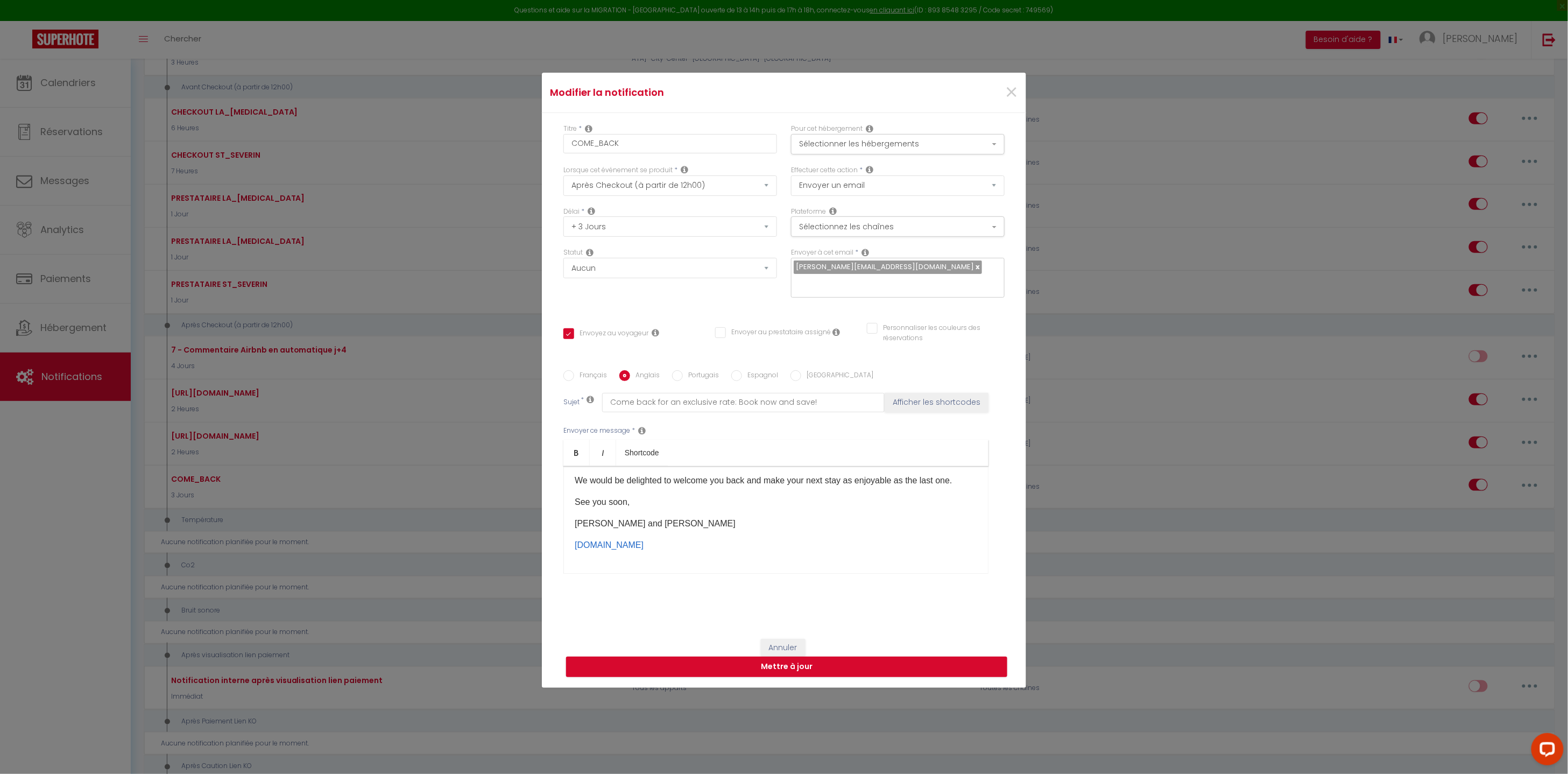
click at [694, 375] on div "Français Anglais Portugais Espagnol Italien Sujet * Come back for an exclusive …" at bounding box center [784, 478] width 446 height 217
click at [681, 362] on div "Français Anglais Portugais Espagnol Italien Sujet * Come back for an exclusive …" at bounding box center [784, 479] width 441 height 249
click at [679, 372] on input "Portugais" at bounding box center [677, 375] width 11 height 11
radio input "true"
checkbox input "true"
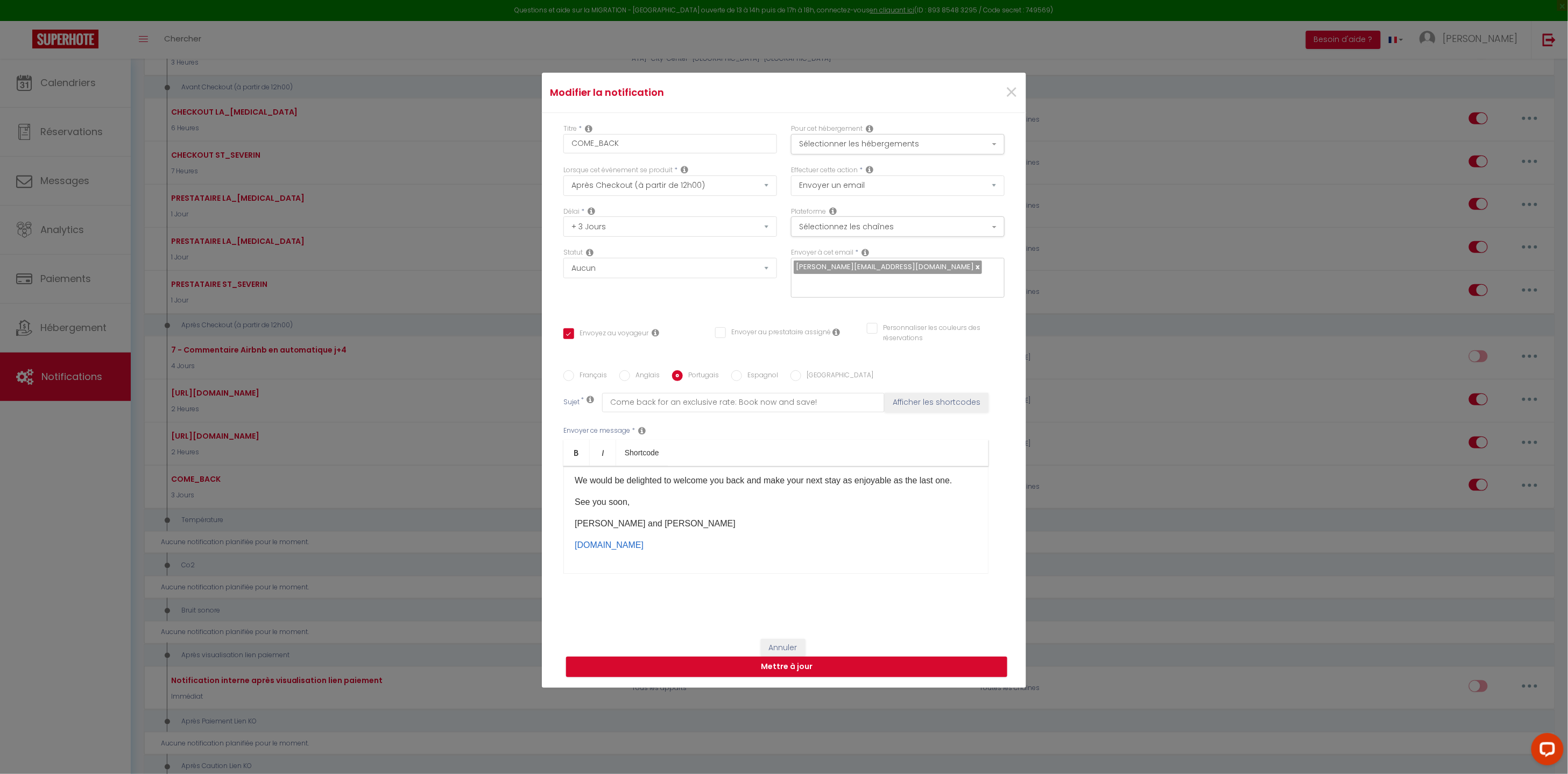
checkbox input "false"
type input "Volte com tarifa exclusiva: Reserve agora e economize!"
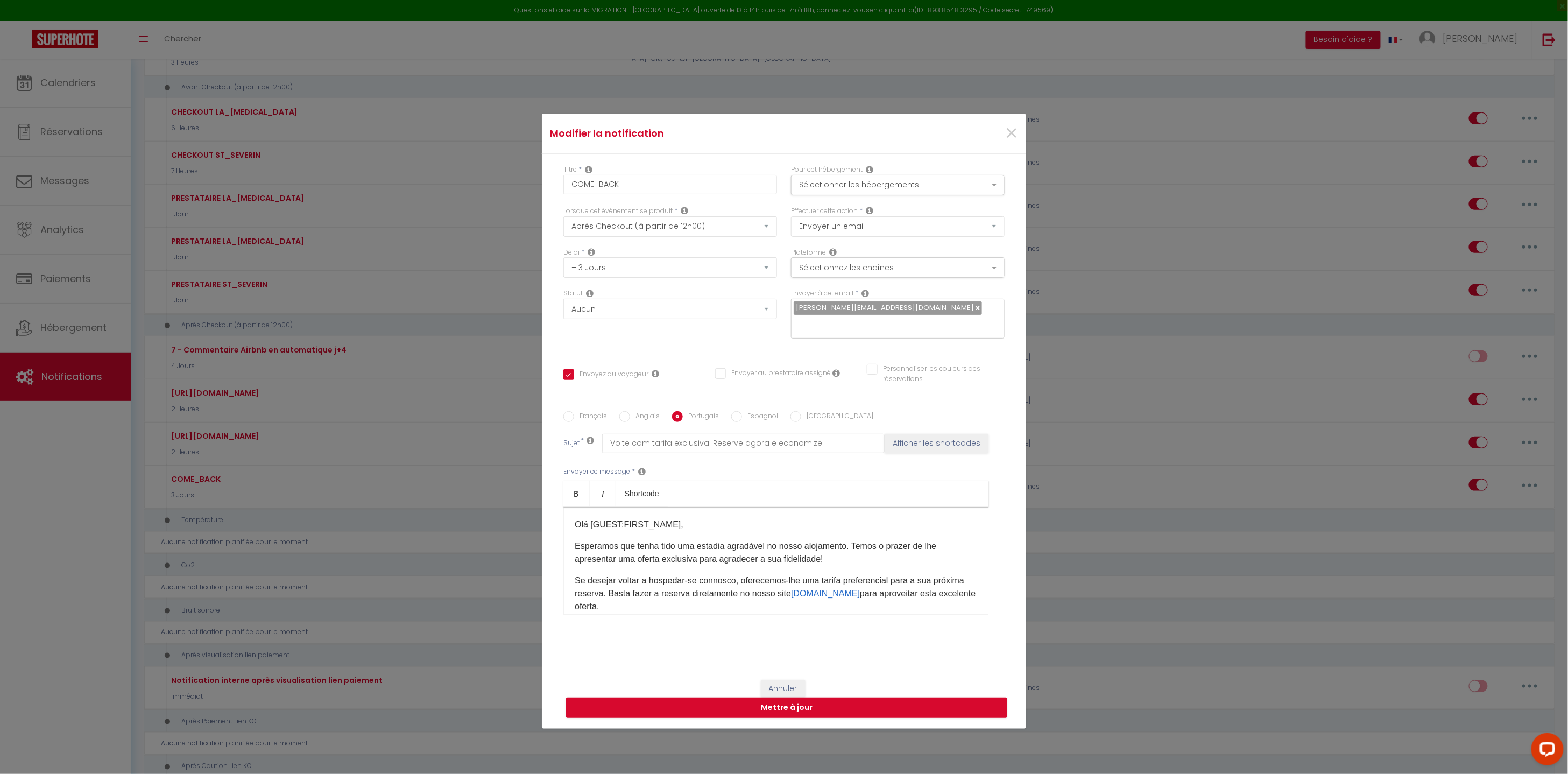
scroll to position [11, 0]
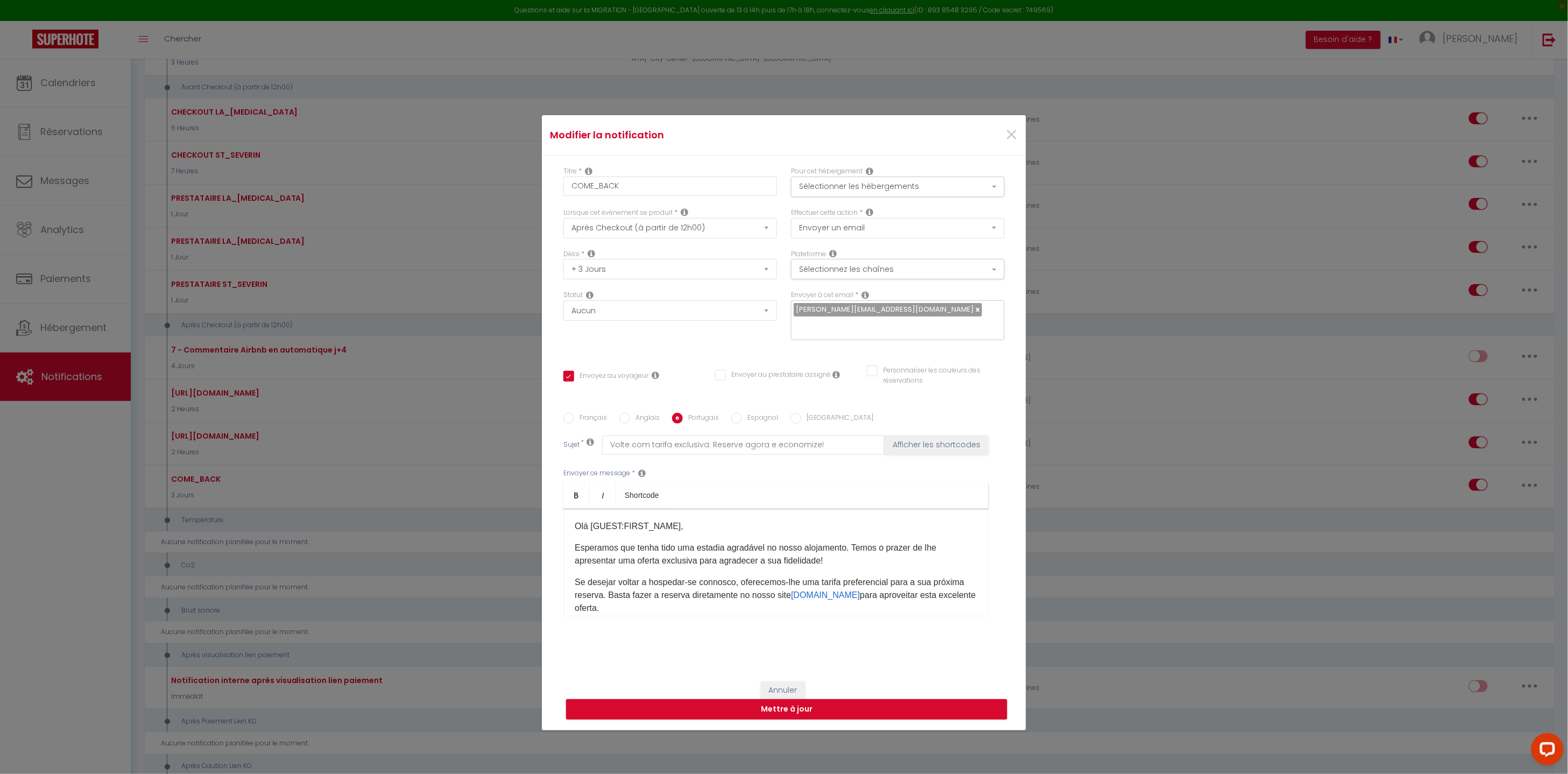
click at [761, 415] on label "Espagnol" at bounding box center [760, 419] width 36 height 12
click at [742, 415] on input "Espagnol" at bounding box center [736, 418] width 11 height 11
radio input "true"
checkbox input "true"
checkbox input "false"
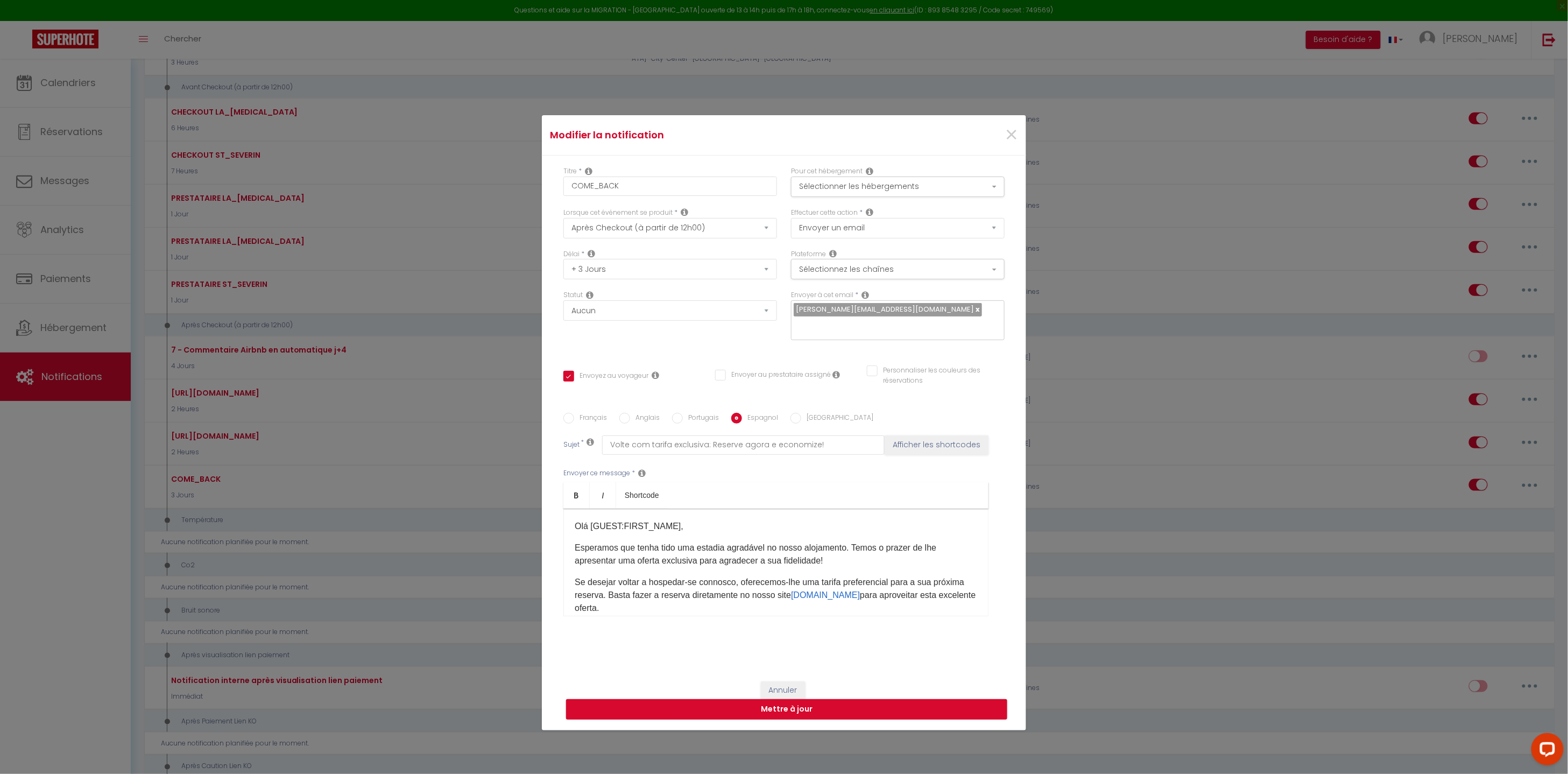
checkbox input "false"
type input "Vuelve con tarifa exclusiva: ¡Reserva ahora y ahorra!"
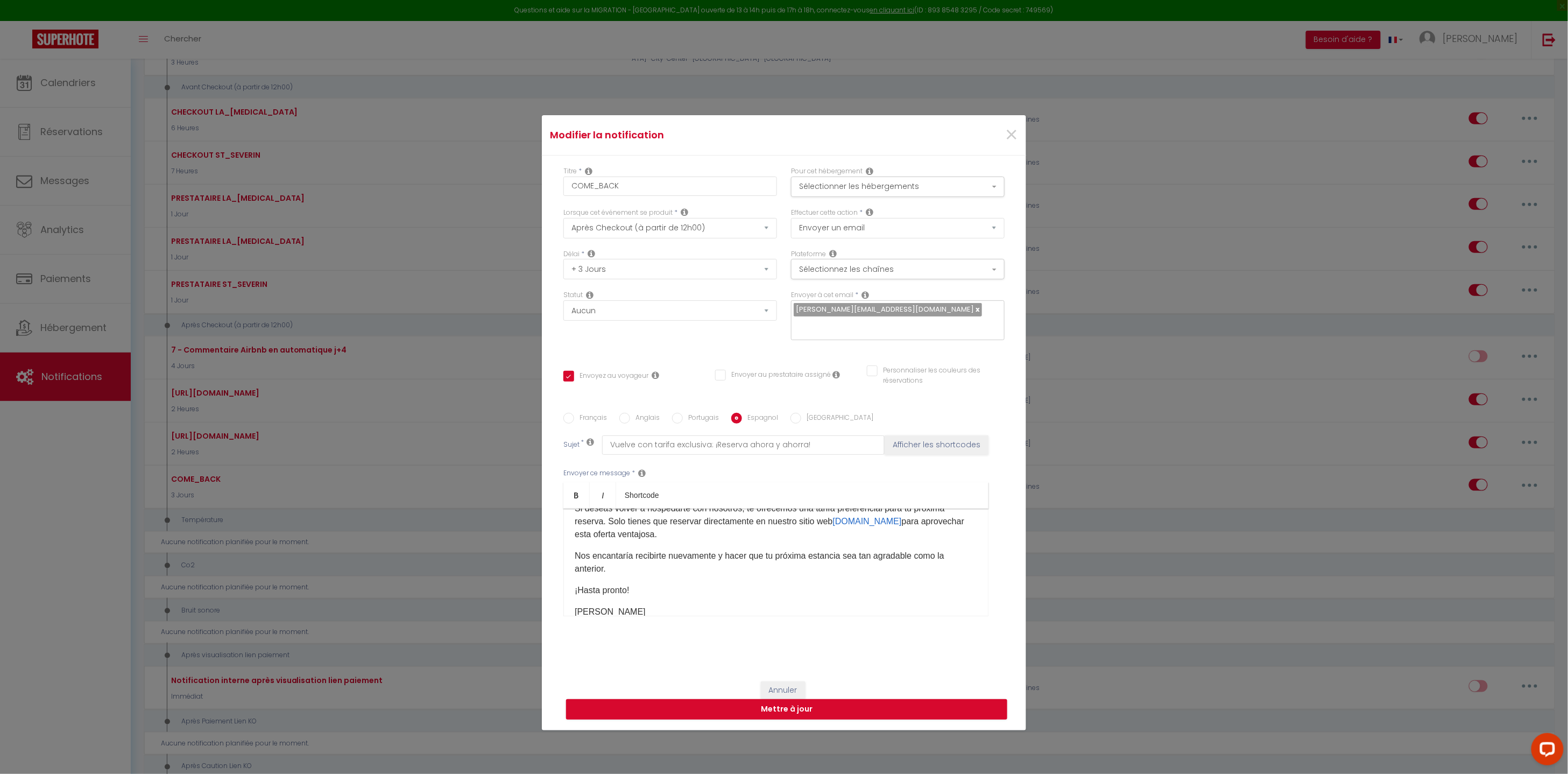
scroll to position [132, 0]
click at [631, 587] on div "Hola [GUEST:FIRST_NAME], Esperamos que hayas tenido una estancia agradable en n…" at bounding box center [775, 562] width 425 height 108
click at [812, 415] on label "[GEOGRAPHIC_DATA]" at bounding box center [837, 419] width 72 height 12
click at [801, 415] on input "[GEOGRAPHIC_DATA]" at bounding box center [795, 418] width 11 height 11
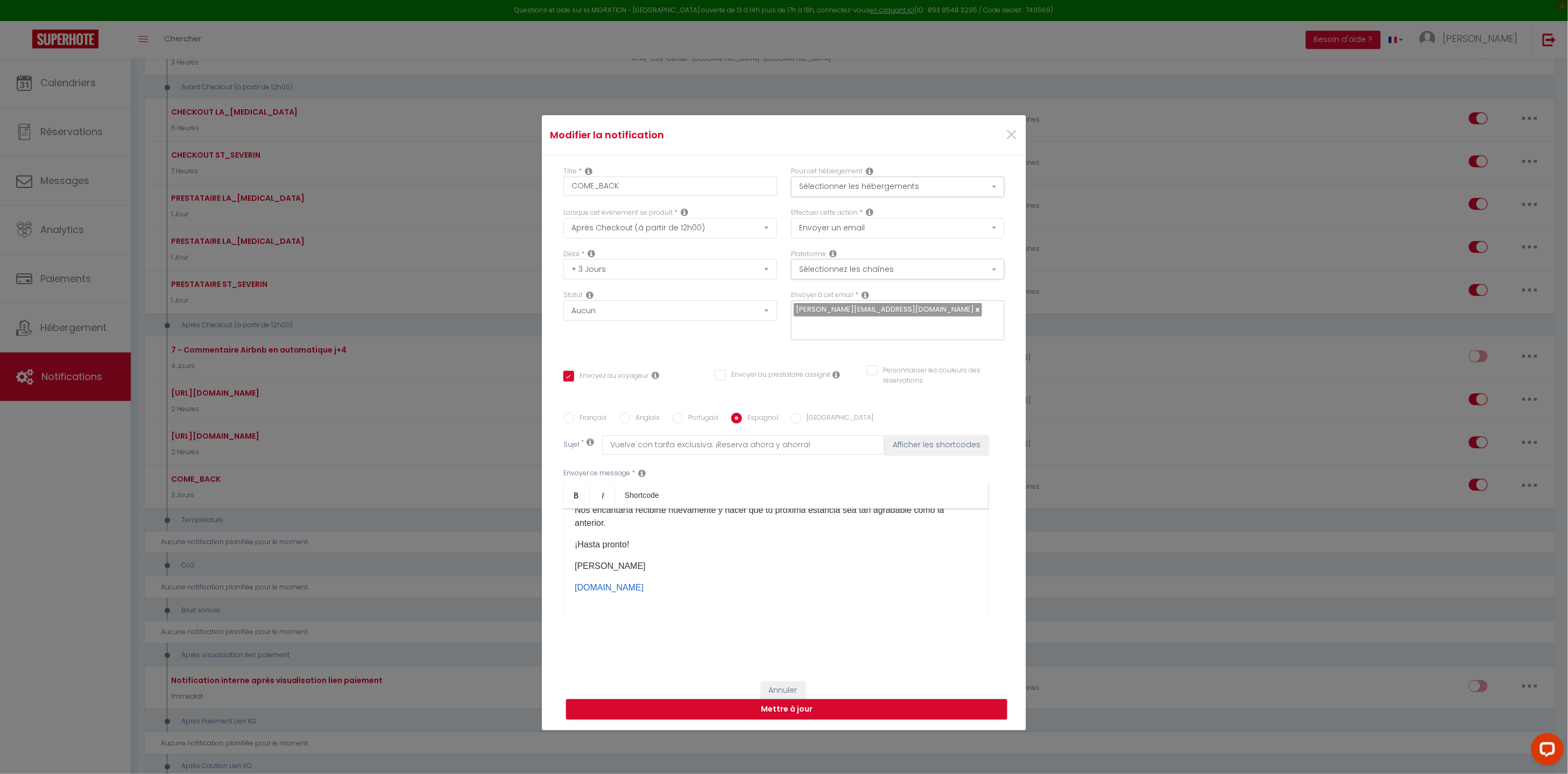
radio input "true"
checkbox input "true"
checkbox input "false"
type input "Torna con una tariffa esclusiva: Prenota ora e risparmia!"
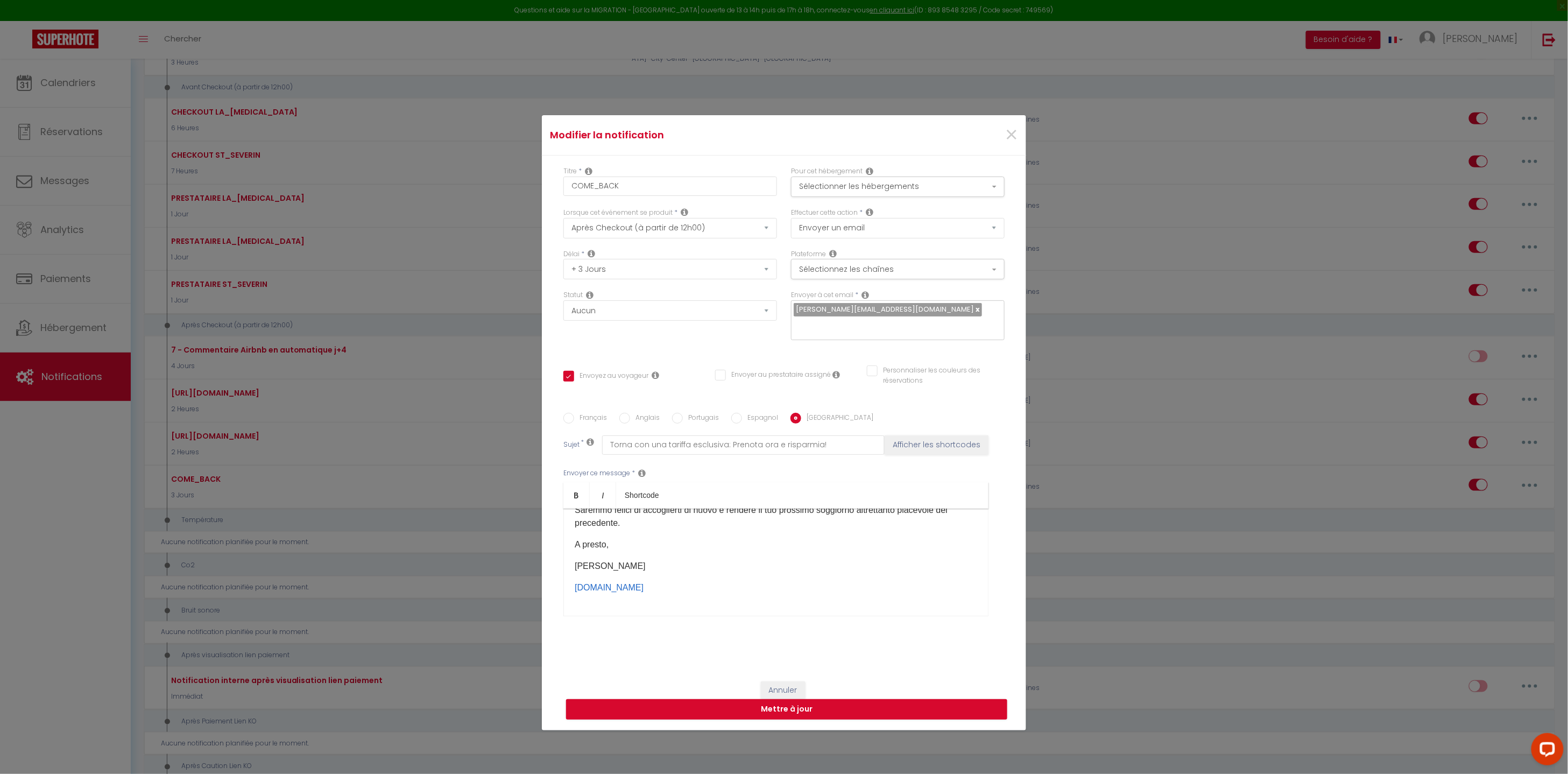
scroll to position [0, 0]
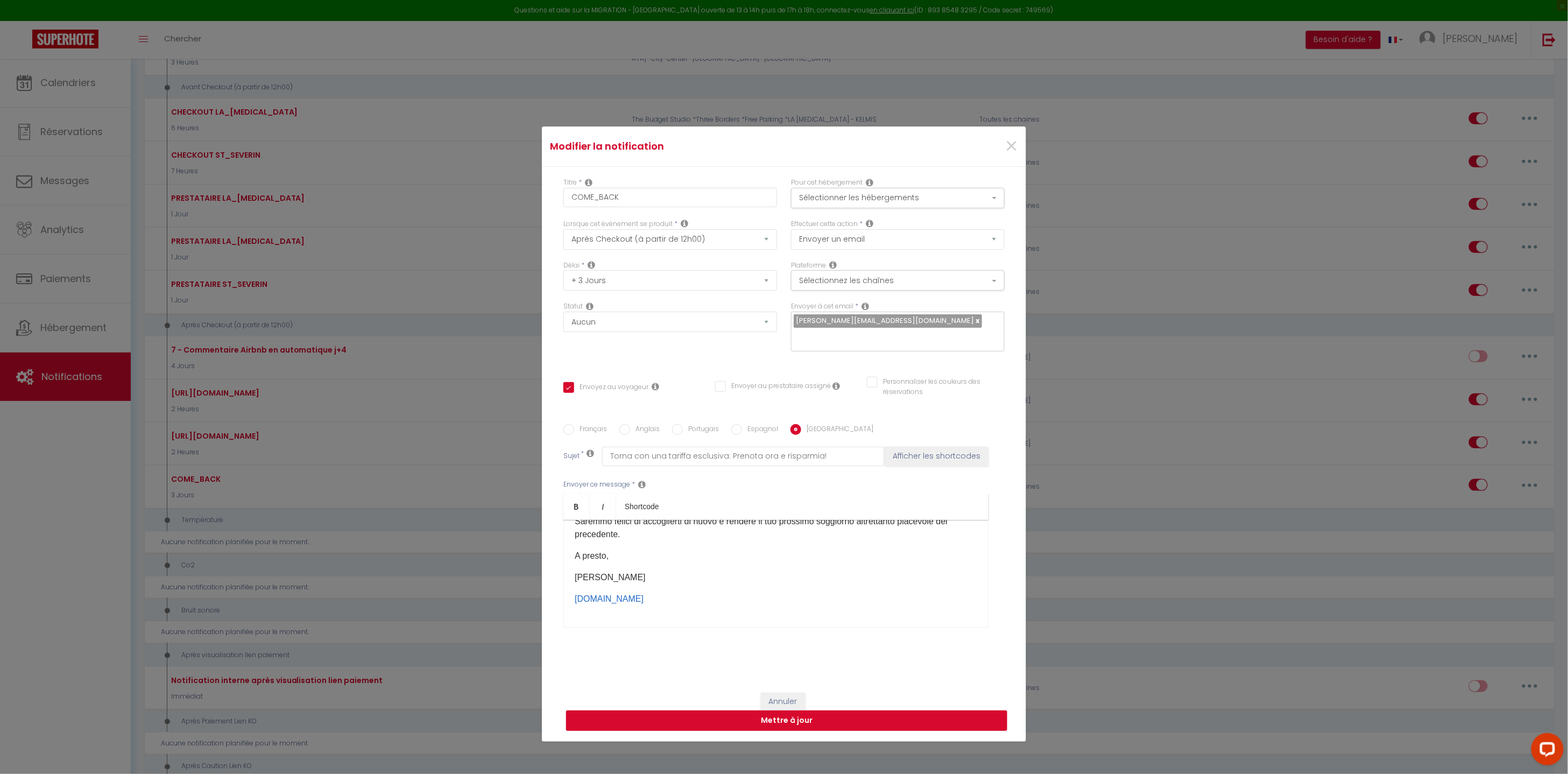
drag, startPoint x: 782, startPoint y: 703, endPoint x: 788, endPoint y: 720, distance: 18.0
click at [788, 720] on button "Mettre à jour" at bounding box center [787, 720] width 441 height 21
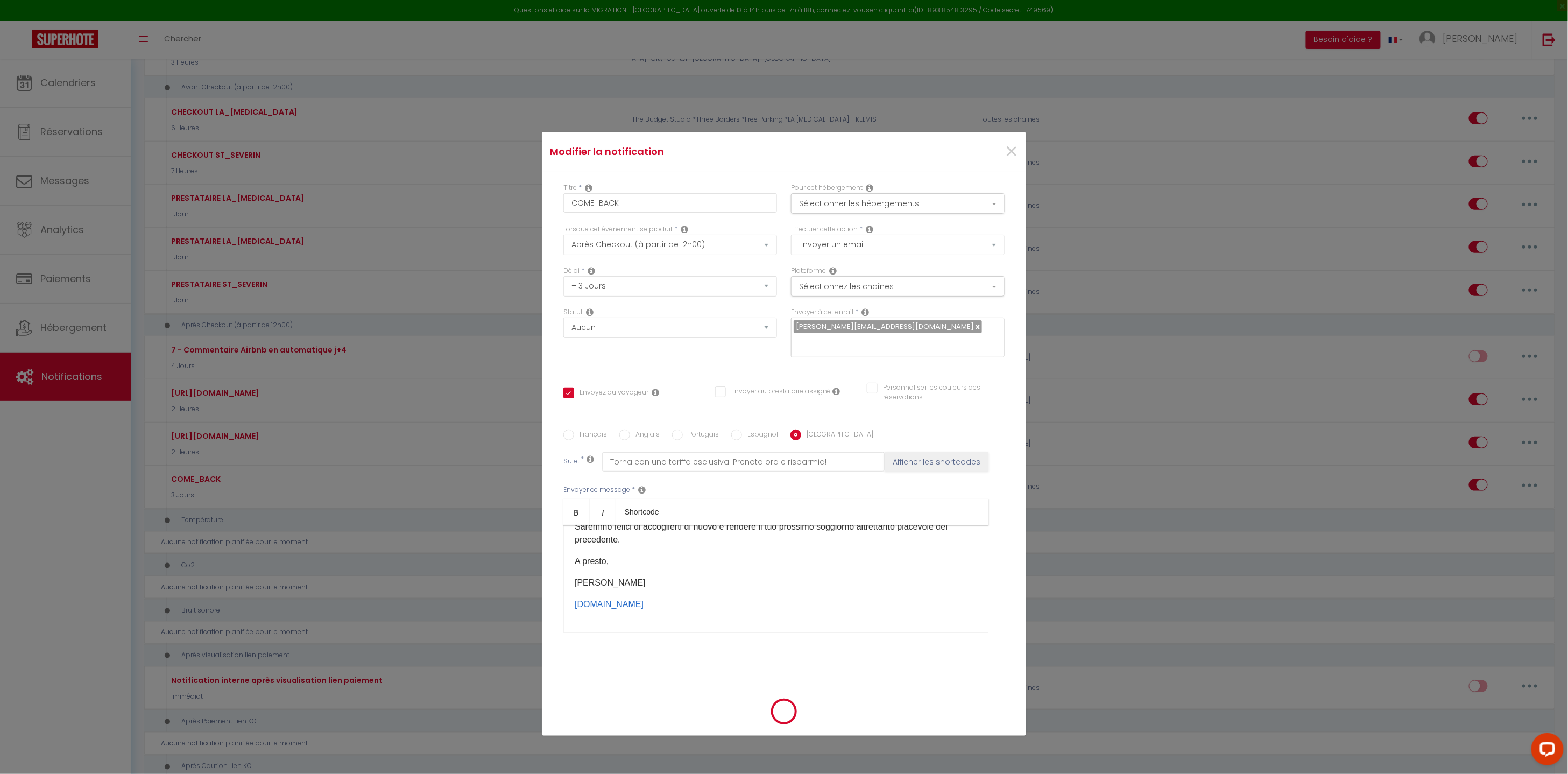
checkbox input "true"
checkbox input "false"
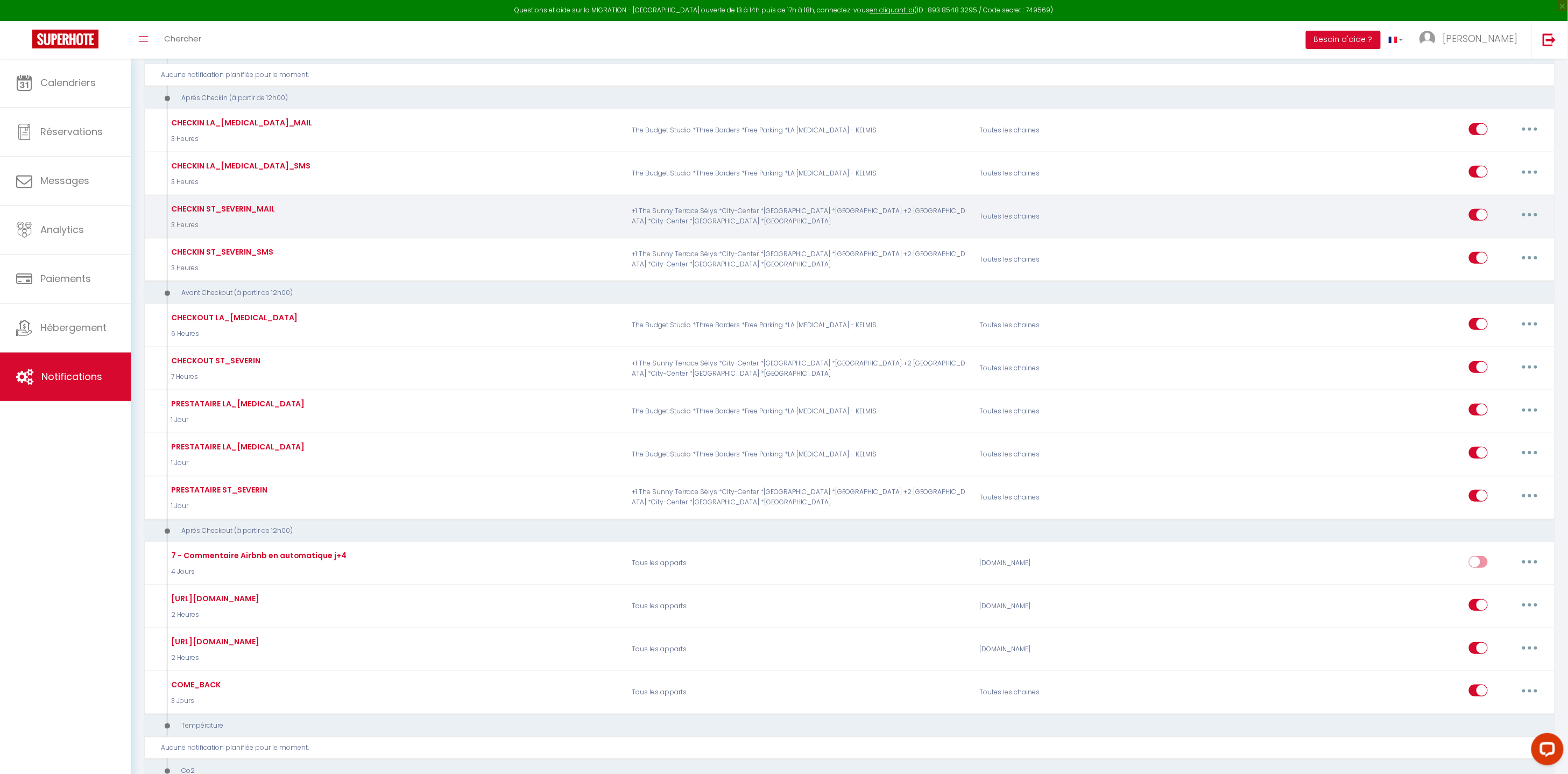
scroll to position [330, 0]
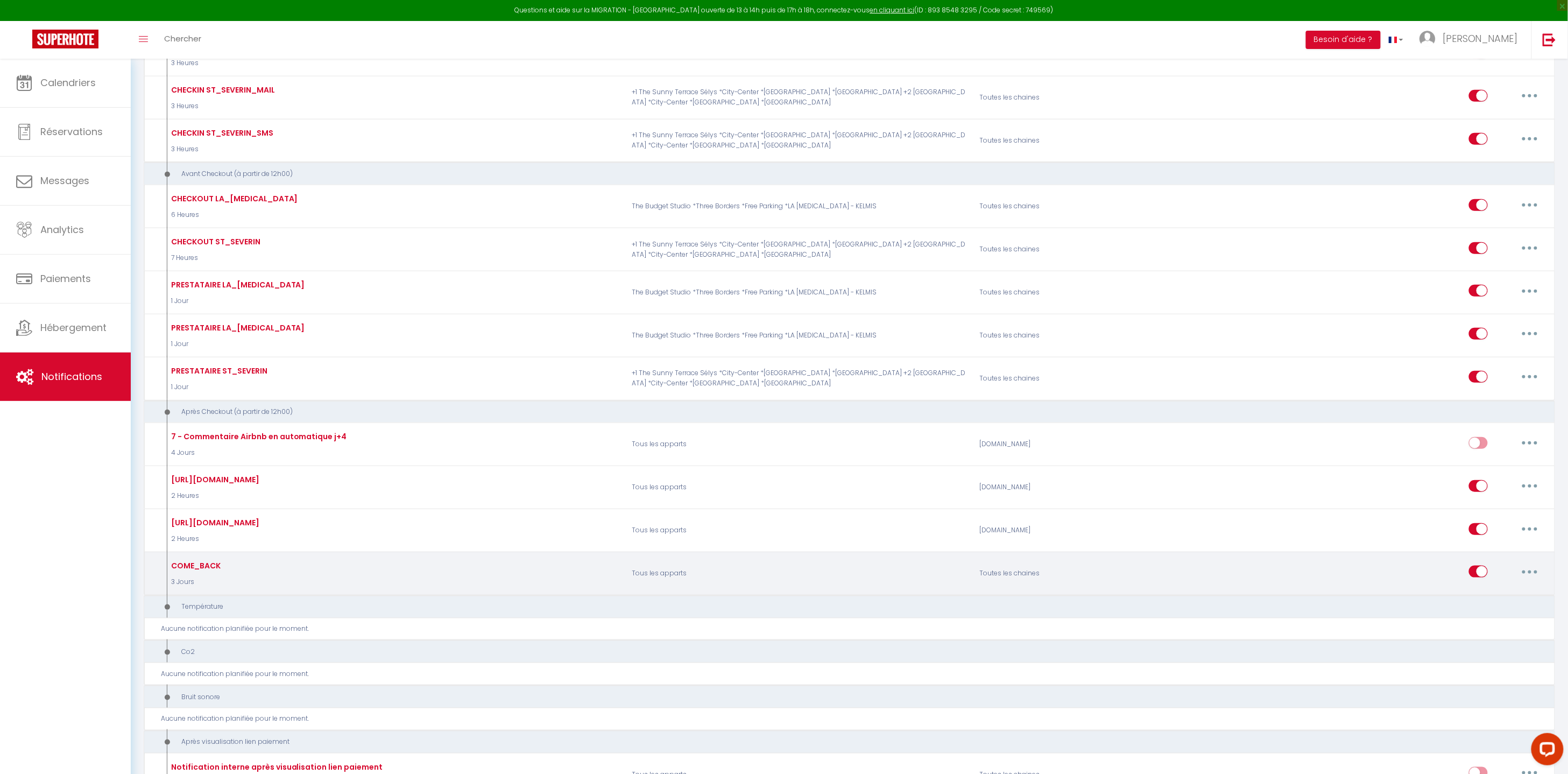
click at [1508, 570] on div "Editer Dupliquer Tester Supprimer" at bounding box center [1507, 573] width 76 height 31
click at [1527, 570] on button "button" at bounding box center [1529, 572] width 30 height 17
click at [1483, 597] on link "Editer" at bounding box center [1501, 597] width 79 height 19
type input "COME_BACK"
select select "5"
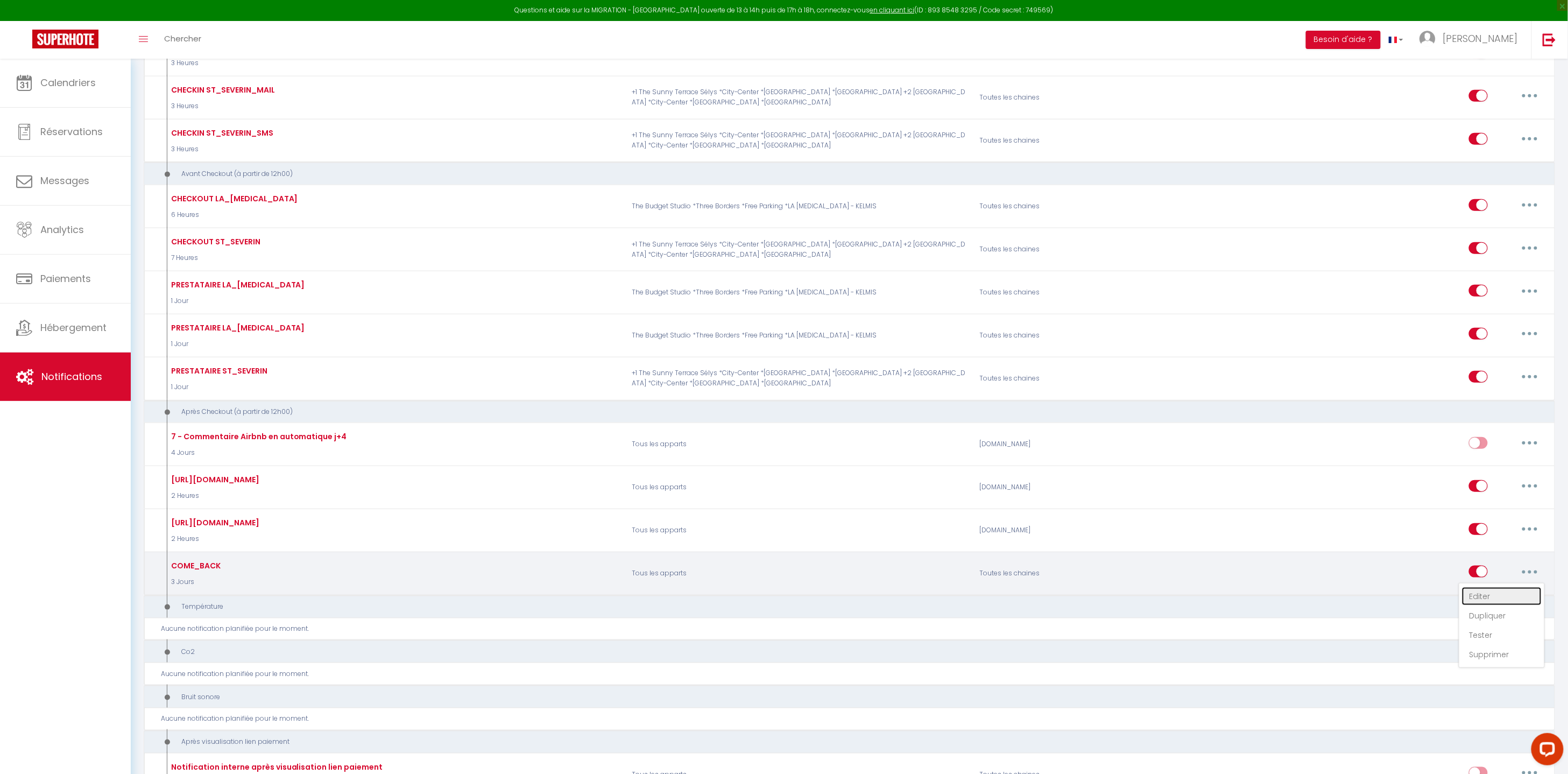
select select "3 Jours"
select select
checkbox input "true"
checkbox input "false"
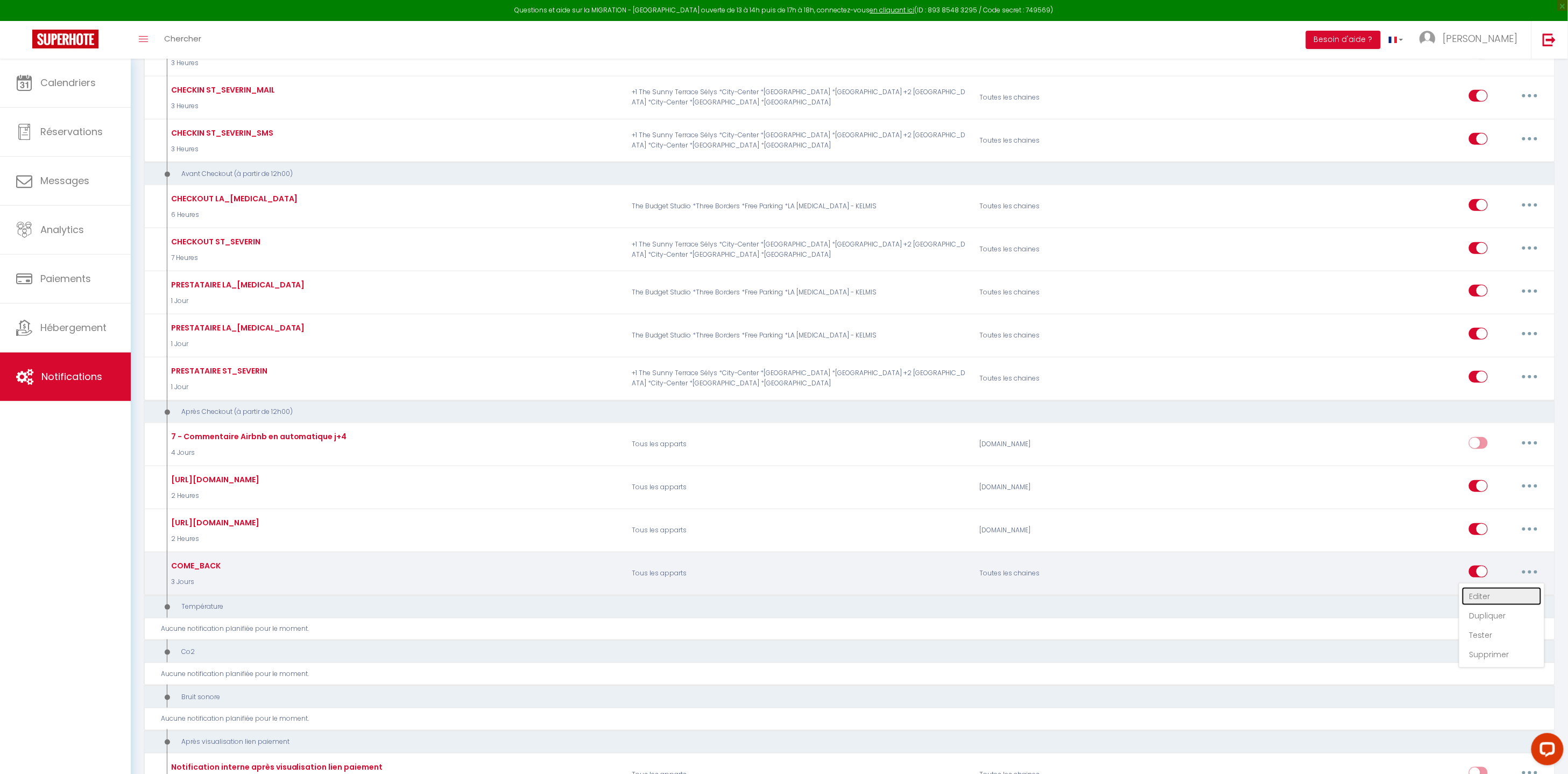
radio input "true"
type input "Retournez chez nous à tarif exclusif : Réservez maintenant et économisez !"
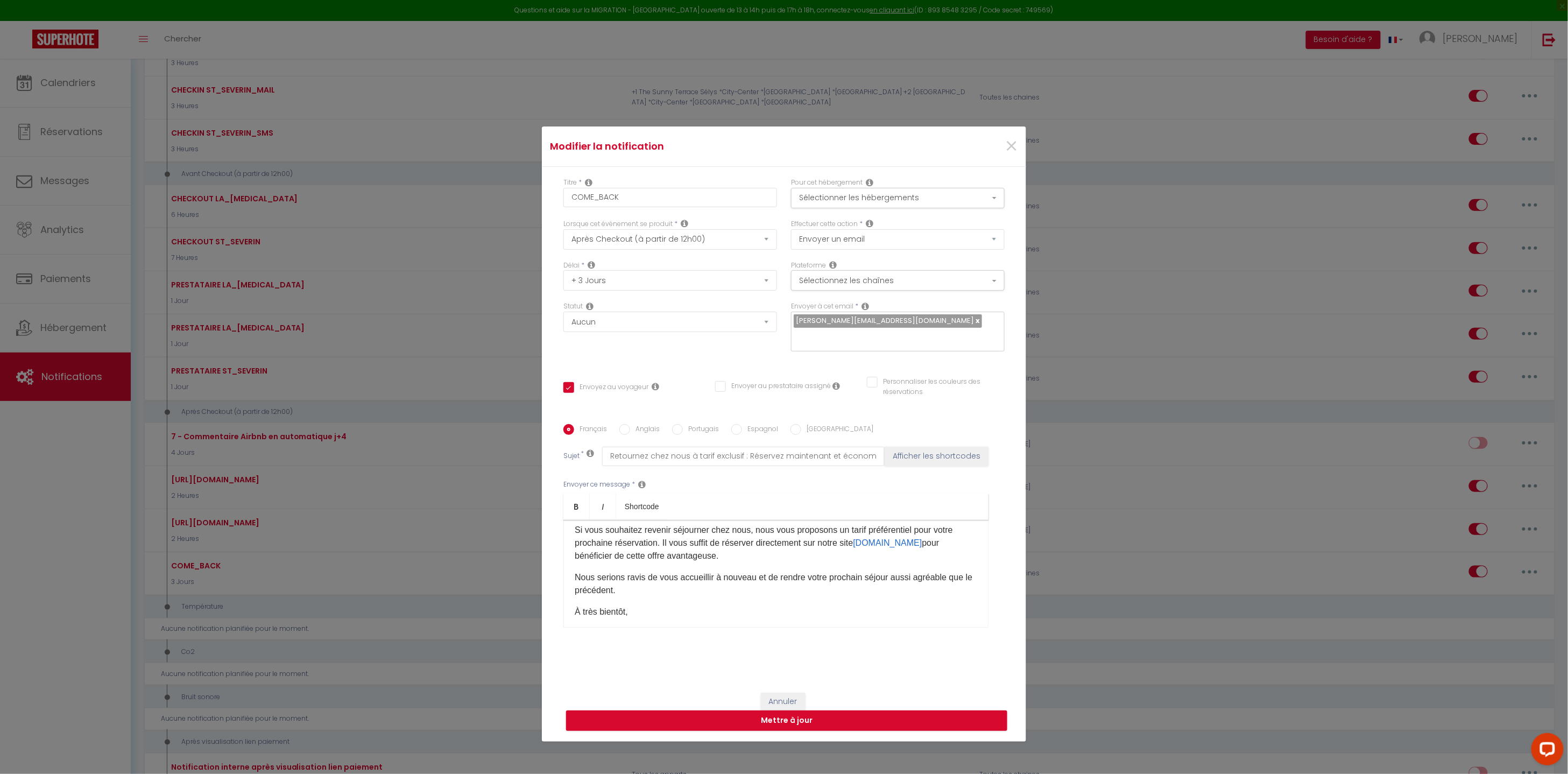
scroll to position [0, 0]
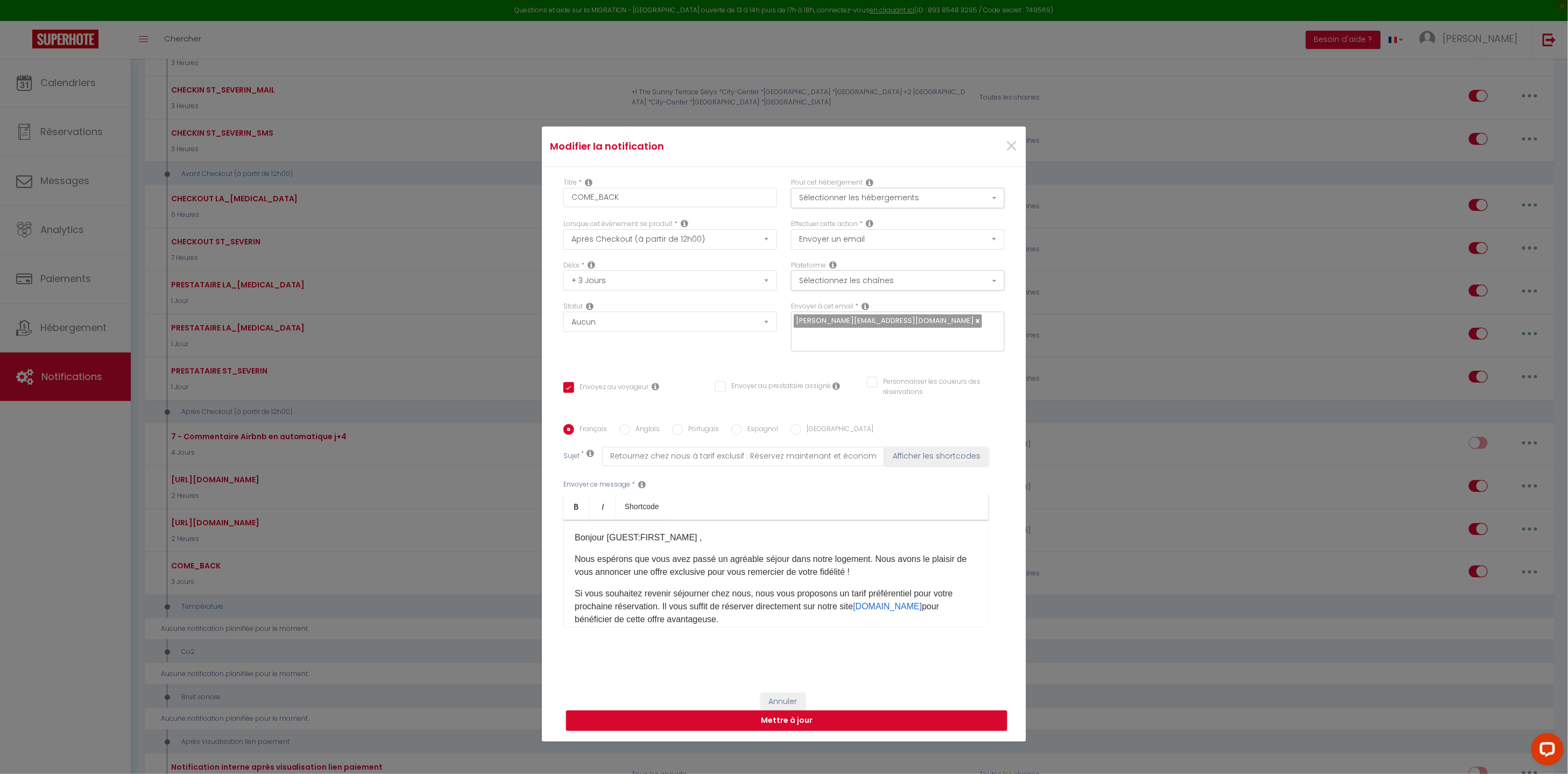
click at [690, 531] on p "Bonjour [GUEST:FIRST_NAME]​ ," at bounding box center [775, 537] width 402 height 13
click at [709, 537] on div "Bonjour [GUEST:FIRST_NAME]​, Nous espérons que vous avez passé un agréable séjo…" at bounding box center [775, 573] width 425 height 108
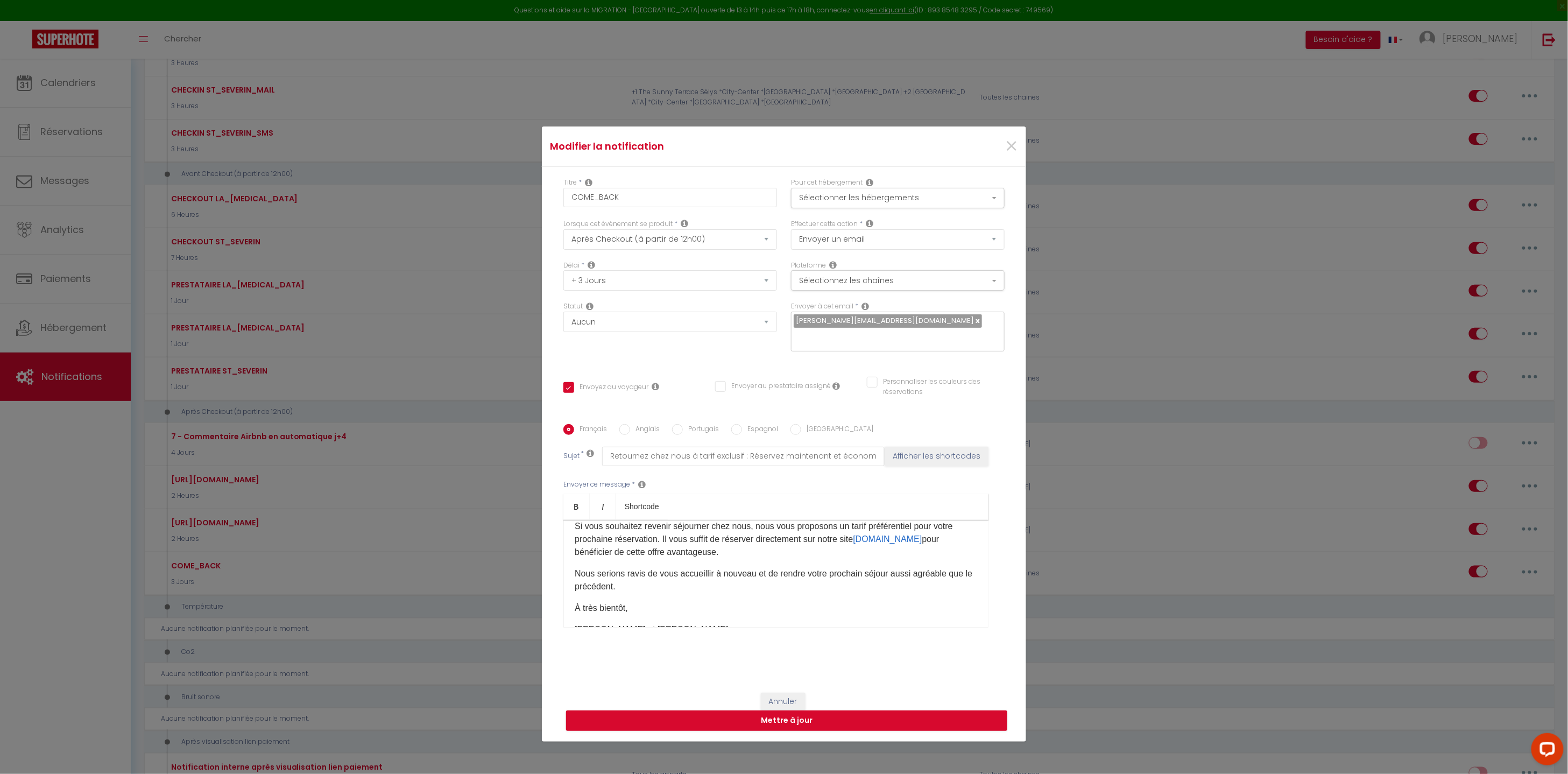
click at [631, 424] on label "Anglais" at bounding box center [644, 430] width 29 height 12
click at [630, 424] on input "Anglais" at bounding box center [624, 429] width 11 height 11
radio input "true"
checkbox input "true"
checkbox input "false"
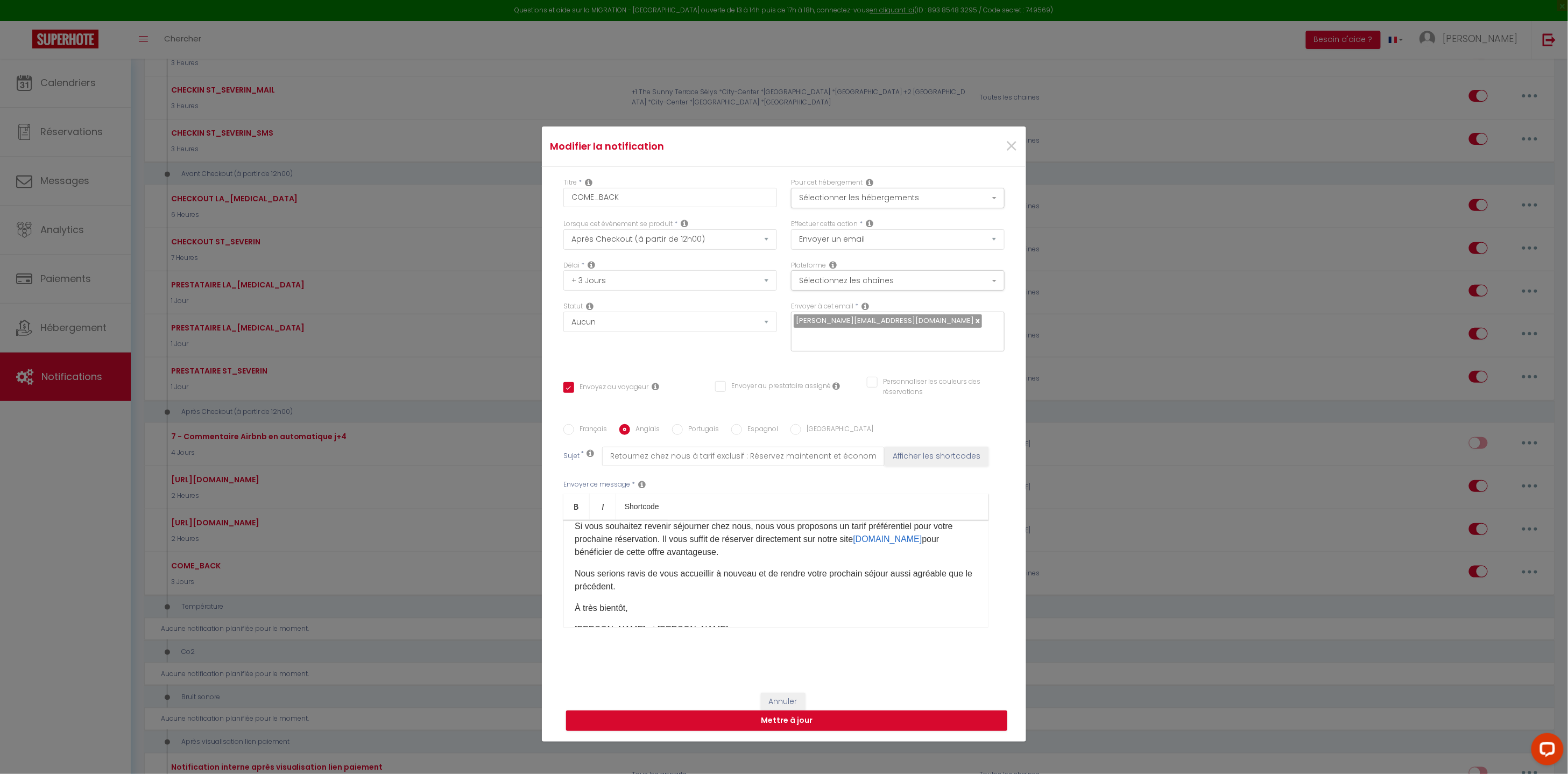
checkbox input "false"
type input "Come back for an exclusive rate: Book now and save!"
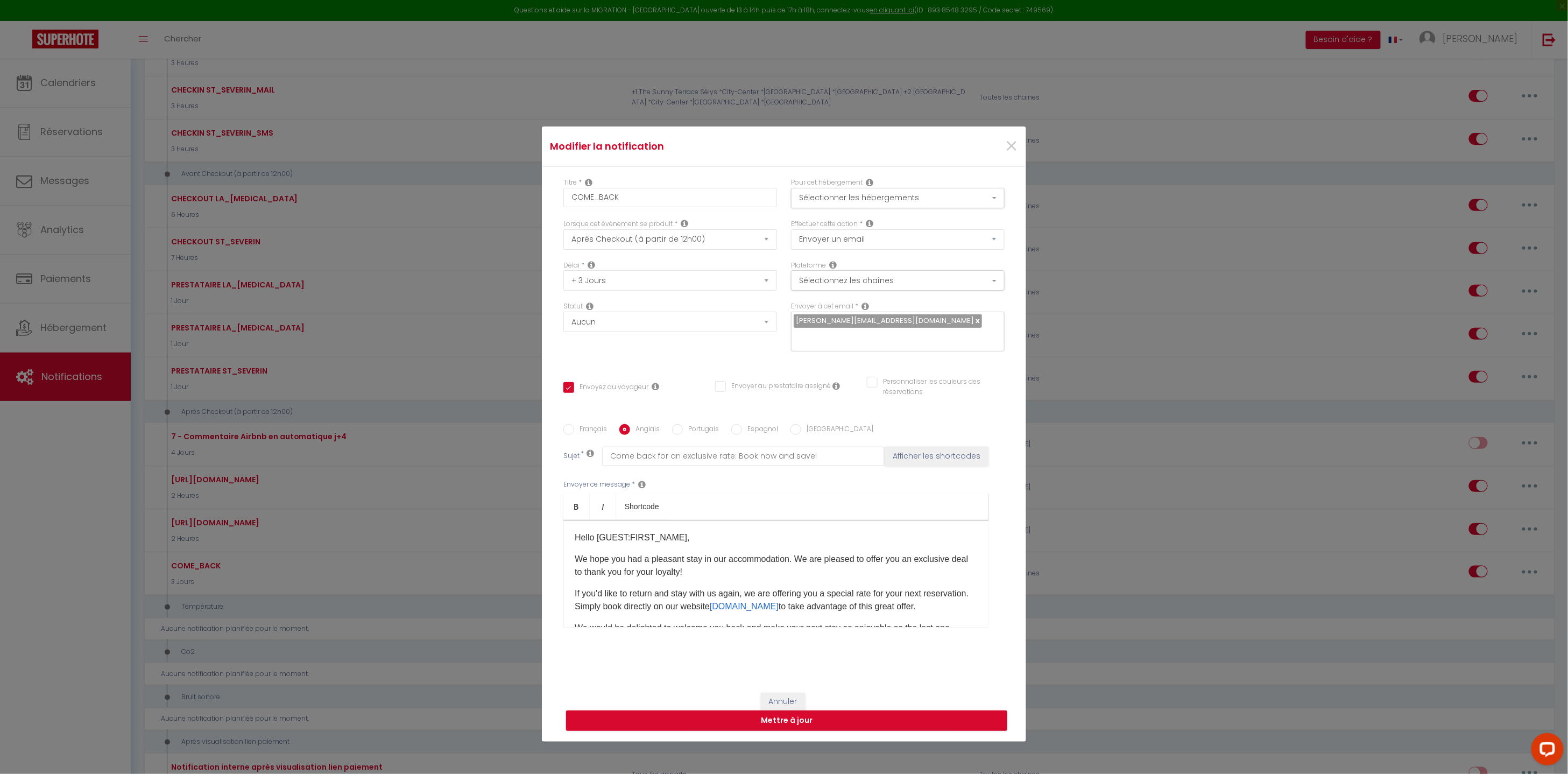
click at [572, 551] on div "Hello [GUEST:FIRST_NAME]​, We hope you had a pleasant stay in our accommodation…" at bounding box center [775, 573] width 425 height 108
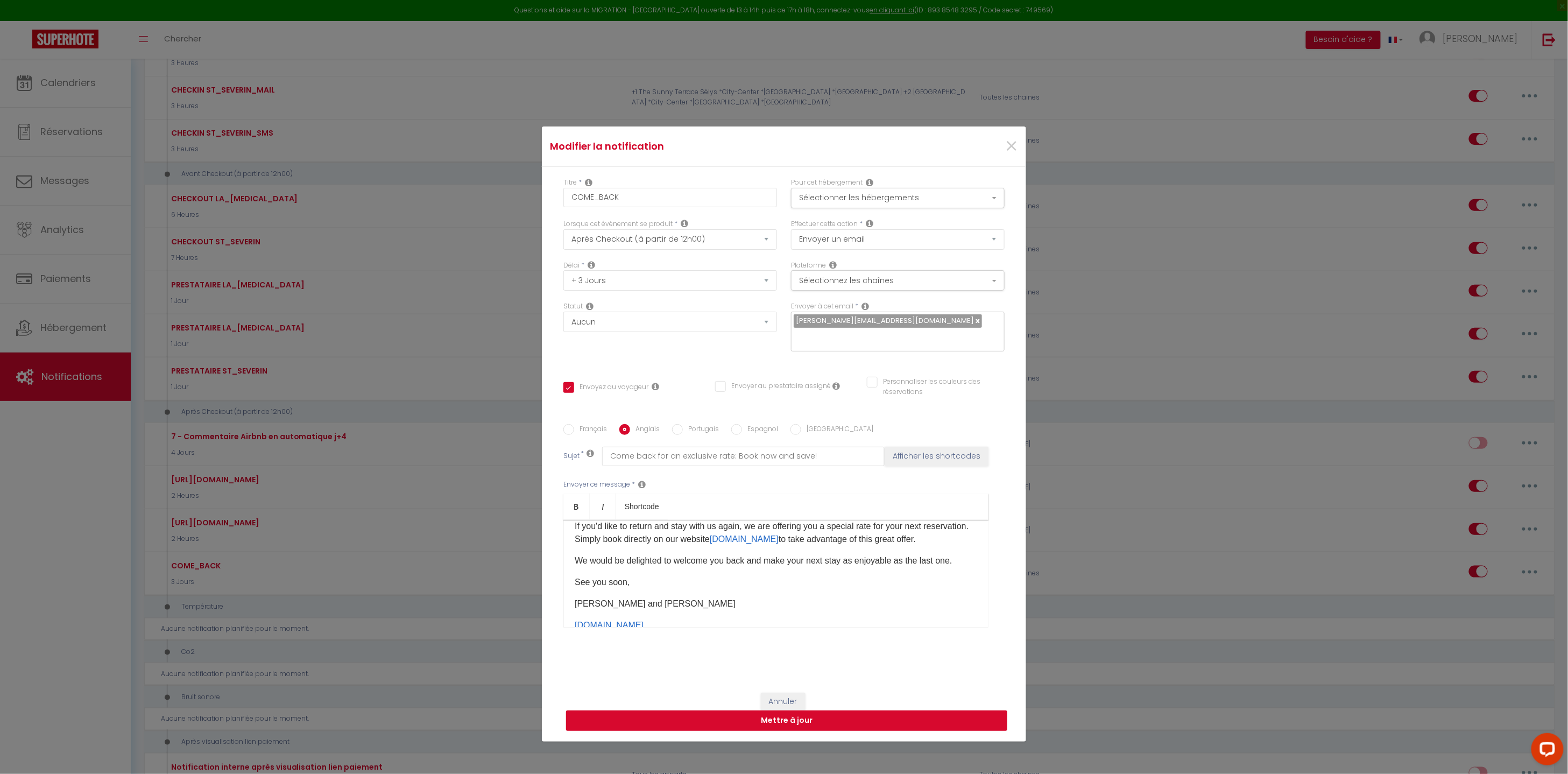
click at [757, 715] on button "Mettre à jour" at bounding box center [787, 720] width 441 height 21
checkbox input "true"
checkbox input "false"
